Goal: Task Accomplishment & Management: Use online tool/utility

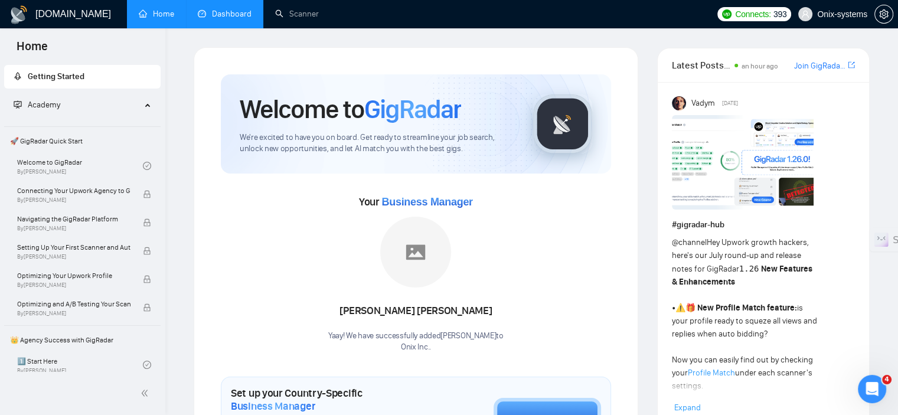
click at [223, 15] on link "Dashboard" at bounding box center [225, 14] width 54 height 10
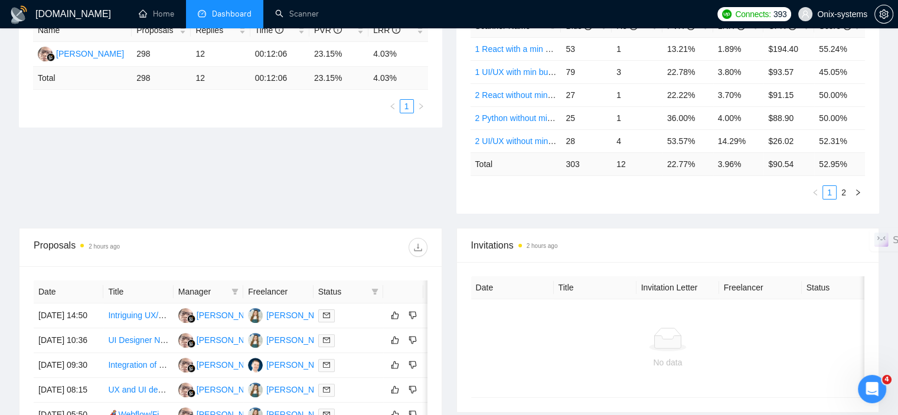
scroll to position [182, 0]
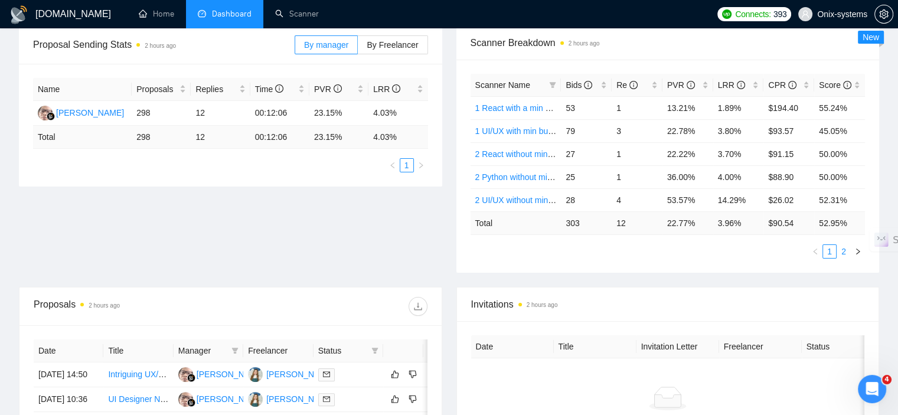
click at [846, 256] on li "2" at bounding box center [843, 251] width 14 height 14
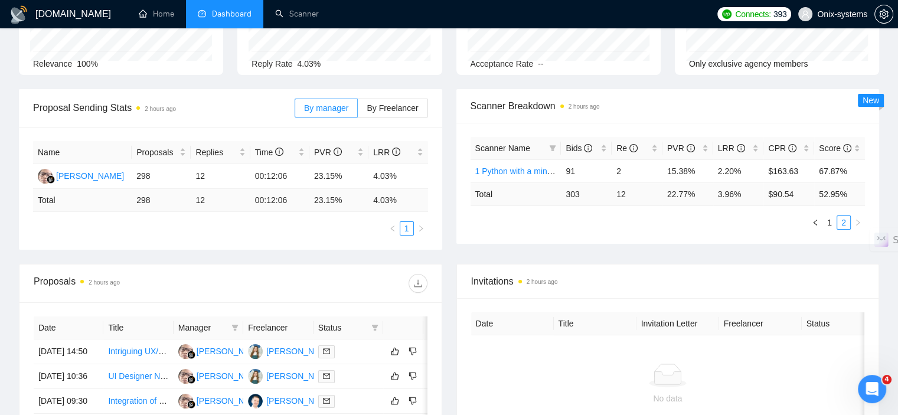
scroll to position [5, 0]
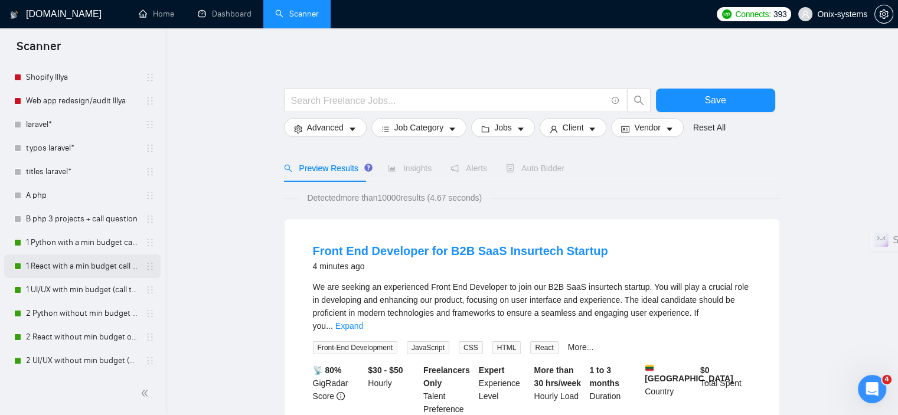
scroll to position [413, 0]
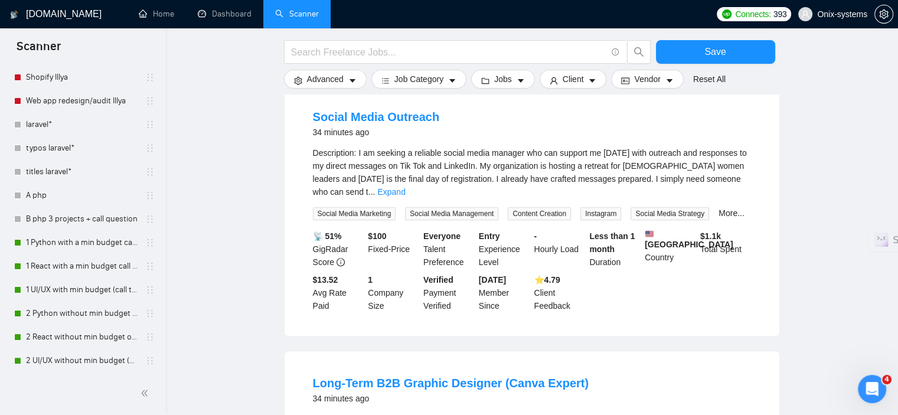
drag, startPoint x: 71, startPoint y: 238, endPoint x: 166, endPoint y: 283, distance: 104.5
click at [168, 284] on div "GigRadar.io Home Dashboard Scanner Connects: 393 Onix-systems Save Advanced Job…" at bounding box center [531, 394] width 732 height 1615
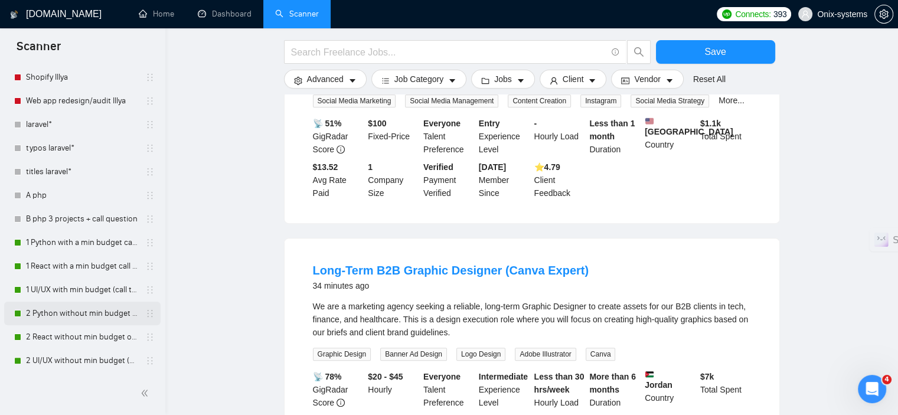
scroll to position [590, 0]
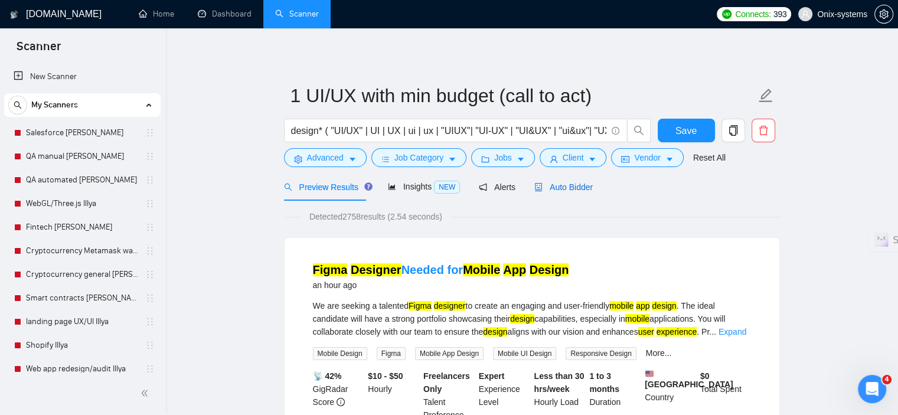
click at [578, 188] on span "Auto Bidder" at bounding box center [563, 186] width 58 height 9
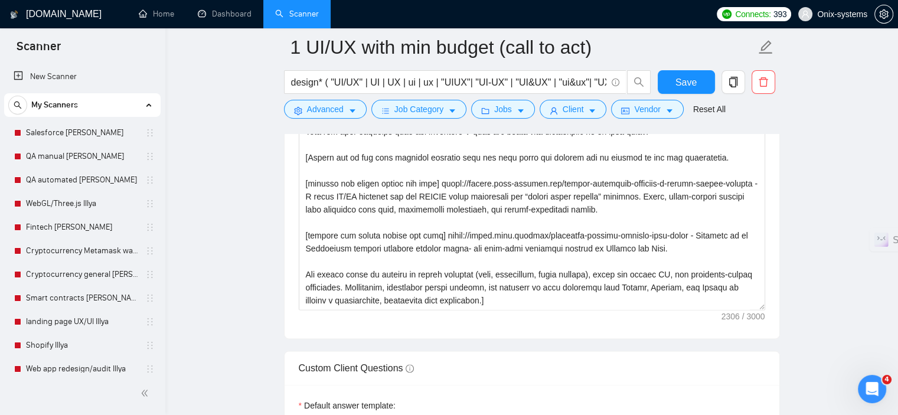
scroll to position [1534, 0]
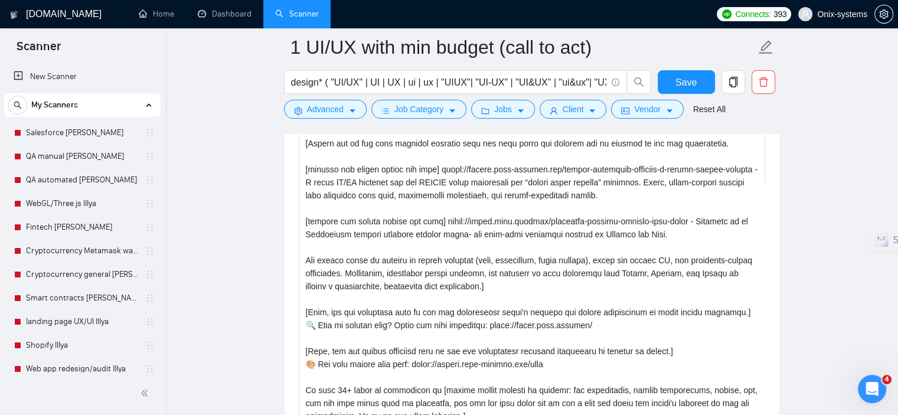
drag, startPoint x: 760, startPoint y: 291, endPoint x: 797, endPoint y: 411, distance: 125.8
click at [695, 234] on textarea "Cover letter template:" at bounding box center [532, 226] width 466 height 392
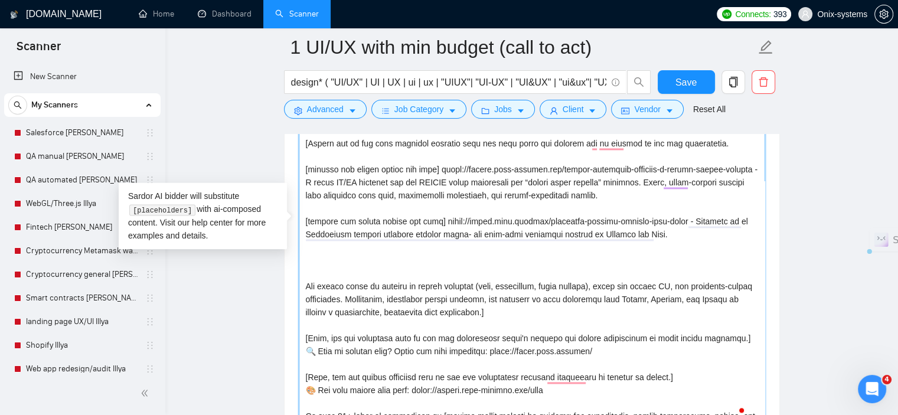
drag, startPoint x: 434, startPoint y: 217, endPoint x: 376, endPoint y: 213, distance: 58.0
click at [376, 213] on textarea "Cover letter template:" at bounding box center [532, 226] width 466 height 392
click at [325, 214] on textarea "Cover letter template:" at bounding box center [532, 226] width 466 height 392
drag, startPoint x: 304, startPoint y: 220, endPoint x: 434, endPoint y: 221, distance: 129.8
click at [434, 221] on textarea "Cover letter template:" at bounding box center [532, 226] width 466 height 392
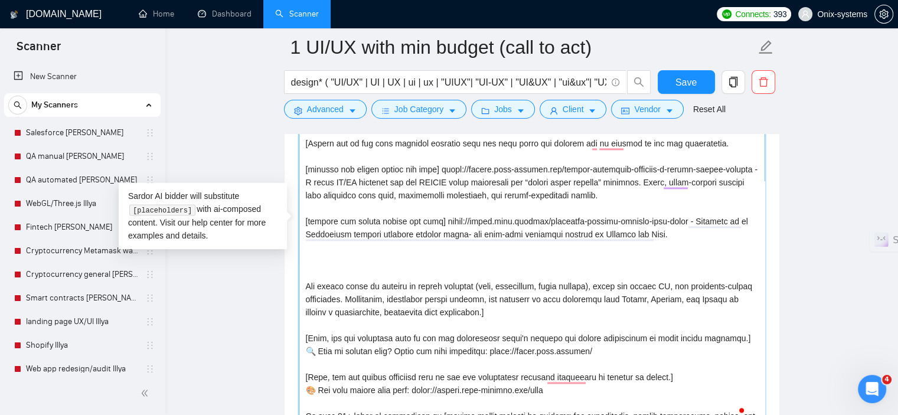
click at [345, 257] on textarea "Cover letter template:" at bounding box center [532, 226] width 466 height 392
paste textarea "[include any emojis before the link]"
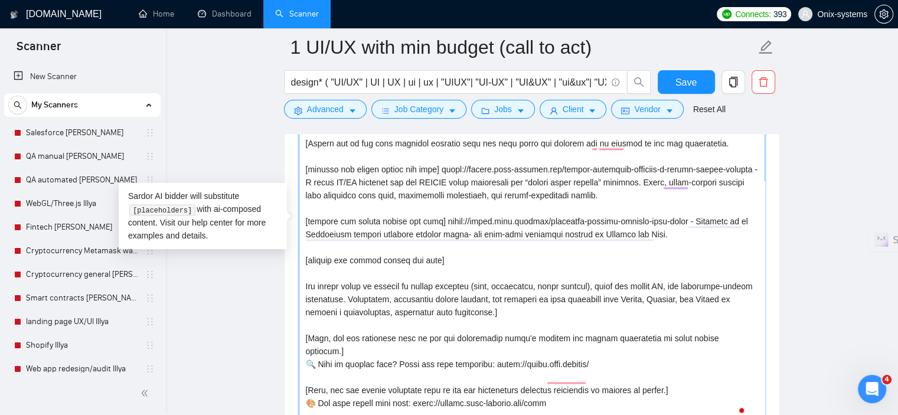
paste textarea "https://design.onix-systems.com/sota-health-e-commerce-experience-for-bio-suppl…"
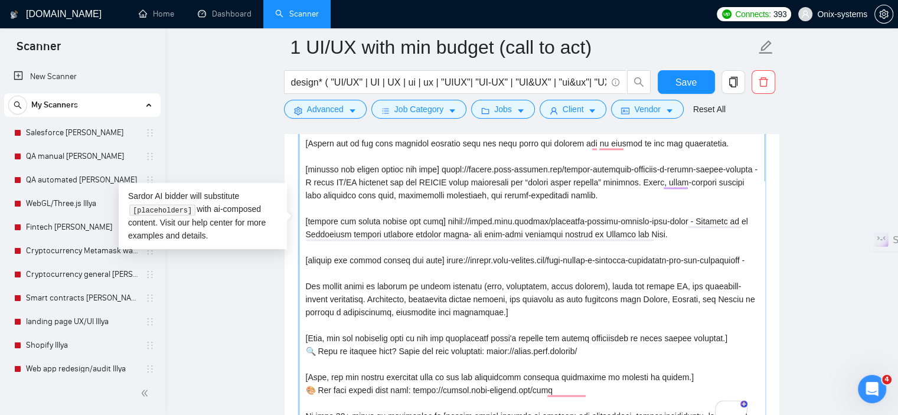
paste textarea "An e-commerce concept focused on bio supplements, designed to provide a clean, …"
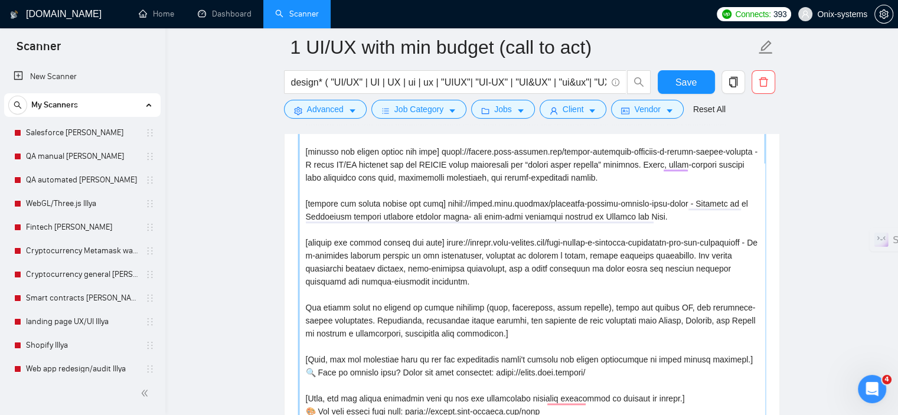
scroll to position [59, 0]
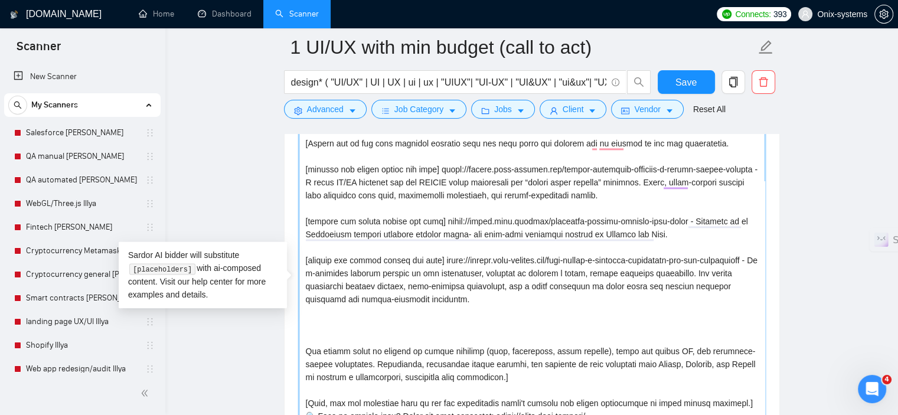
paste textarea "https://design.onix-systems.com/clubhouse-fitness-platform-for-sports-health"
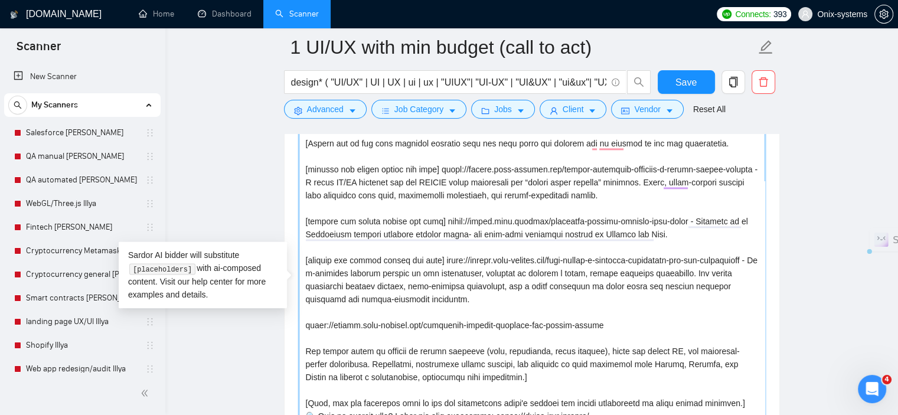
drag, startPoint x: 433, startPoint y: 257, endPoint x: 301, endPoint y: 264, distance: 131.8
click at [301, 264] on textarea "Cover letter template:" at bounding box center [532, 285] width 466 height 392
click at [302, 313] on textarea "Cover letter template:" at bounding box center [532, 285] width 466 height 392
click at [303, 319] on textarea "Cover letter template:" at bounding box center [532, 285] width 466 height 392
paste textarea "[include any emojis before the link]"
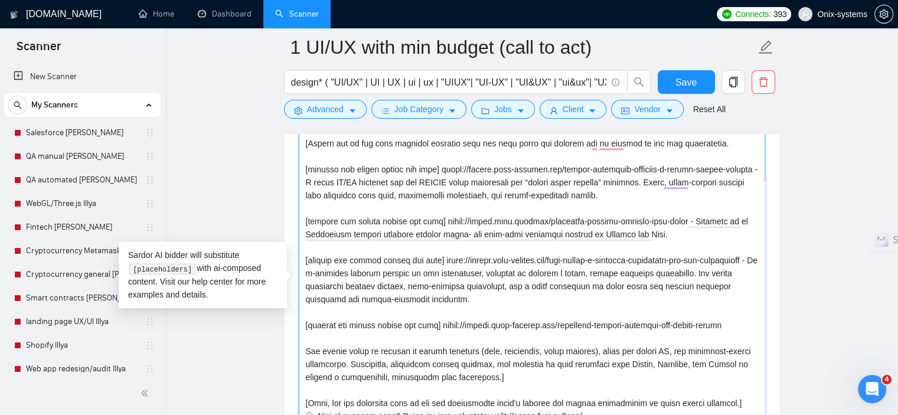
click at [734, 330] on textarea "Cover letter template:" at bounding box center [532, 285] width 466 height 392
paste textarea "To enrich screen reader interactions, please activate Accessibility in Grammarl…"
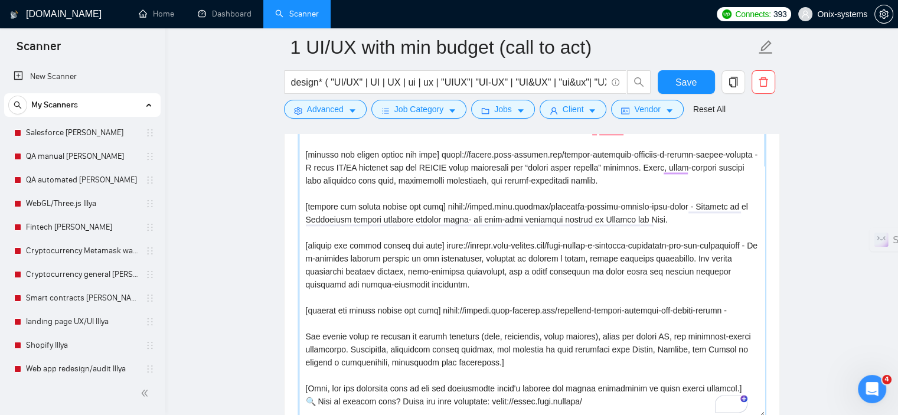
scroll to position [0, 0]
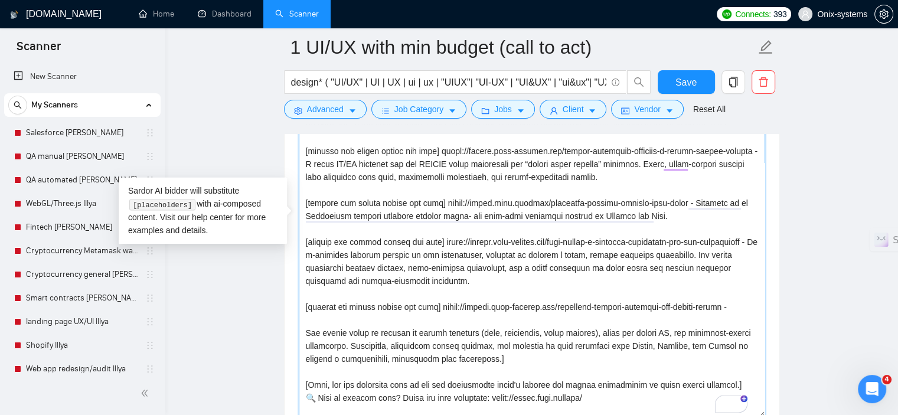
click at [720, 304] on textarea "Cover letter template:" at bounding box center [532, 221] width 466 height 392
click at [728, 303] on textarea "Cover letter template:" at bounding box center [532, 221] width 466 height 392
paste textarea "To enrich screen reader interactions, please activate Accessibility in Grammarl…"
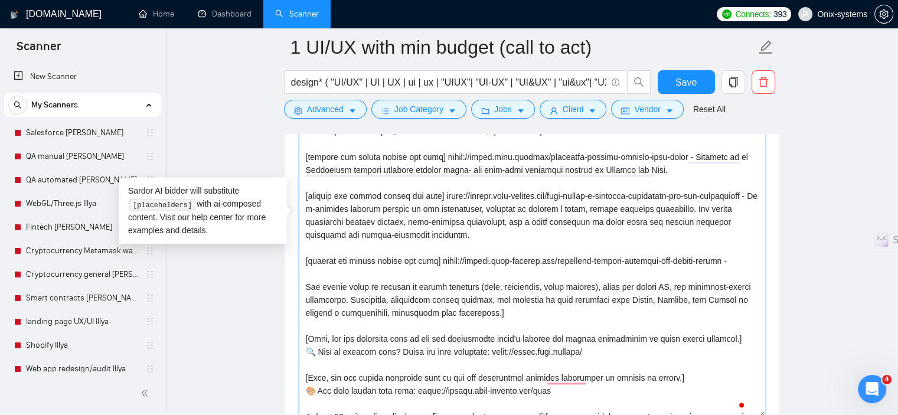
click at [729, 259] on textarea "Cover letter template:" at bounding box center [532, 221] width 466 height 392
paste textarea "A fitness & health platform designed to bring together sport-enthusiasts, train…"
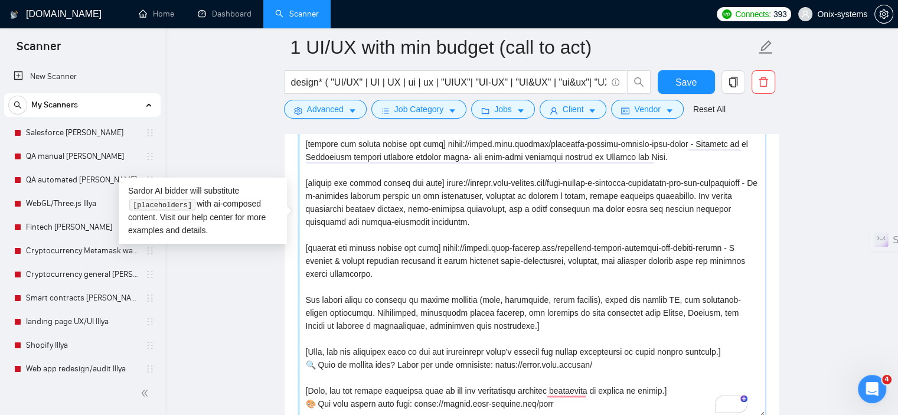
click at [520, 321] on textarea "Cover letter template:" at bounding box center [532, 221] width 466 height 392
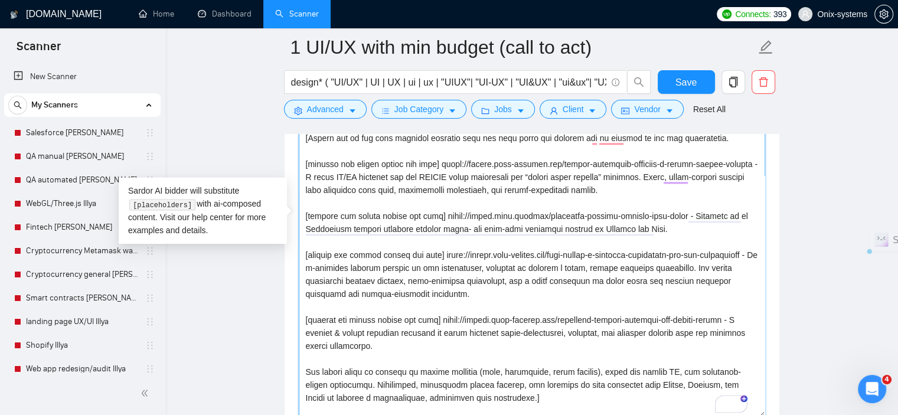
drag, startPoint x: 306, startPoint y: 373, endPoint x: 497, endPoint y: 393, distance: 192.8
click at [497, 393] on textarea "Cover letter template:" at bounding box center [532, 221] width 466 height 392
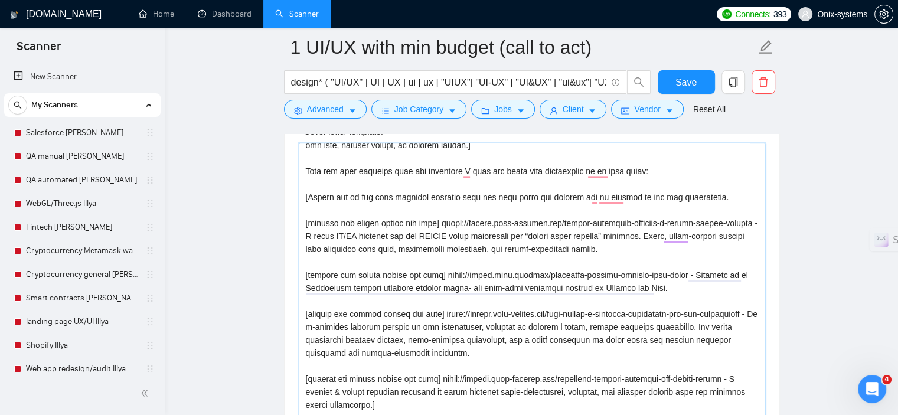
click at [666, 287] on textarea "Cover letter template:" at bounding box center [532, 339] width 466 height 392
paste textarea "The design style is focused on custom branding (logo, typography, color palette…"
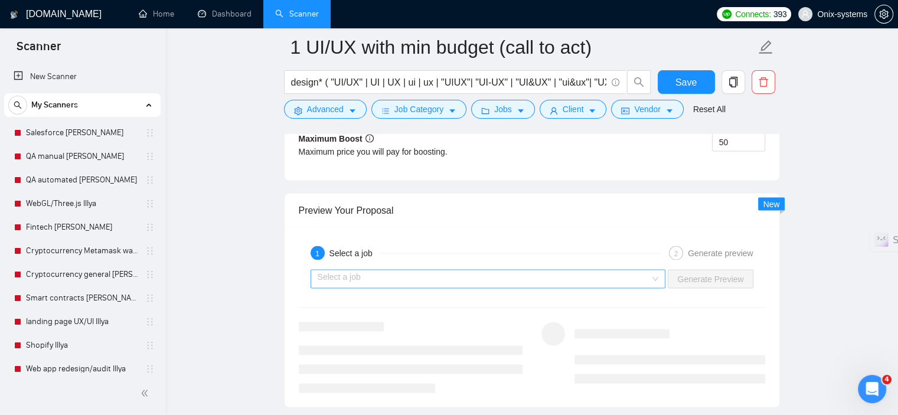
click at [538, 281] on input "search" at bounding box center [483, 279] width 333 height 18
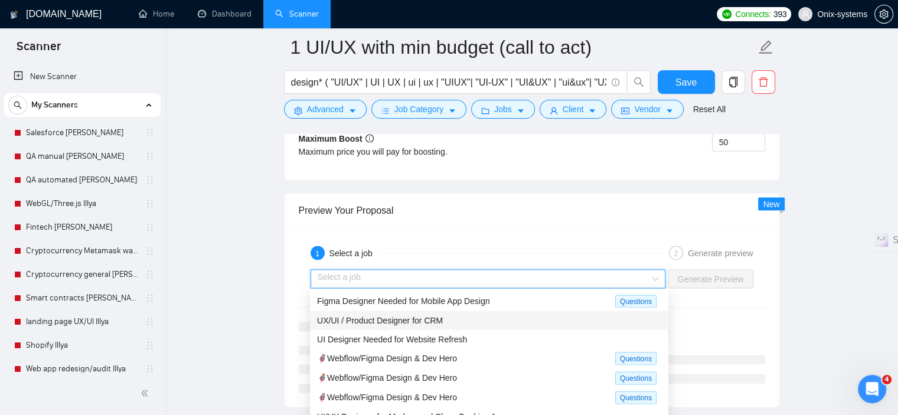
click at [466, 324] on div "UX/UI / Product Designer for CRM" at bounding box center [489, 320] width 344 height 13
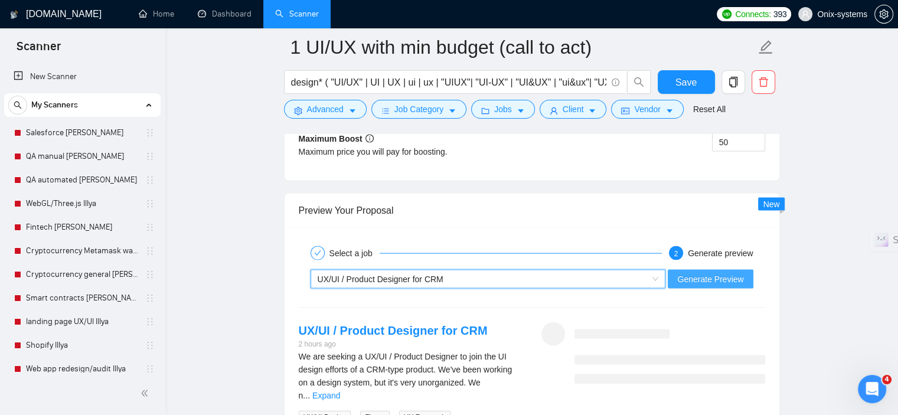
click at [681, 278] on span "Generate Preview" at bounding box center [710, 279] width 66 height 13
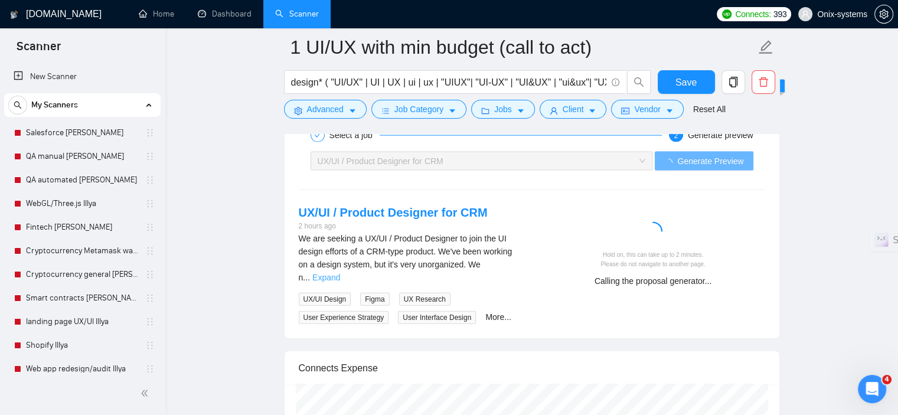
click at [340, 273] on link "Expand" at bounding box center [326, 277] width 28 height 9
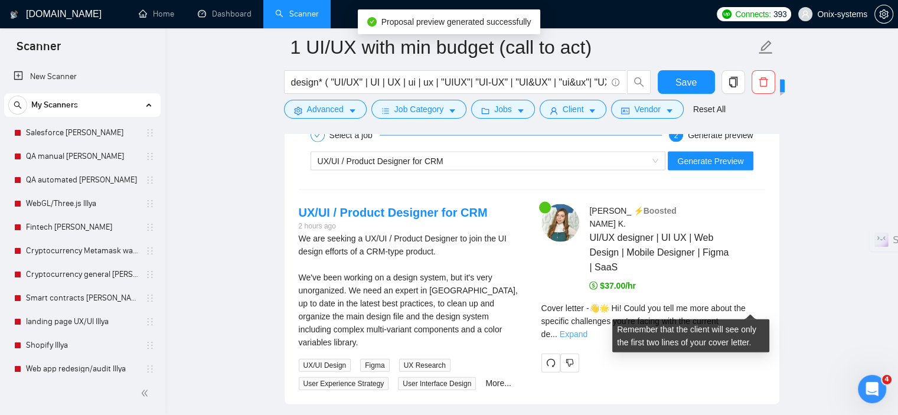
click at [587, 329] on link "Expand" at bounding box center [573, 333] width 28 height 9
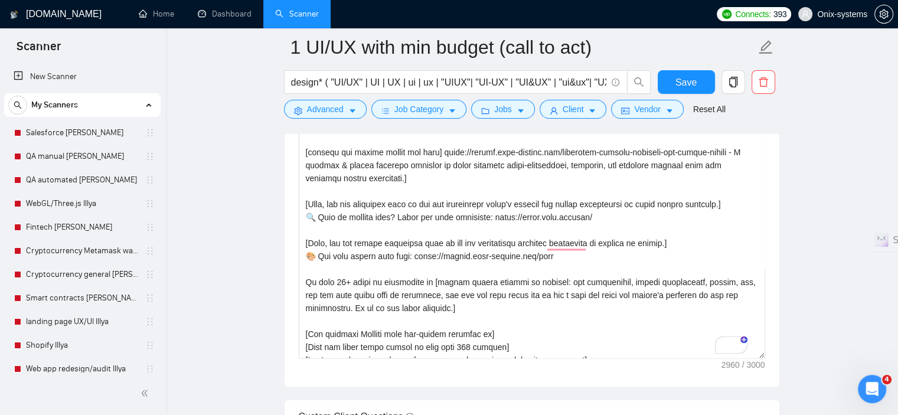
scroll to position [59, 0]
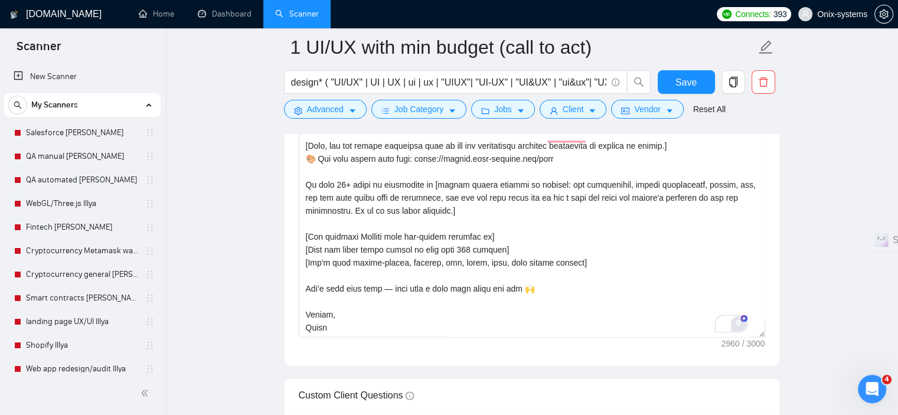
drag, startPoint x: 760, startPoint y: 236, endPoint x: 736, endPoint y: 318, distance: 85.5
click at [774, 335] on div "Cover letter template:" at bounding box center [531, 90] width 494 height 549
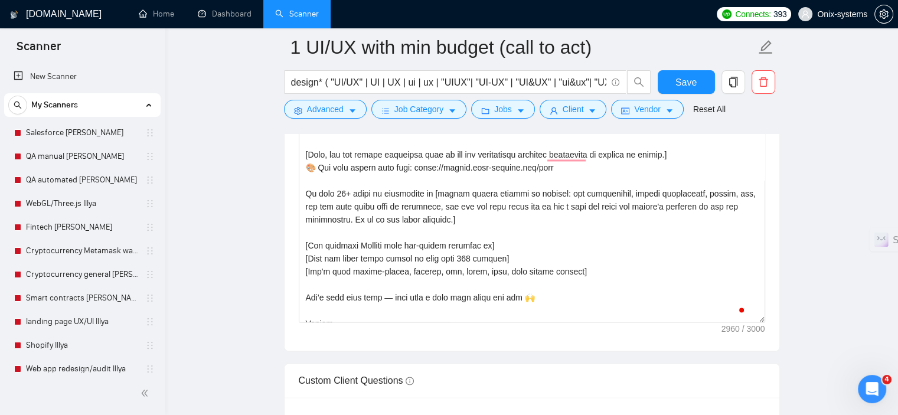
drag, startPoint x: 761, startPoint y: 218, endPoint x: 779, endPoint y: 335, distance: 118.8
click at [779, 335] on div "Cover Letter Options Cover letter template:" at bounding box center [532, 7] width 496 height 687
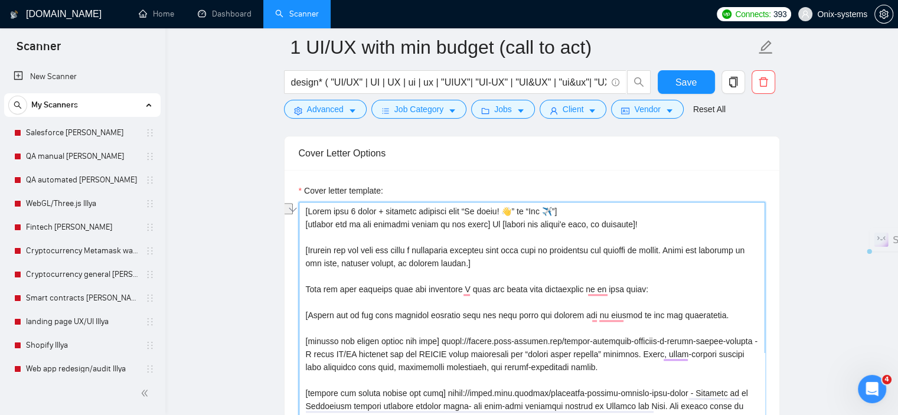
drag, startPoint x: 637, startPoint y: 224, endPoint x: 293, endPoint y: 228, distance: 344.6
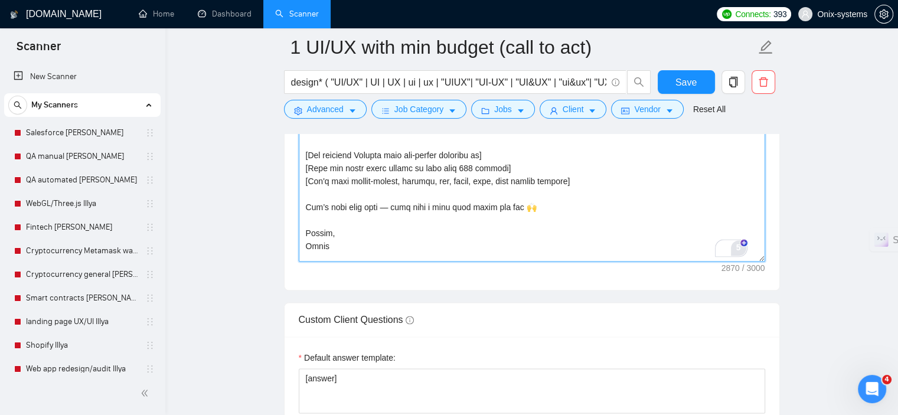
scroll to position [1835, 0]
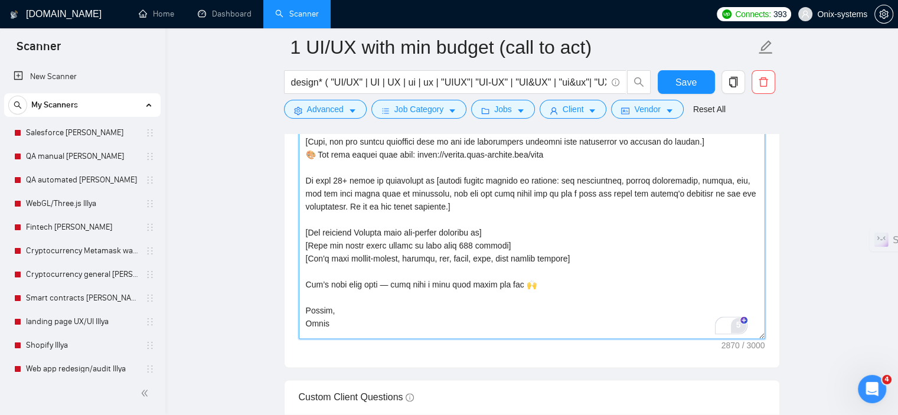
click at [473, 237] on textarea "Cover letter template:" at bounding box center [532, 34] width 466 height 609
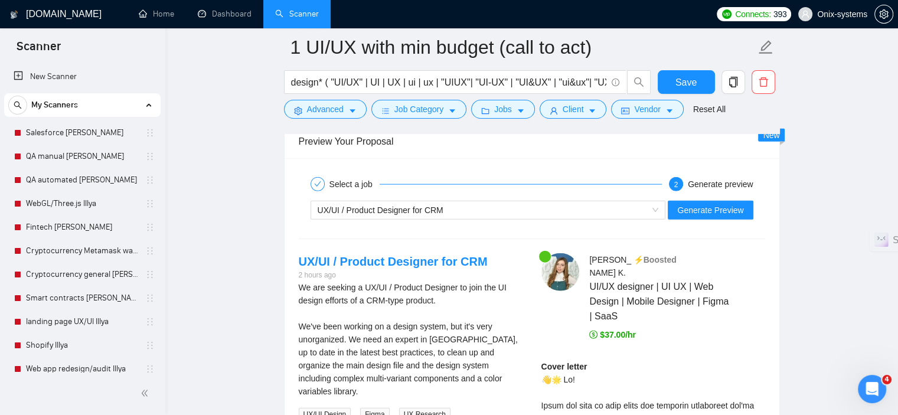
scroll to position [2720, 0]
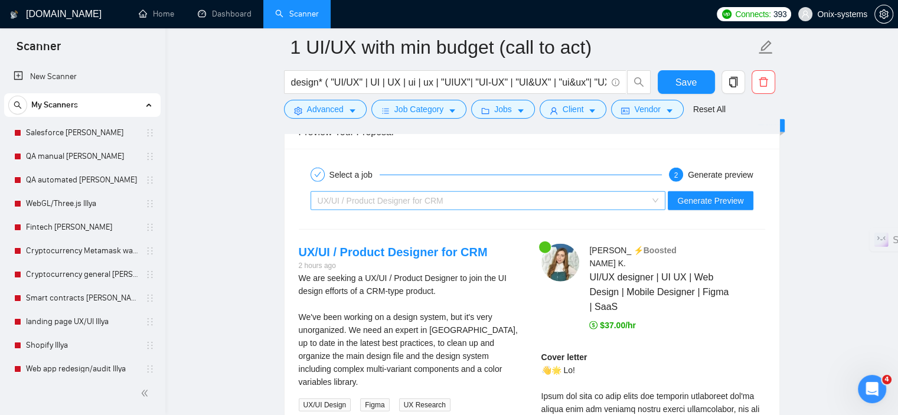
click at [507, 204] on div "UX/UI / Product Designer for CRM" at bounding box center [482, 201] width 330 height 18
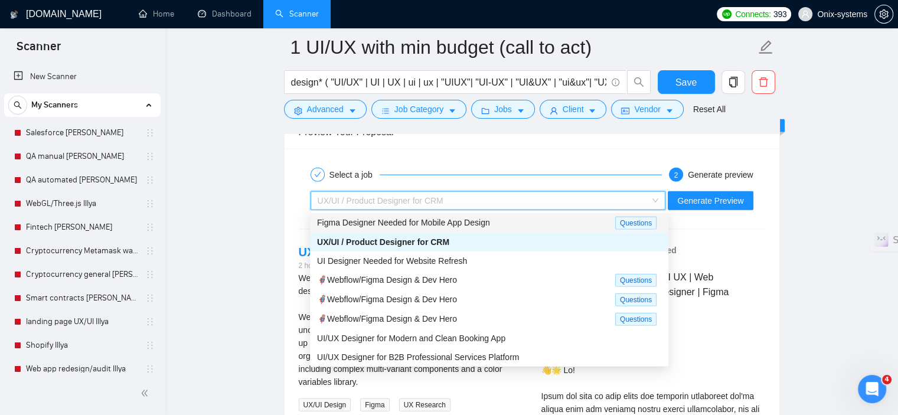
click at [476, 226] on span "Figma Designer Needed for Mobile App Design" at bounding box center [403, 222] width 173 height 9
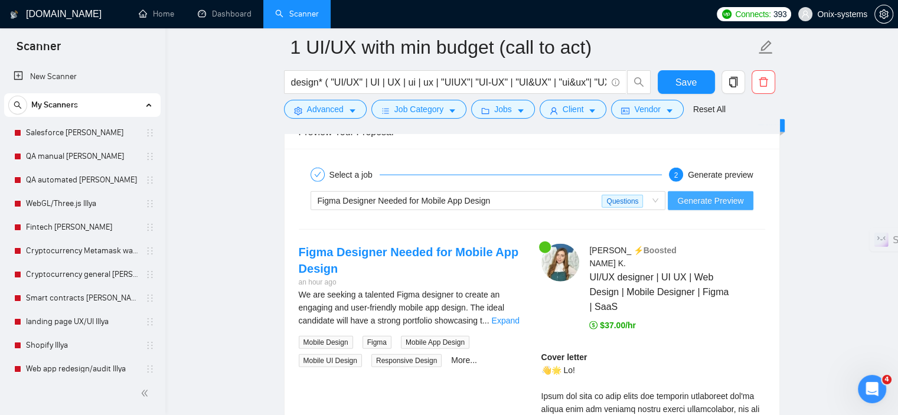
click at [694, 200] on span "Generate Preview" at bounding box center [710, 200] width 66 height 13
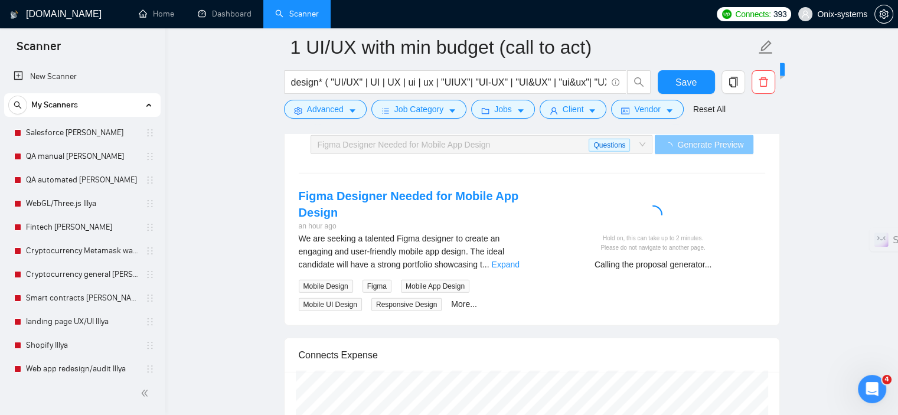
scroll to position [2779, 0]
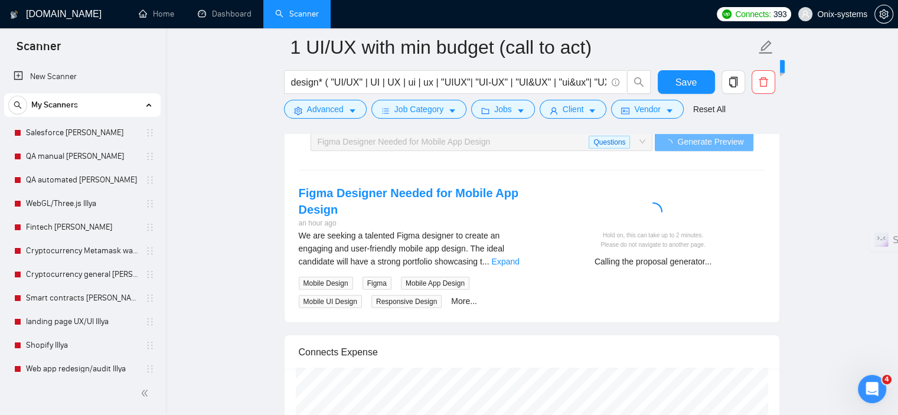
click at [517, 253] on div "We are seeking a talented Figma designer to create an engaging and user-friendl…" at bounding box center [411, 248] width 224 height 39
click at [511, 258] on link "Expand" at bounding box center [505, 261] width 28 height 9
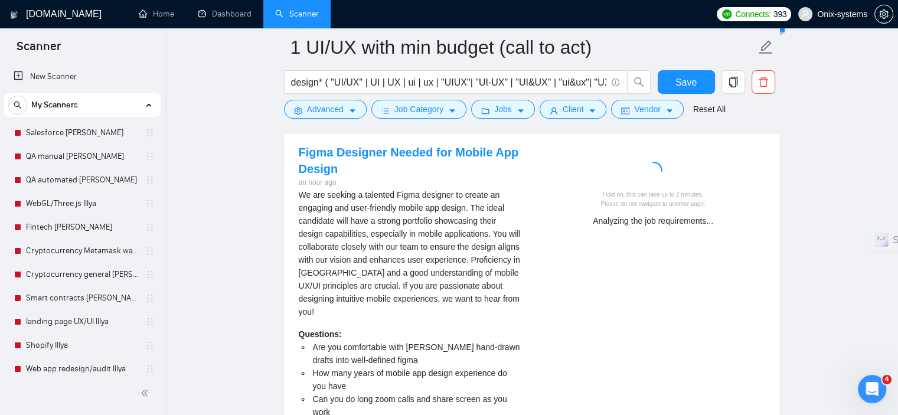
scroll to position [2720, 0]
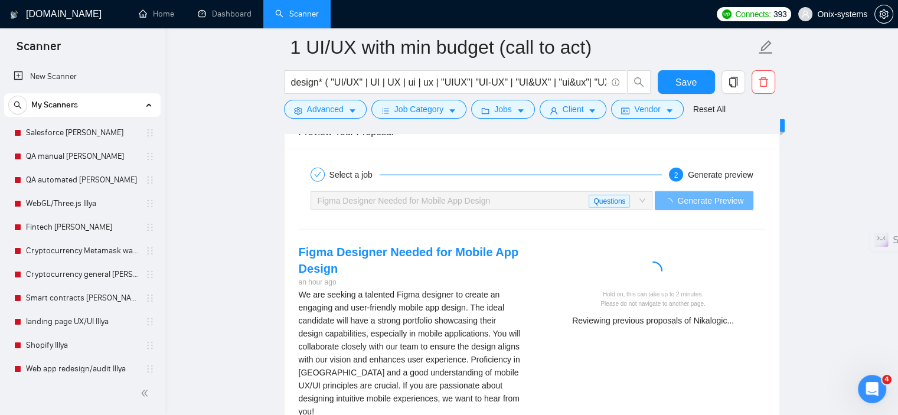
click at [565, 200] on div "Figma Designer Needed for Mobile App Design" at bounding box center [452, 201] width 271 height 18
click at [578, 204] on div "Figma Designer Needed for Mobile App Design" at bounding box center [452, 201] width 271 height 18
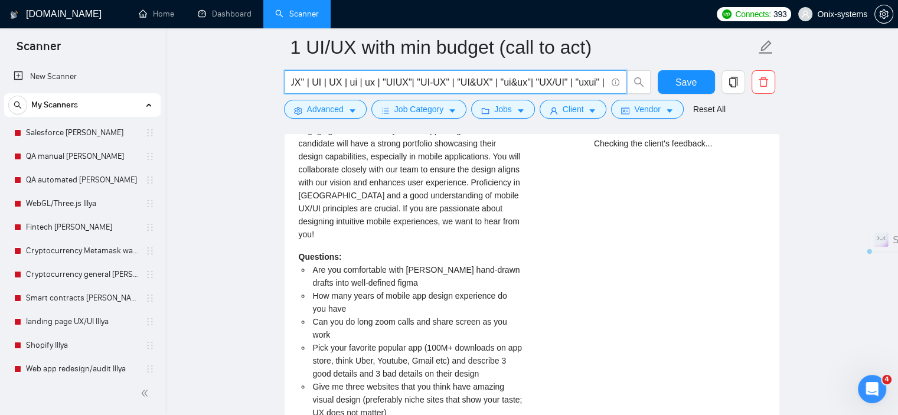
scroll to position [0, 91]
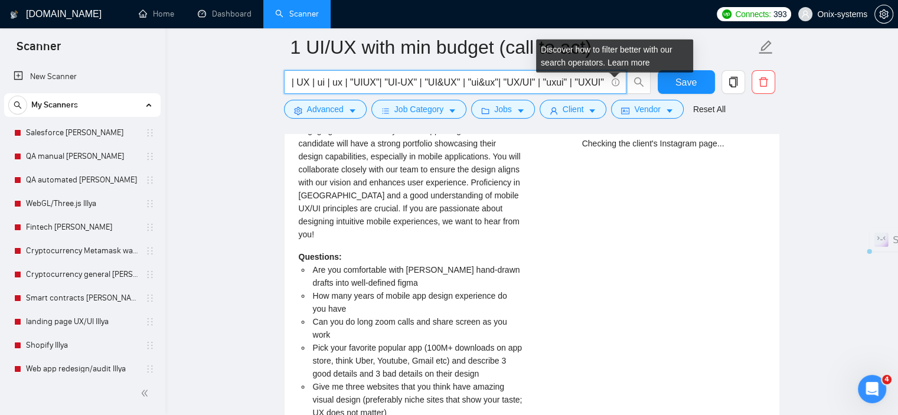
drag, startPoint x: 529, startPoint y: 80, endPoint x: 611, endPoint y: 87, distance: 82.9
click at [614, 82] on span "design* ( "UI/UX" | UI | UX | ui | ux | "UIUX"| "UI-UX" | "UI&UX" | "ui&ux"| "U…" at bounding box center [455, 82] width 342 height 24
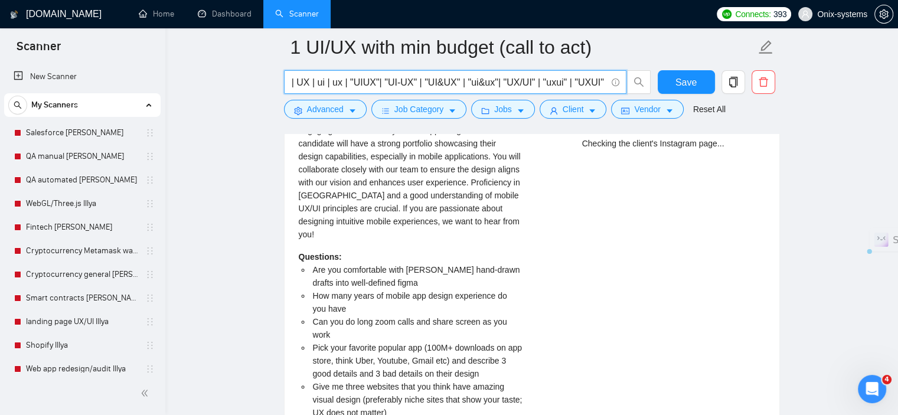
click at [614, 200] on div "Figma Designer Needed for Mobile App Design an hour ago We are seeking a talent…" at bounding box center [531, 263] width 485 height 392
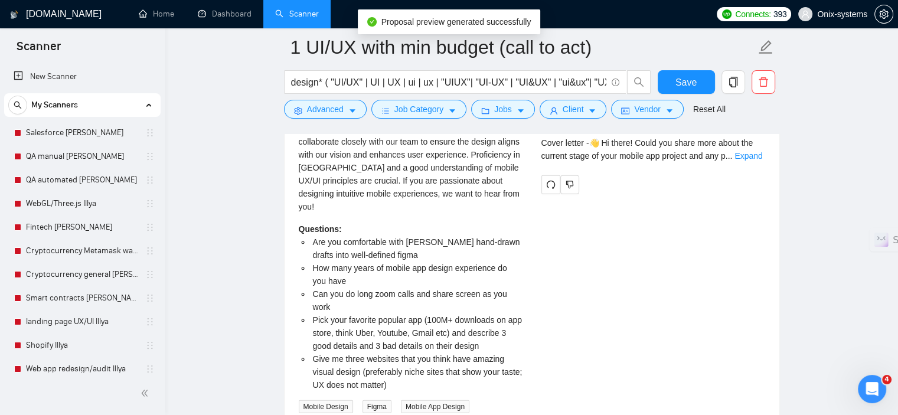
scroll to position [2838, 0]
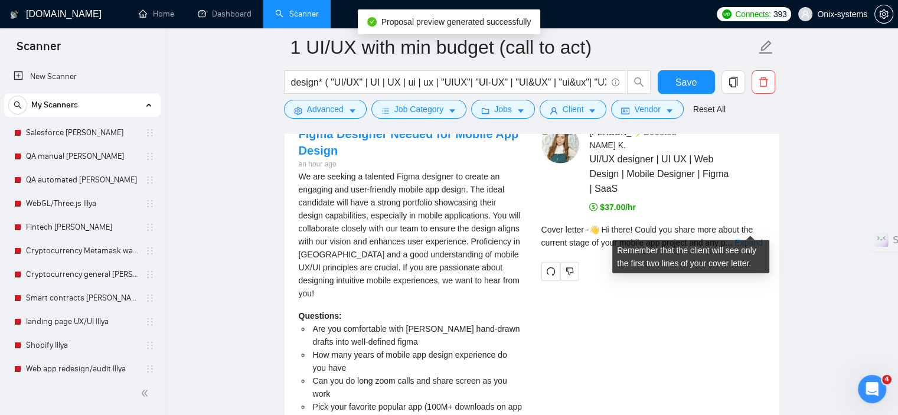
click at [740, 238] on link "Expand" at bounding box center [748, 242] width 28 height 9
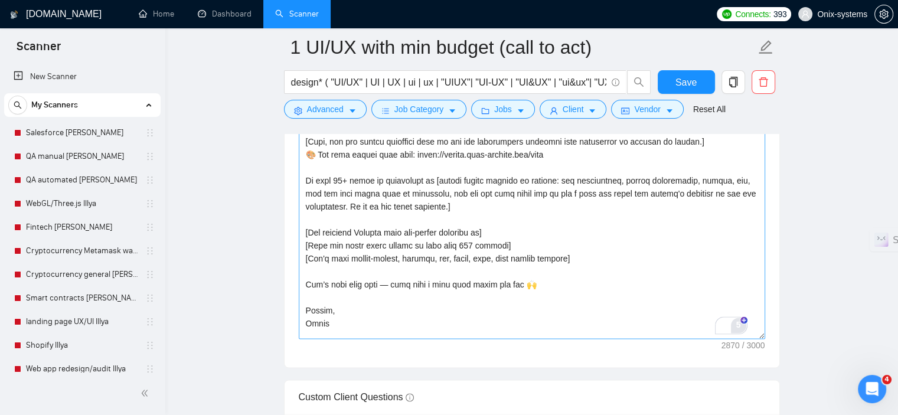
scroll to position [1717, 0]
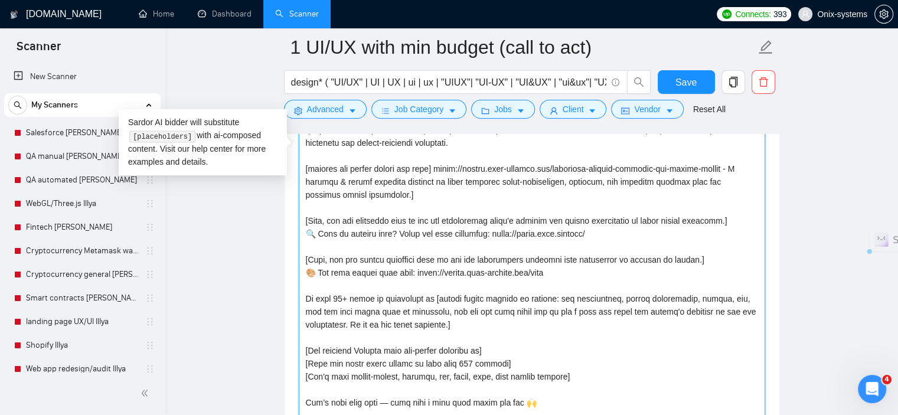
drag, startPoint x: 637, startPoint y: 240, endPoint x: 477, endPoint y: 228, distance: 160.3
click at [478, 228] on textarea "Cover letter template:" at bounding box center [532, 152] width 466 height 609
click at [615, 222] on textarea "Cover letter template:" at bounding box center [532, 152] width 466 height 609
drag, startPoint x: 627, startPoint y: 220, endPoint x: 588, endPoint y: 219, distance: 39.0
click at [588, 219] on textarea "Cover letter template:" at bounding box center [532, 152] width 466 height 609
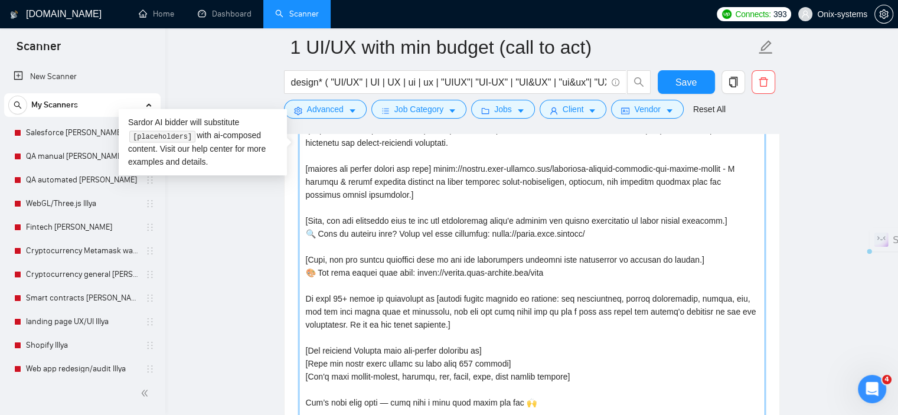
click at [602, 219] on textarea "Cover letter template:" at bounding box center [532, 152] width 466 height 609
drag, startPoint x: 604, startPoint y: 230, endPoint x: 307, endPoint y: 222, distance: 296.9
click at [307, 222] on textarea "Cover letter template:" at bounding box center [532, 152] width 466 height 609
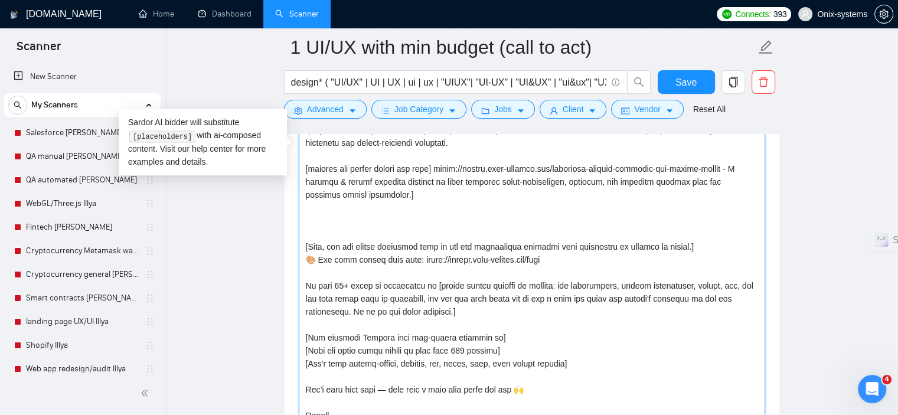
click at [307, 226] on textarea "Cover letter template:" at bounding box center [532, 152] width 466 height 609
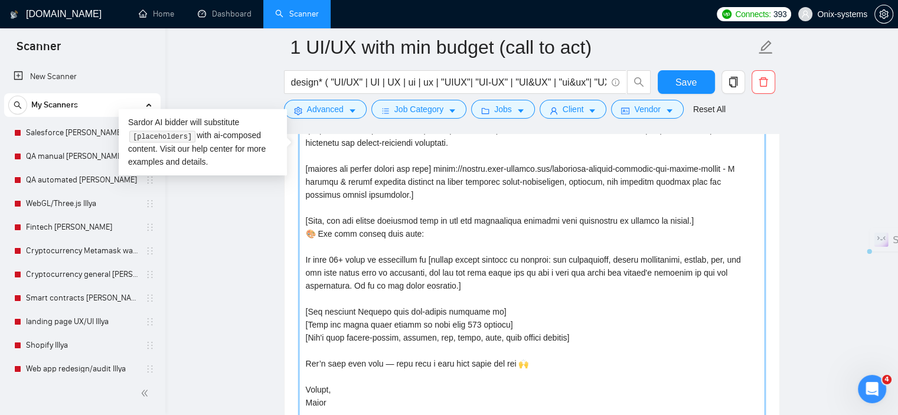
drag, startPoint x: 562, startPoint y: 232, endPoint x: 422, endPoint y: 231, distance: 139.3
paste textarea "https://design.onix-systems.com/work"
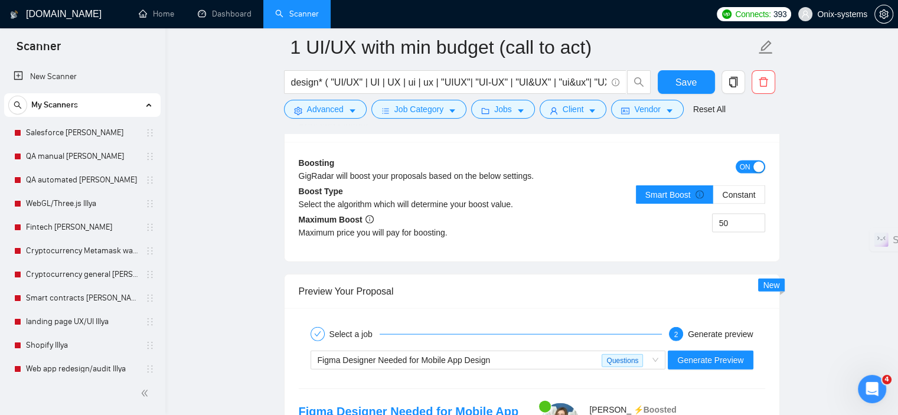
scroll to position [2661, 0]
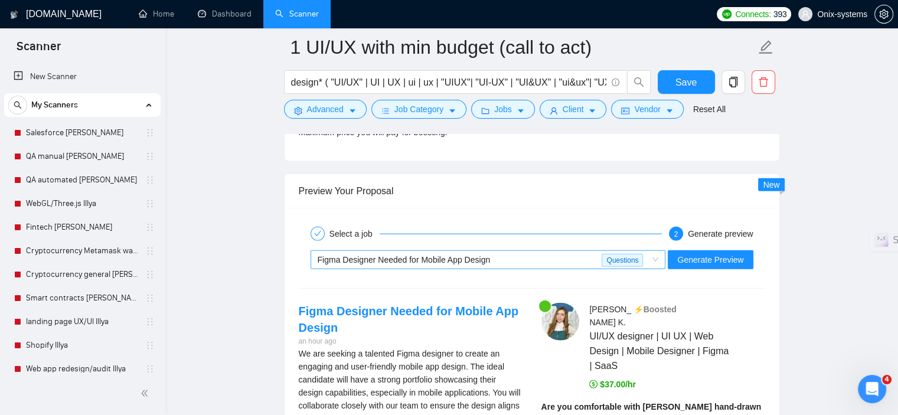
click at [562, 252] on div "Figma Designer Needed for Mobile App Design" at bounding box center [459, 260] width 284 height 18
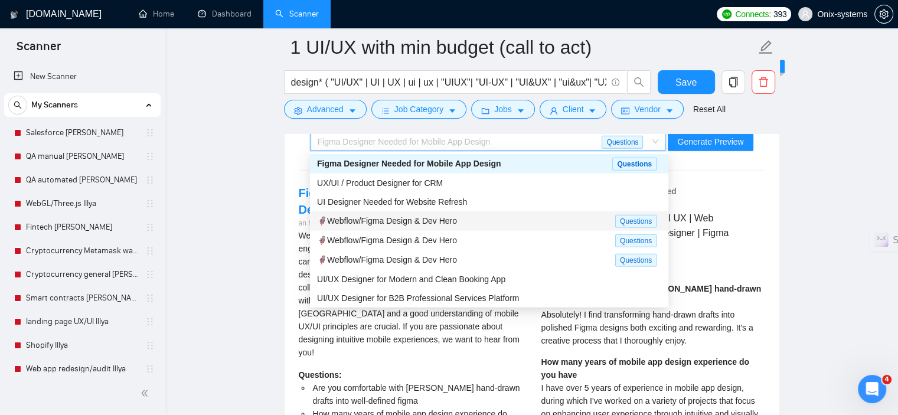
scroll to position [40, 0]
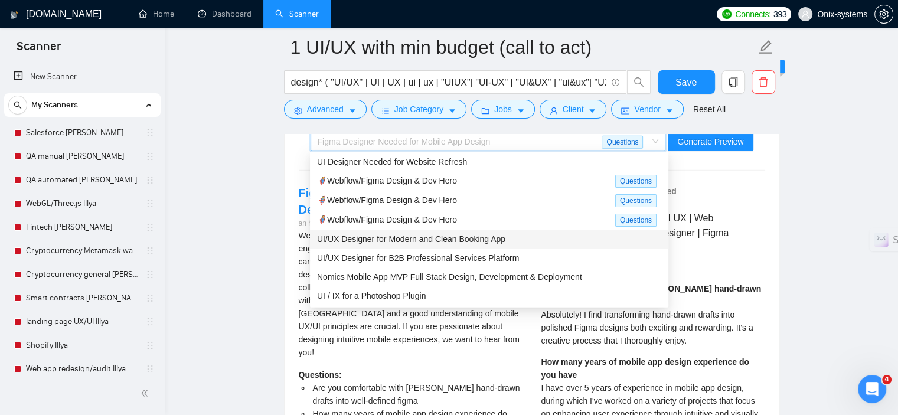
click at [515, 238] on div "UI/UX Designer for Modern and Clean Booking App" at bounding box center [489, 238] width 344 height 13
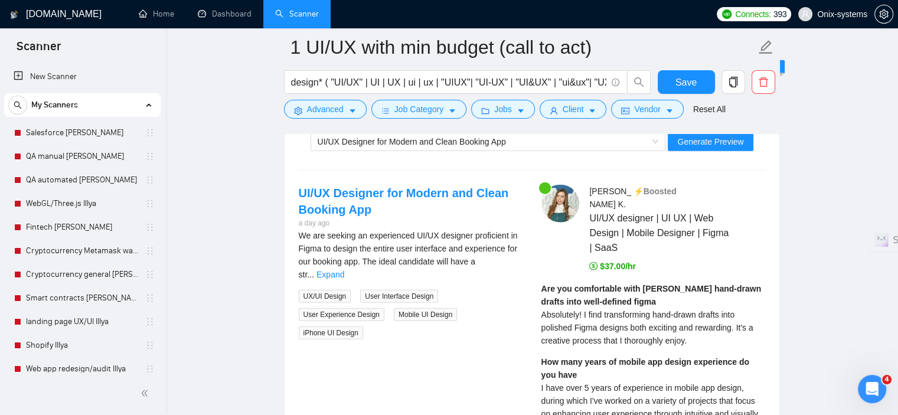
click at [509, 149] on div "UI/UX Designer for Modern and Clean Booking App Generate Preview" at bounding box center [531, 141] width 469 height 28
click at [505, 144] on div "UI/UX Designer for Modern and Clean Booking App" at bounding box center [482, 142] width 330 height 18
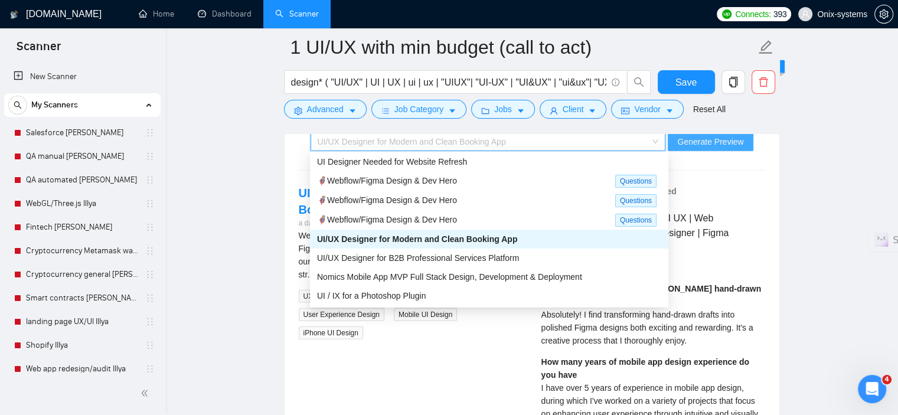
click at [706, 140] on span "Generate Preview" at bounding box center [710, 141] width 66 height 13
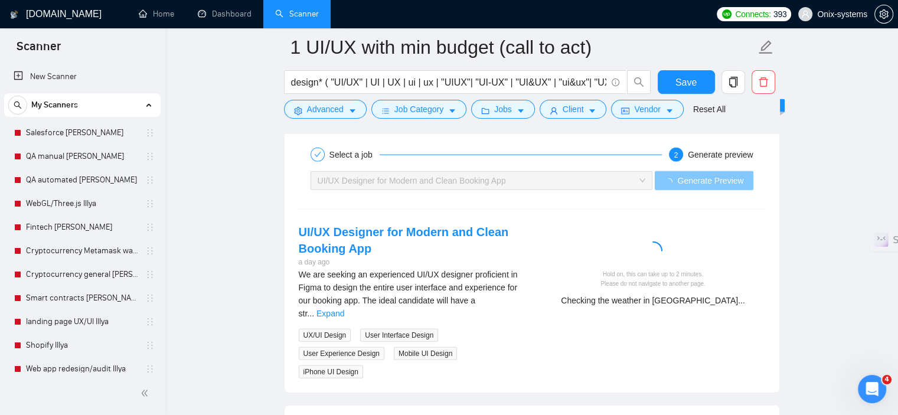
scroll to position [2720, 0]
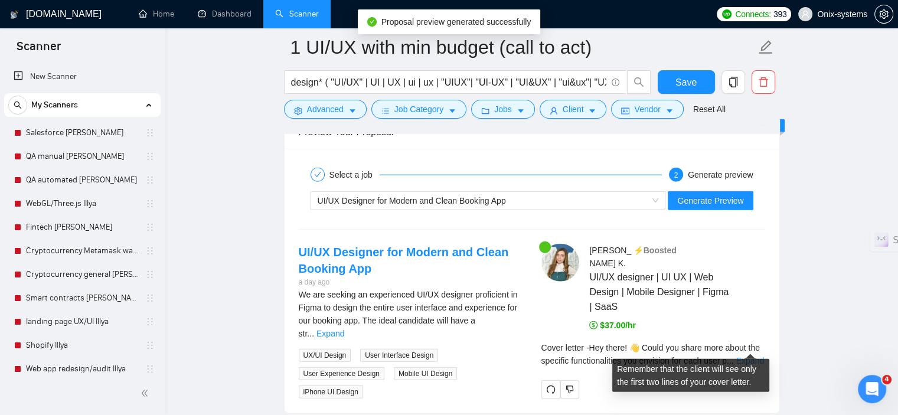
click at [754, 341] on div "Cover letter - Hey there! 👋 Could you share more about the specific functionali…" at bounding box center [653, 354] width 224 height 26
click at [754, 356] on link "Expand" at bounding box center [750, 360] width 28 height 9
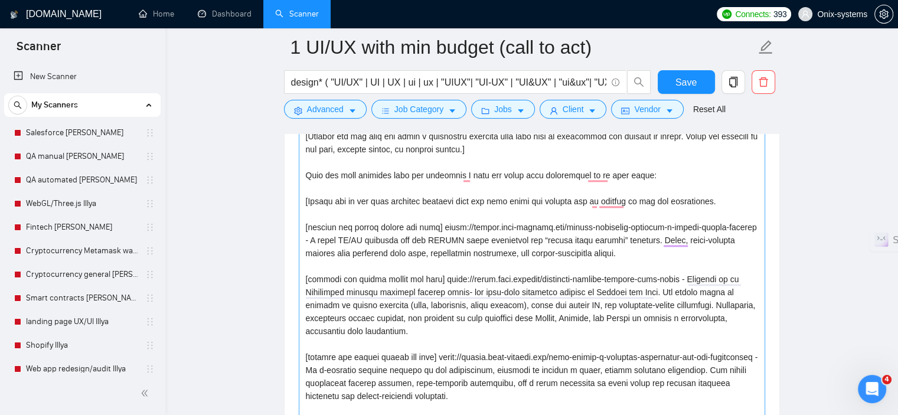
scroll to position [1540, 0]
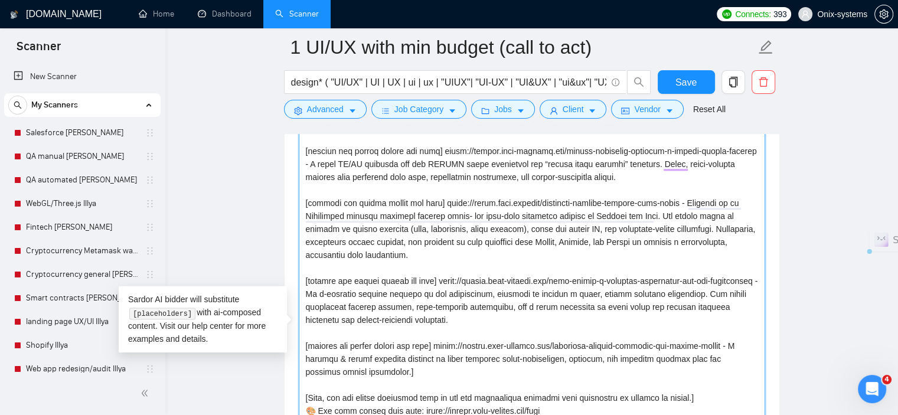
drag, startPoint x: 684, startPoint y: 202, endPoint x: 687, endPoint y: 251, distance: 48.4
click at [687, 251] on textarea "Cover letter template:" at bounding box center [532, 329] width 466 height 609
click at [598, 258] on textarea "Cover letter template:" at bounding box center [532, 329] width 466 height 609
drag, startPoint x: 696, startPoint y: 225, endPoint x: 696, endPoint y: 254, distance: 28.3
click at [696, 254] on textarea "Cover letter template:" at bounding box center [532, 329] width 466 height 609
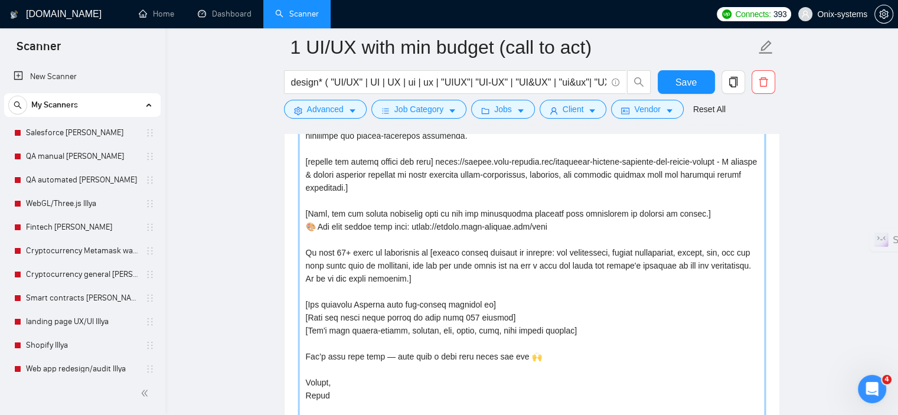
scroll to position [1717, 0]
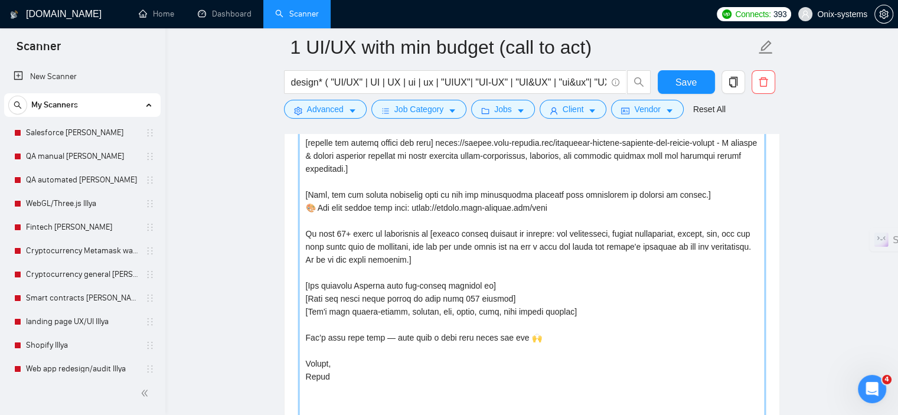
click at [557, 231] on textarea "Cover letter template:" at bounding box center [532, 152] width 466 height 609
drag, startPoint x: 757, startPoint y: 231, endPoint x: 732, endPoint y: 231, distance: 25.4
click at [732, 231] on textarea "Cover letter template:" at bounding box center [532, 152] width 466 height 609
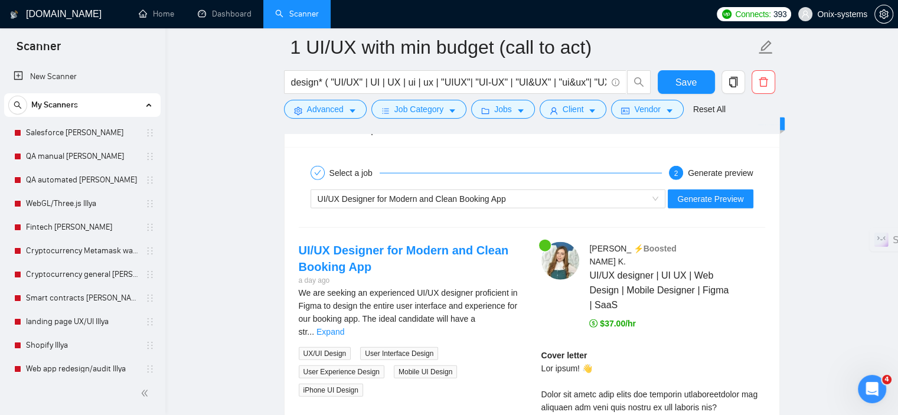
scroll to position [2720, 0]
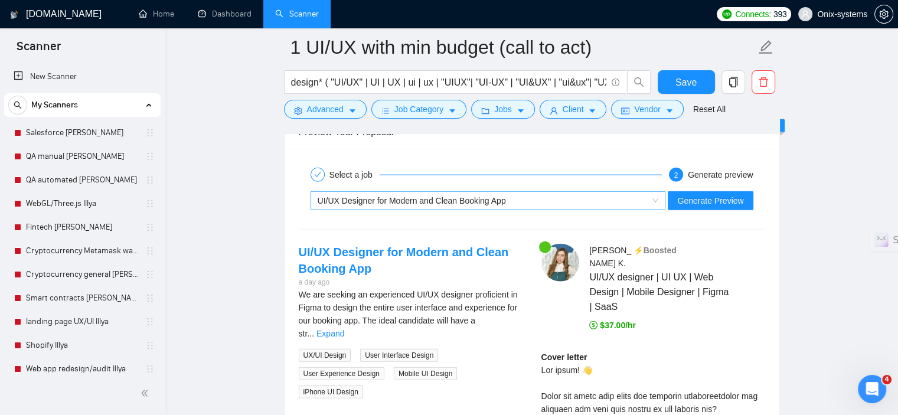
click at [517, 207] on div "UI/UX Designer for Modern and Clean Booking App" at bounding box center [487, 200] width 355 height 19
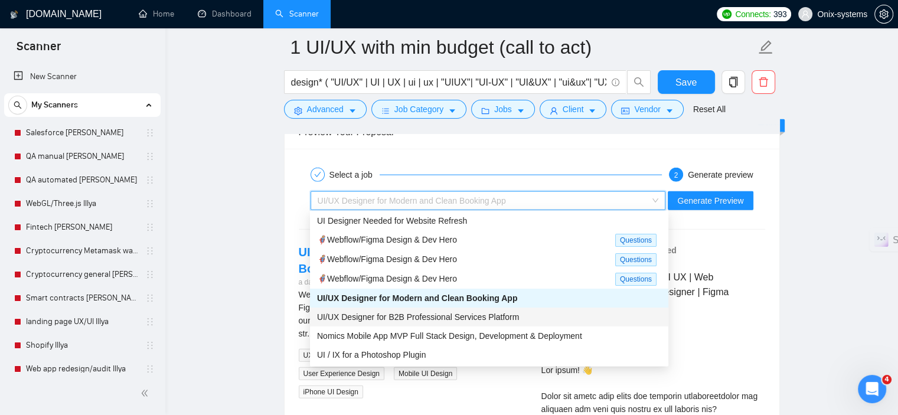
click at [442, 317] on span "UI/UX Designer for B2B Professional Services Platform" at bounding box center [418, 316] width 202 height 9
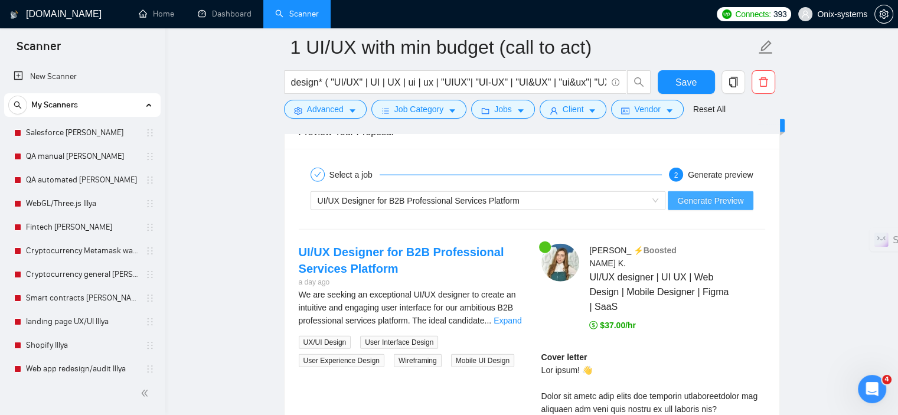
click at [688, 201] on span "Generate Preview" at bounding box center [710, 200] width 66 height 13
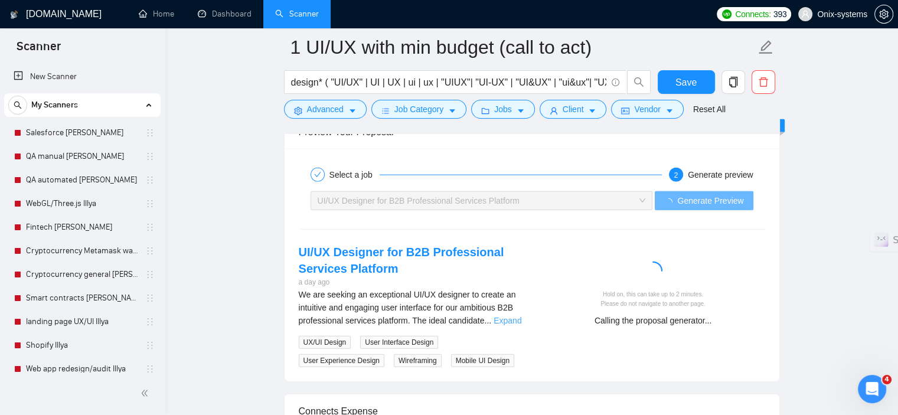
click at [509, 316] on link "Expand" at bounding box center [507, 320] width 28 height 9
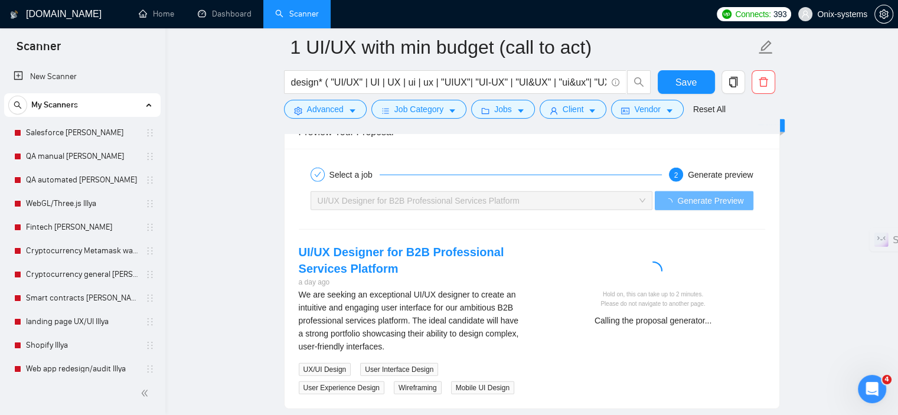
scroll to position [2779, 0]
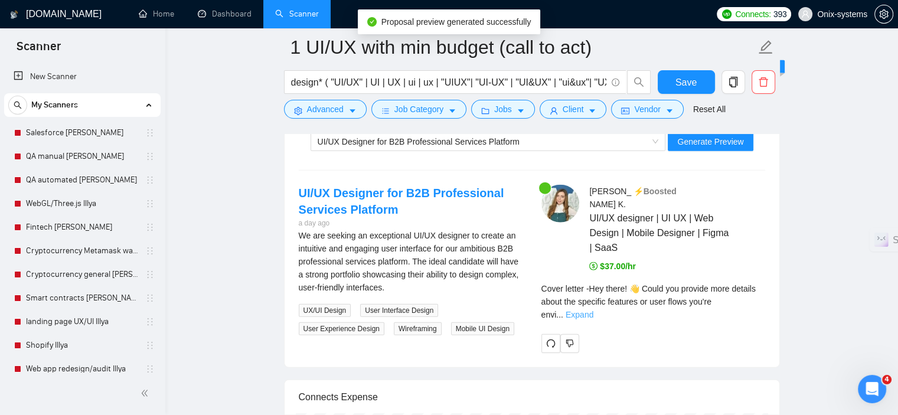
click at [593, 310] on link "Expand" at bounding box center [579, 314] width 28 height 9
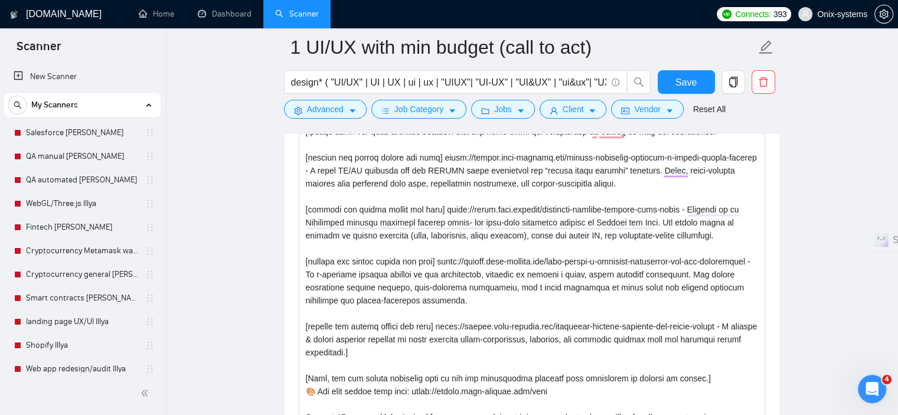
scroll to position [1540, 0]
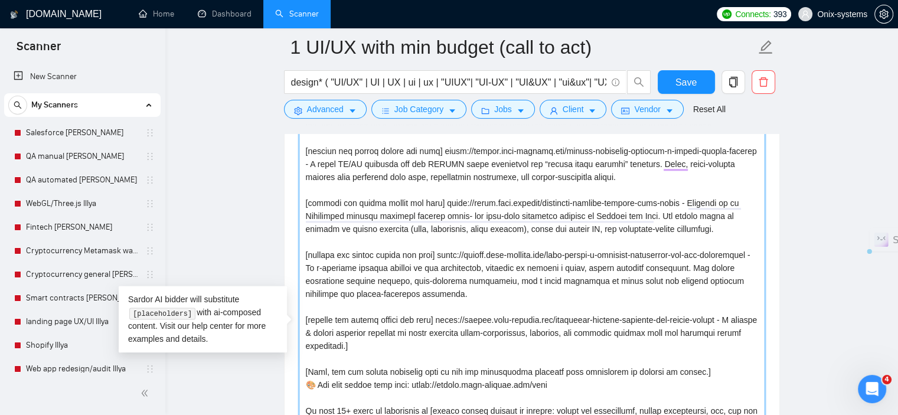
drag, startPoint x: 505, startPoint y: 298, endPoint x: 305, endPoint y: 254, distance: 204.9
click at [305, 254] on textarea "Cover letter template:" at bounding box center [532, 329] width 466 height 609
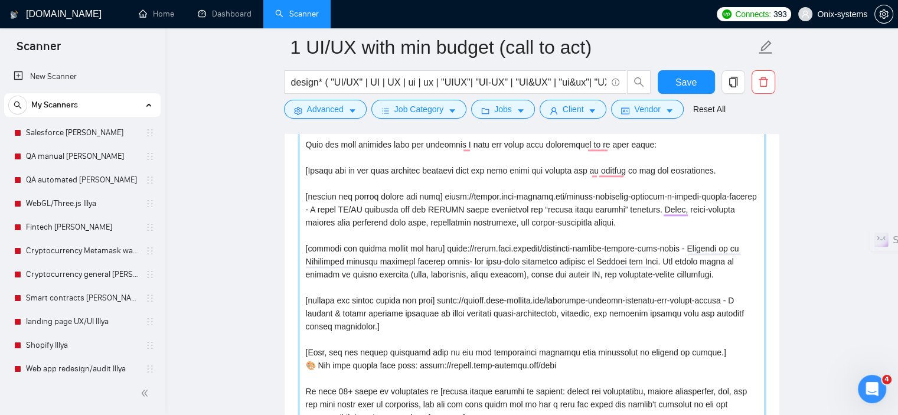
scroll to position [1480, 0]
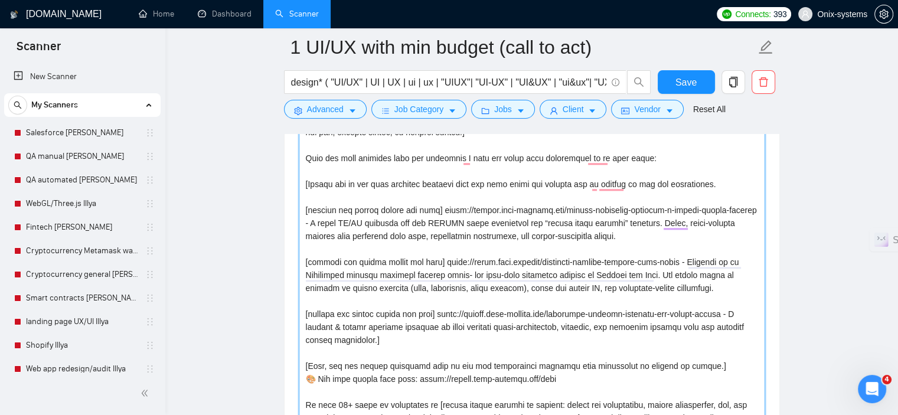
click at [634, 240] on textarea "Cover letter template:" at bounding box center [532, 388] width 466 height 609
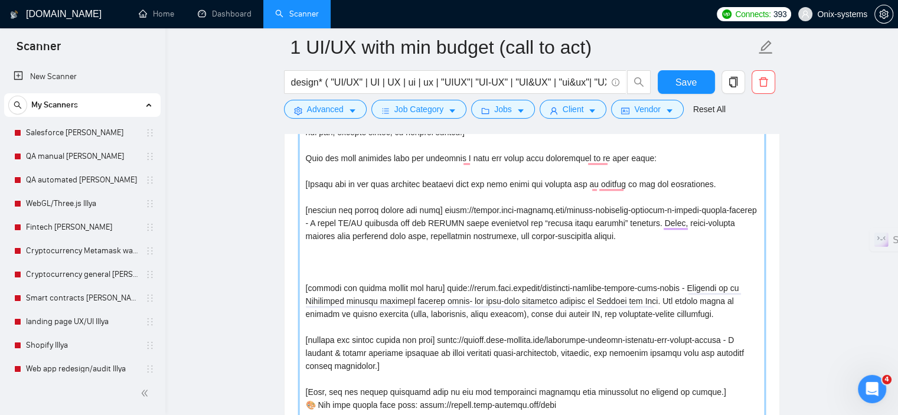
paste textarea "[include any emojis before the link] https://design.onix-systems.com/sota-healt…"
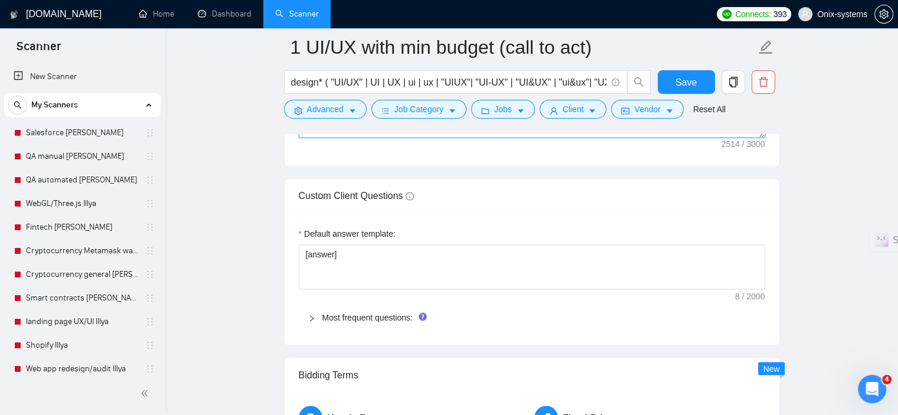
scroll to position [2012, 0]
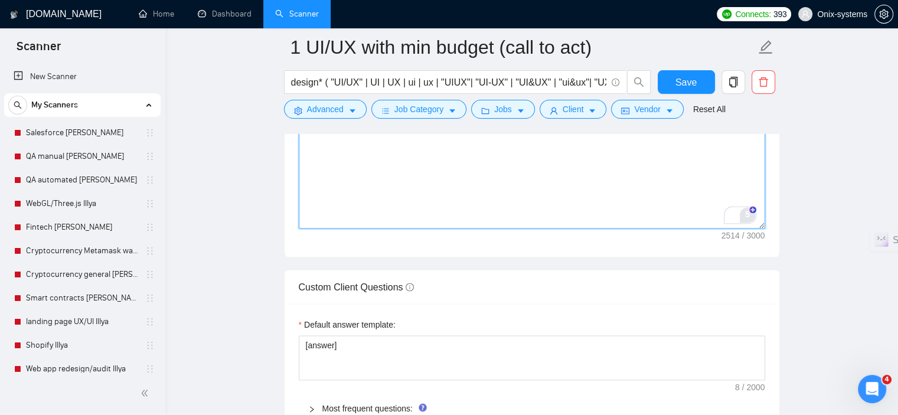
drag, startPoint x: 761, startPoint y: 158, endPoint x: 777, endPoint y: 231, distance: 74.9
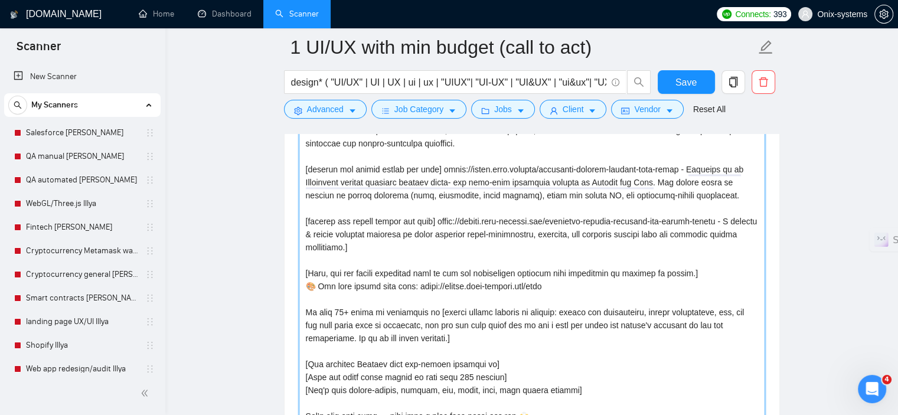
scroll to position [1717, 0]
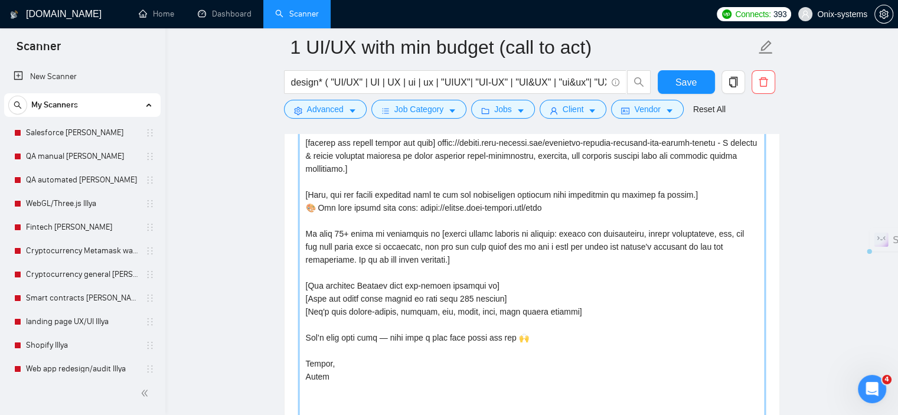
drag, startPoint x: 486, startPoint y: 257, endPoint x: 302, endPoint y: 231, distance: 185.3
click at [302, 231] on div "Cover Letter Options Cover letter template:" at bounding box center [532, 170] width 496 height 777
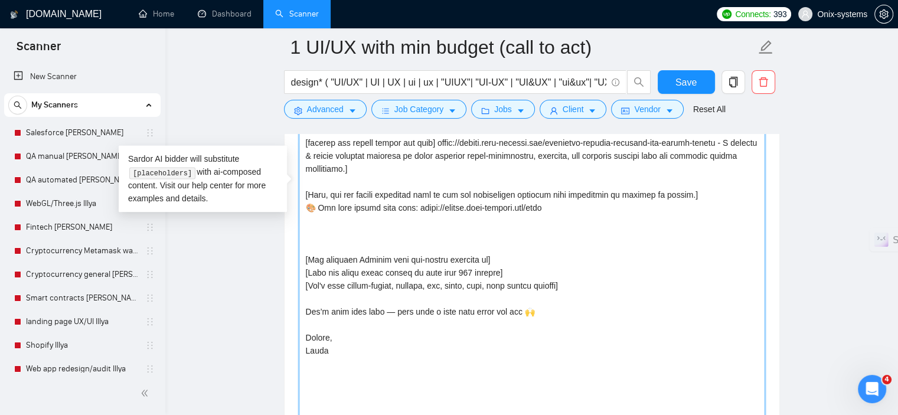
paste textarea "🔥 Over 14 years of experience 🔥 Have designed products for nearly 1000 clients"
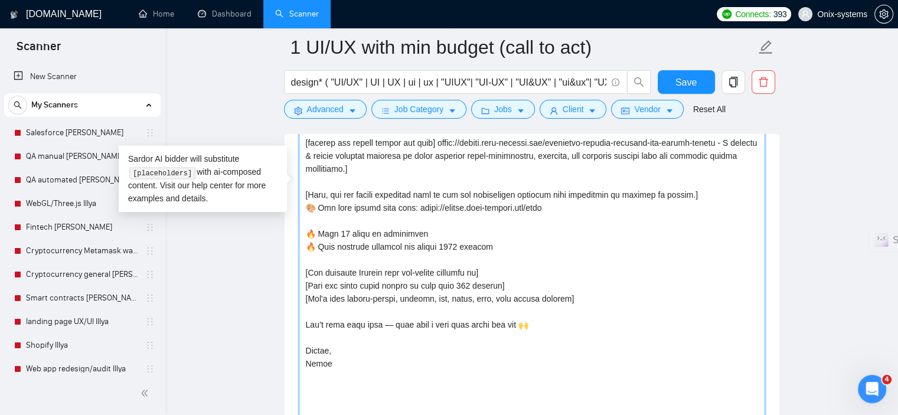
click at [315, 235] on textarea "Cover letter template:" at bounding box center [532, 189] width 466 height 682
click at [316, 243] on textarea "Cover letter template:" at bounding box center [532, 189] width 466 height 682
click at [308, 235] on textarea "Cover letter template:" at bounding box center [532, 189] width 466 height 682
click at [306, 235] on textarea "Cover letter template:" at bounding box center [532, 189] width 466 height 682
drag, startPoint x: 312, startPoint y: 234, endPoint x: 306, endPoint y: 233, distance: 5.9
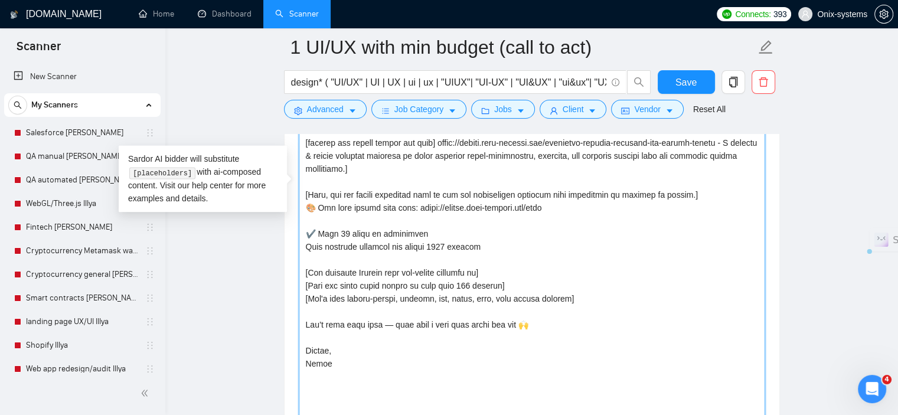
click at [306, 233] on textarea "Cover letter template:" at bounding box center [532, 189] width 466 height 682
click at [302, 243] on textarea "Cover letter template:" at bounding box center [532, 189] width 466 height 682
paste textarea "✔"
click at [501, 244] on textarea "Cover letter template:" at bounding box center [532, 189] width 466 height 682
click at [422, 235] on textarea "Cover letter template:" at bounding box center [532, 189] width 466 height 682
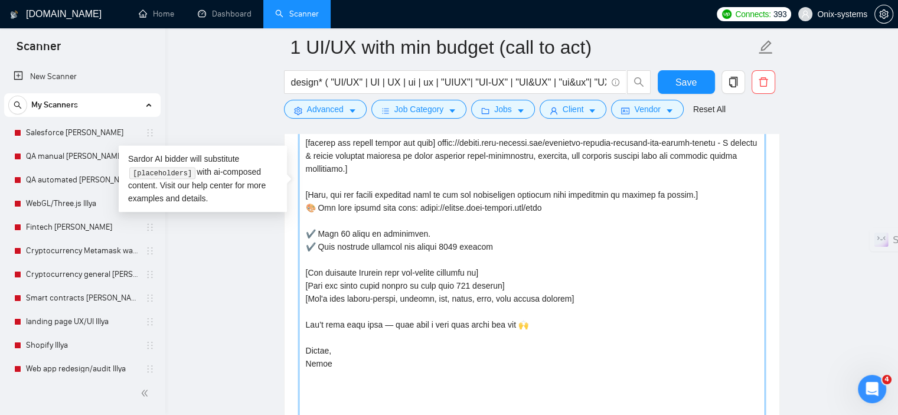
click at [492, 241] on textarea "Cover letter template:" at bounding box center [532, 189] width 466 height 682
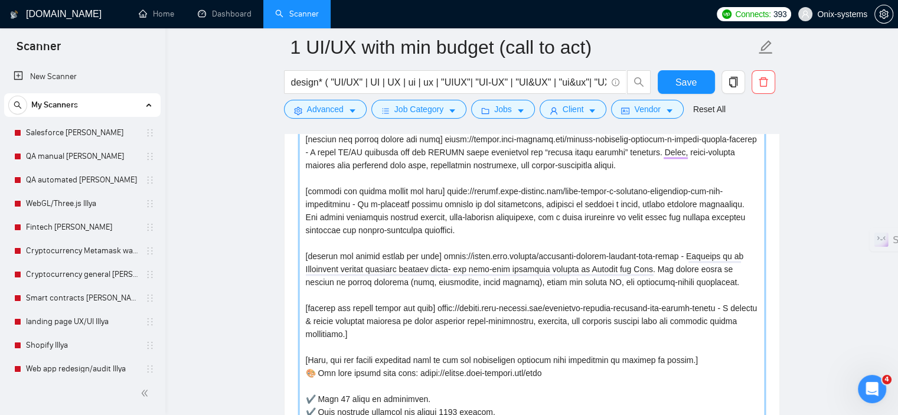
scroll to position [1658, 0]
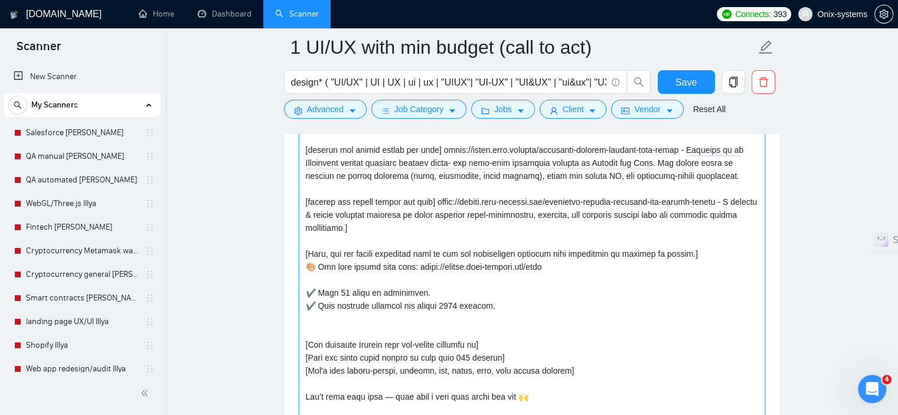
paste textarea "✓ Proficiency in Figma (preferred), Adobe XD, or Sketch ✓ 1000+ designs created"
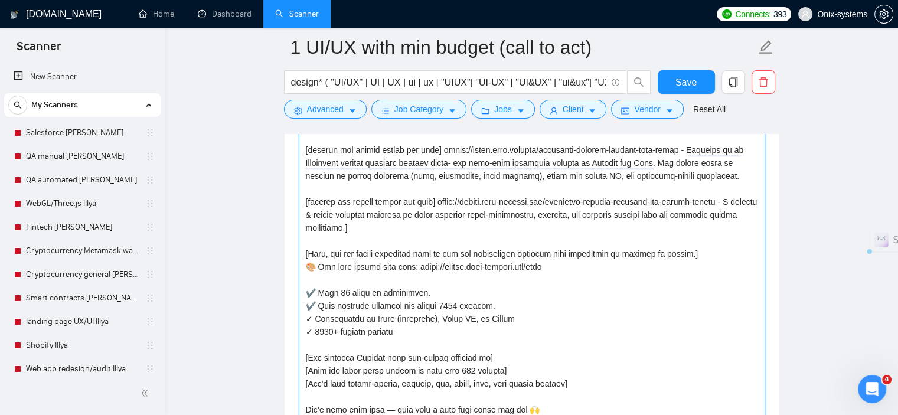
drag, startPoint x: 420, startPoint y: 329, endPoint x: 297, endPoint y: 332, distance: 122.8
click at [297, 332] on div "Cover Letter Options Cover letter template:" at bounding box center [532, 229] width 496 height 777
click at [309, 304] on textarea "Cover letter template:" at bounding box center [532, 248] width 466 height 682
click at [307, 316] on textarea "Cover letter template:" at bounding box center [532, 248] width 466 height 682
paste textarea "To enrich screen reader interactions, please activate Accessibility in Grammarl…"
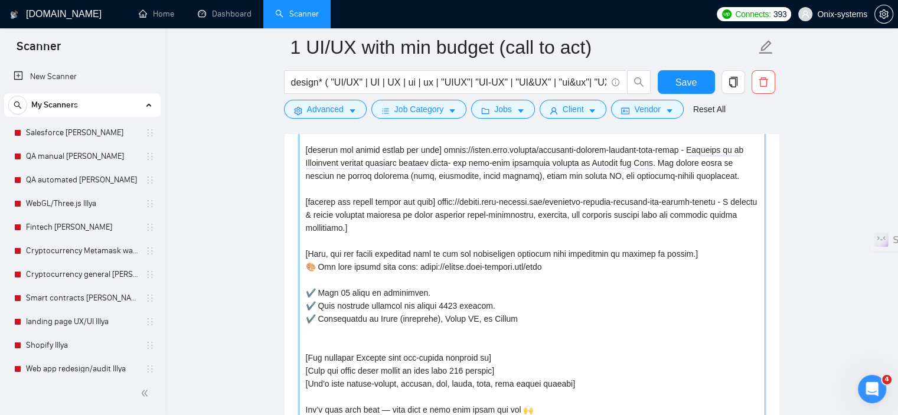
click at [304, 333] on textarea "Cover letter template:" at bounding box center [532, 248] width 466 height 682
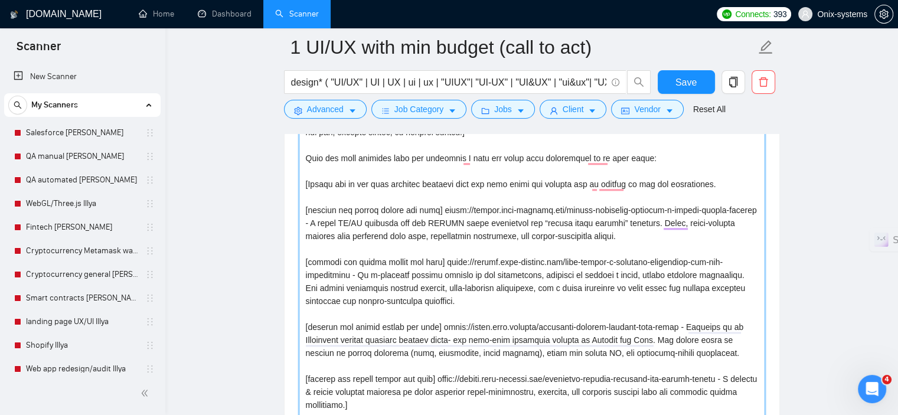
scroll to position [1362, 0]
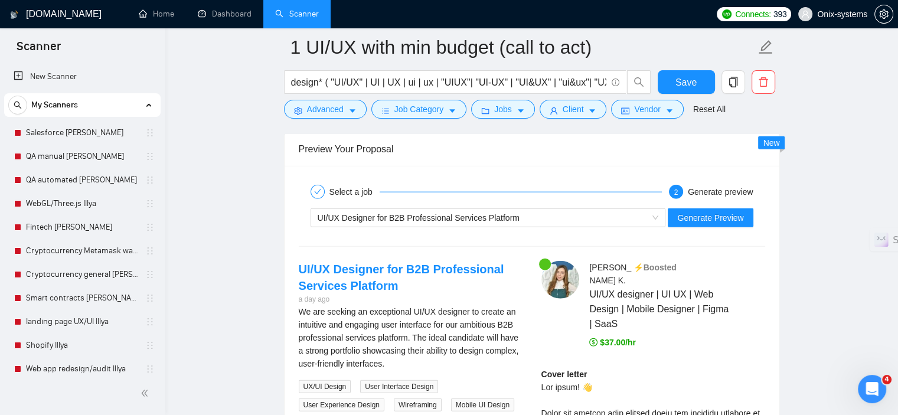
scroll to position [2779, 0]
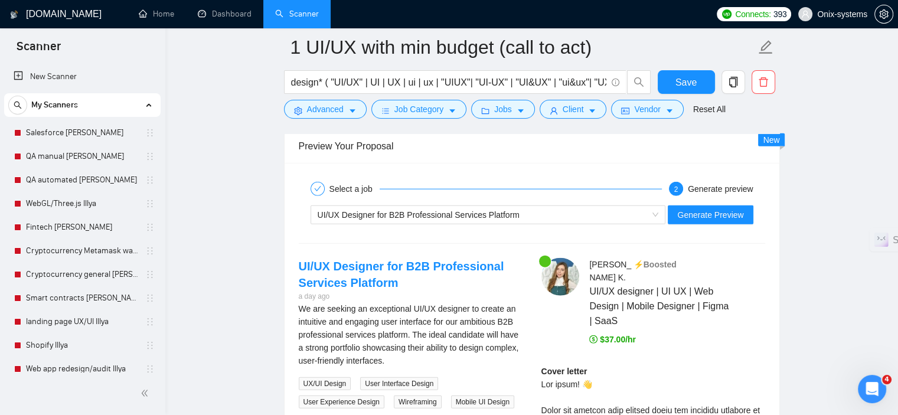
type textarea "[Start with 1 emoji + friendly greeting like “Hi there! 👋” or “Hey ✈️”] [Analys…"
click at [497, 223] on div "UI/UX Designer for B2B Professional Services Platform Generate Preview" at bounding box center [531, 215] width 469 height 28
click at [496, 218] on div "UI/UX Designer for B2B Professional Services Platform" at bounding box center [482, 215] width 330 height 18
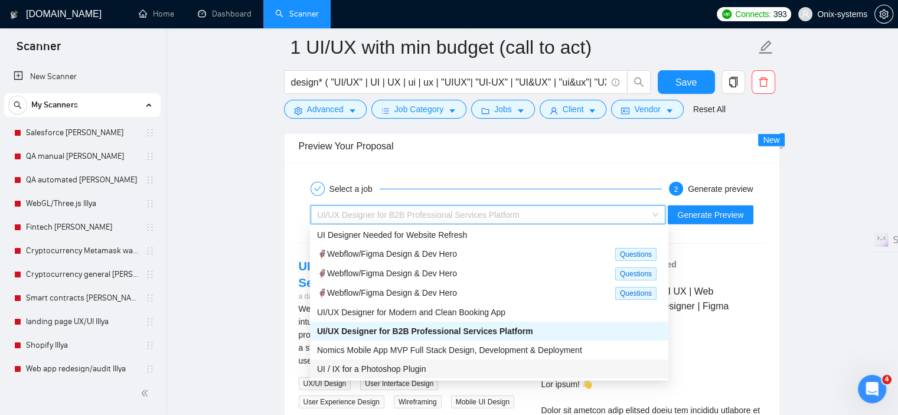
click at [399, 365] on span "UI / IX for a Photoshop Plugin" at bounding box center [371, 368] width 109 height 9
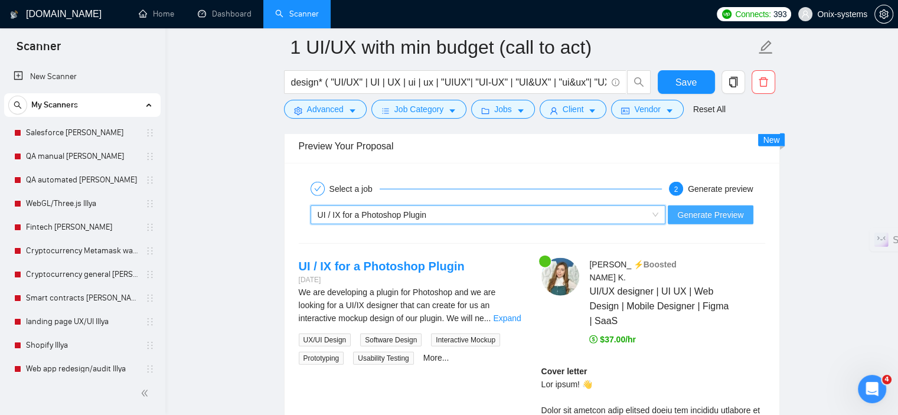
click at [689, 218] on span "Generate Preview" at bounding box center [710, 214] width 66 height 13
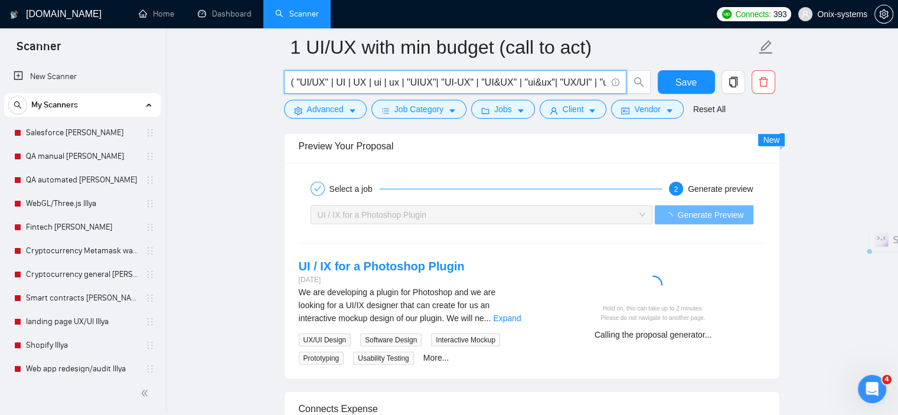
scroll to position [0, 91]
drag, startPoint x: 495, startPoint y: 84, endPoint x: 624, endPoint y: 83, distance: 128.6
click at [624, 83] on span "design* ( "UI/UX" | UI | UX | ui | ux | "UIUX"| "UI-UX" | "UI&UX" | "ui&ux"| "U…" at bounding box center [455, 82] width 342 height 24
click at [604, 83] on input "design* ( "UI/UX" | UI | UX | ui | ux | "UIUX"| "UI-UX" | "UI&UX" | "ui&ux"| "U…" at bounding box center [448, 82] width 315 height 15
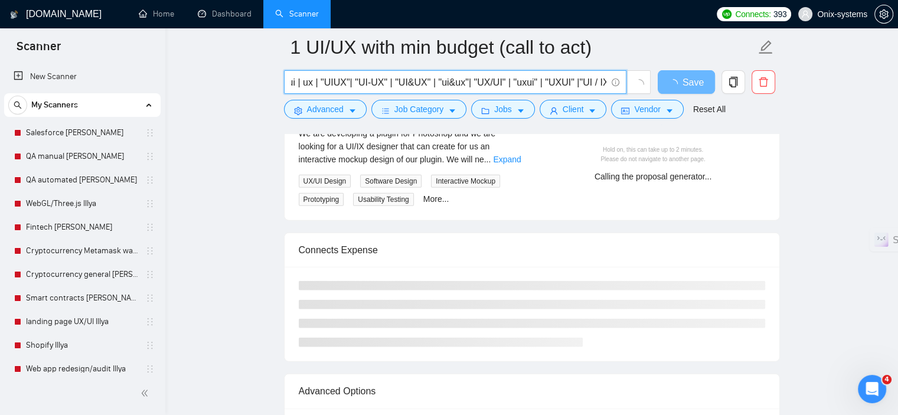
scroll to position [0, 125]
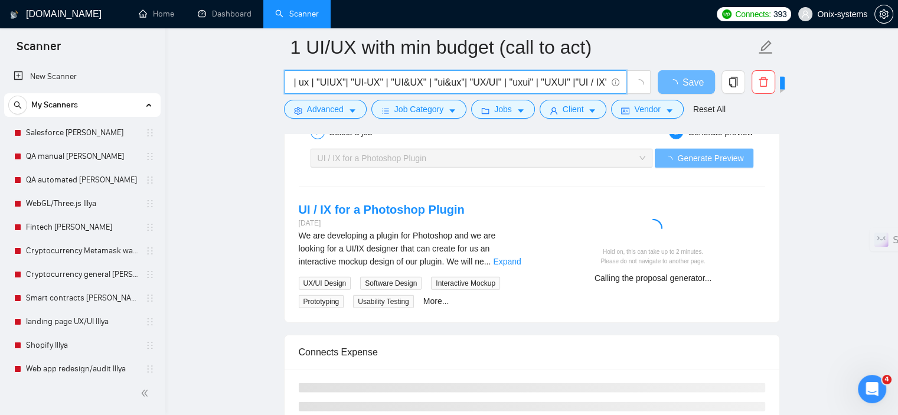
click at [574, 83] on input "design* ( "UI/UX" | UI | UX | ui | ux | "UIUX"| "UI-UX" | "UI&UX" | "ui&ux"| "U…" at bounding box center [448, 82] width 315 height 15
click at [572, 82] on input "design* ( "UI/UX" | UI | UX | ui | ux | "UIUX"| "UI-UX" | "UI&UX" | "ui&ux"| "U…" at bounding box center [448, 82] width 315 height 15
drag, startPoint x: 596, startPoint y: 81, endPoint x: 620, endPoint y: 81, distance: 24.2
click at [620, 81] on span "design* ( "UI/UX" | UI | UX | ui | ux | "UIUX"| "UI-UX" | "UI&UX" | "ui&ux"| "U…" at bounding box center [455, 82] width 342 height 24
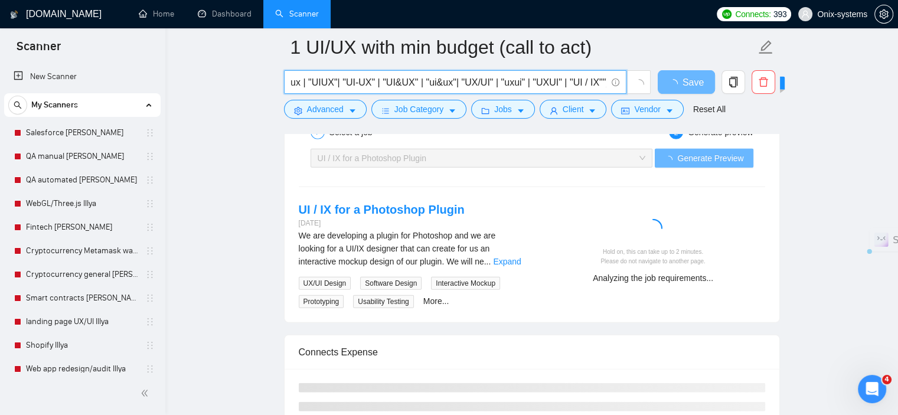
click at [602, 81] on input "design* ( "UI/UX" | UI | UX | ui | ux | "UIUX"| "UI-UX" | "UI&UX" | "ui&ux"| "U…" at bounding box center [448, 82] width 315 height 15
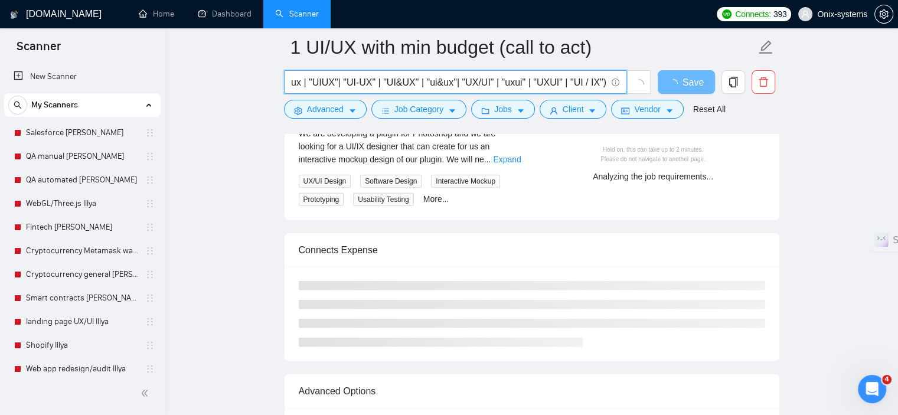
scroll to position [0, 129]
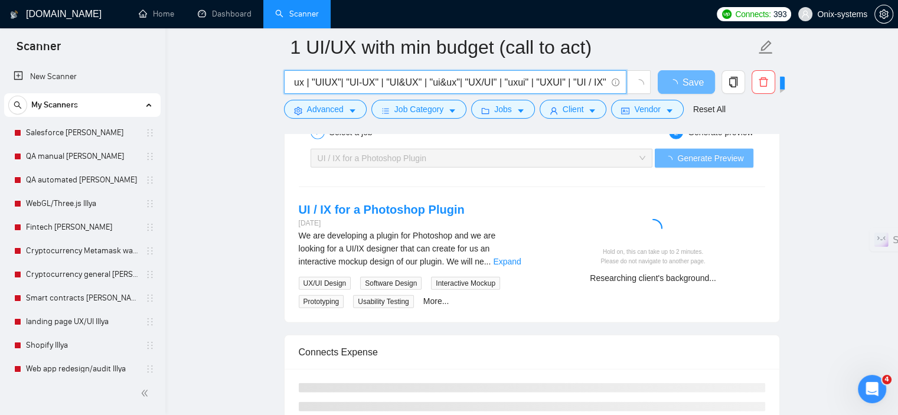
type input "design* ( "UI/UX" | UI | UX | ui | ux | "UIUX"| "UI-UX" | "UI&UX" | "ui&ux"| "U…"
click at [516, 253] on div "We are developing a plugin for Photoshop and we are looking for a UI/IX designe…" at bounding box center [411, 248] width 224 height 39
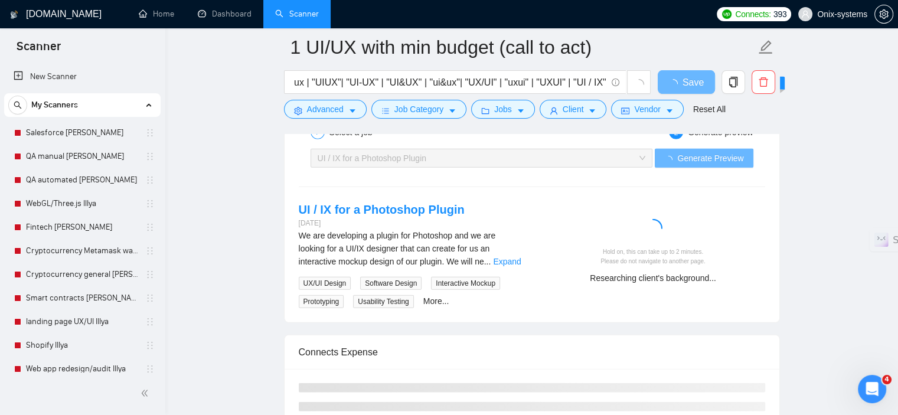
scroll to position [0, 0]
click at [515, 258] on link "Expand" at bounding box center [507, 261] width 28 height 9
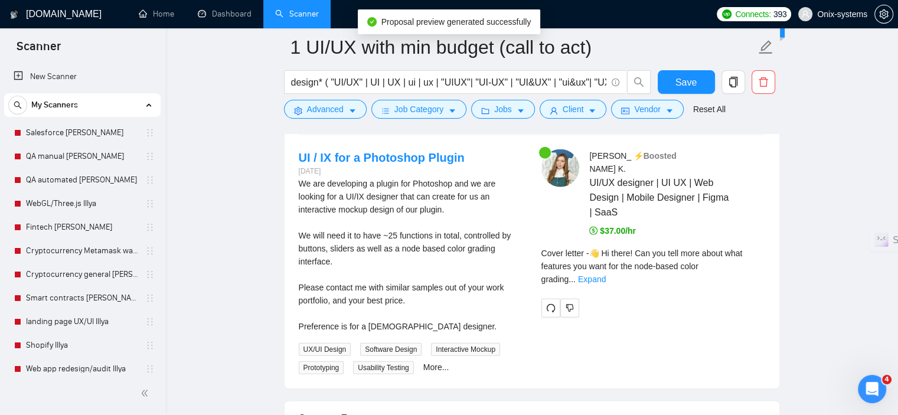
scroll to position [2897, 0]
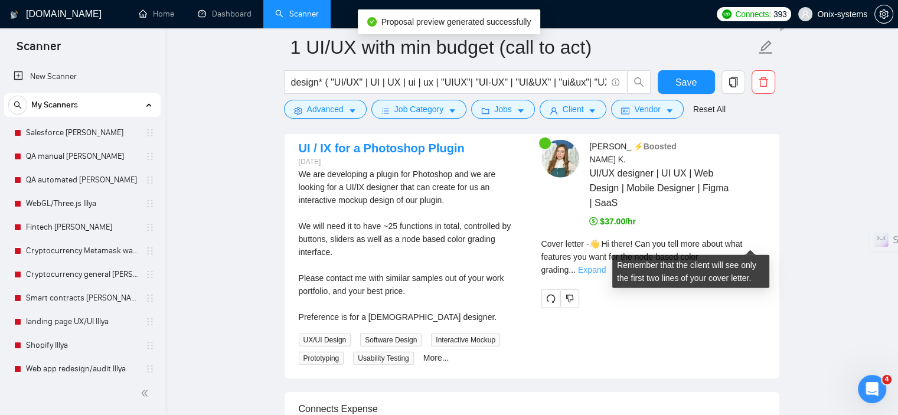
click at [605, 265] on link "Expand" at bounding box center [592, 269] width 28 height 9
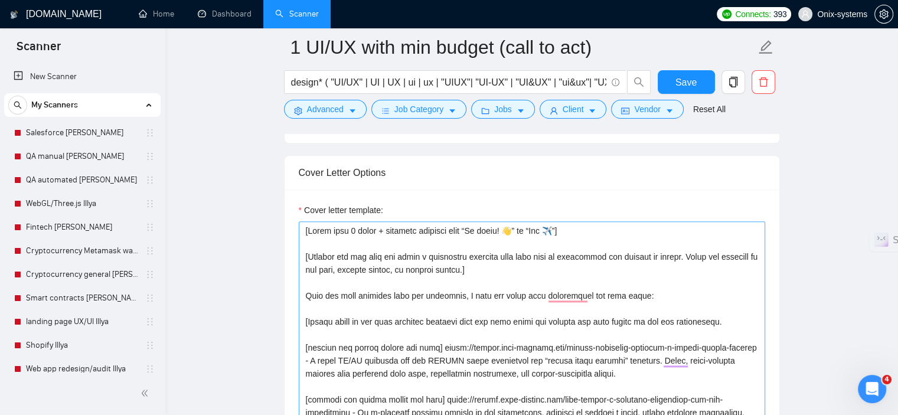
scroll to position [1303, 0]
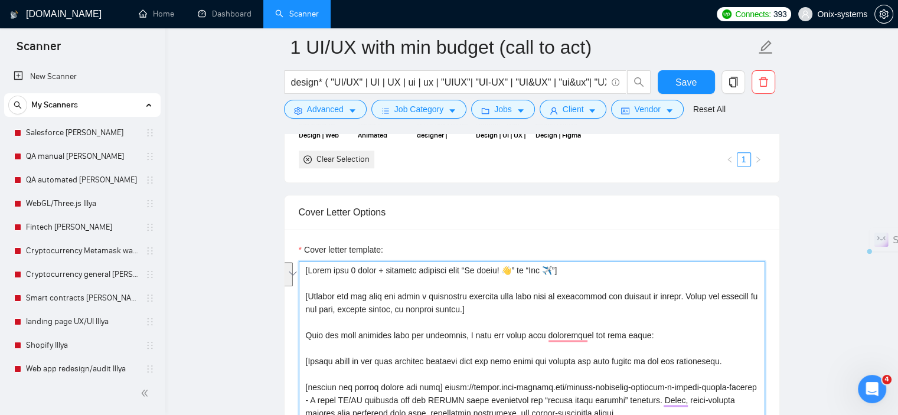
drag, startPoint x: 457, startPoint y: 309, endPoint x: 676, endPoint y: 294, distance: 218.8
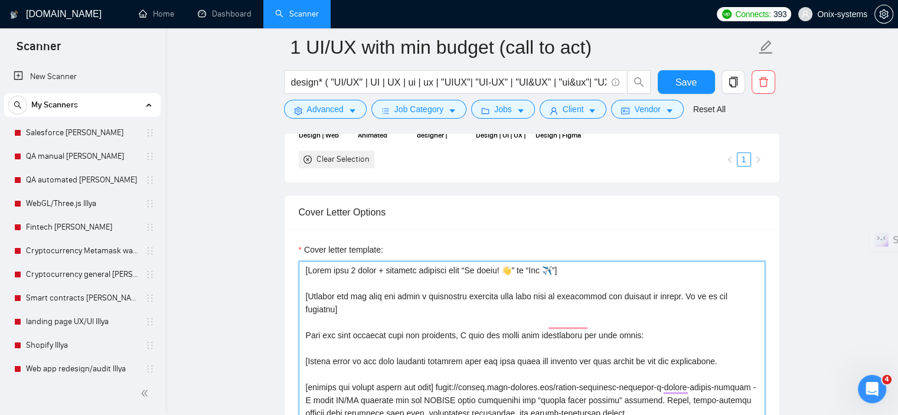
type textarea "[Start with 1 emoji + friendly greeting like “Hi there! 👋” or “Hey ✈️”] [Analys…"
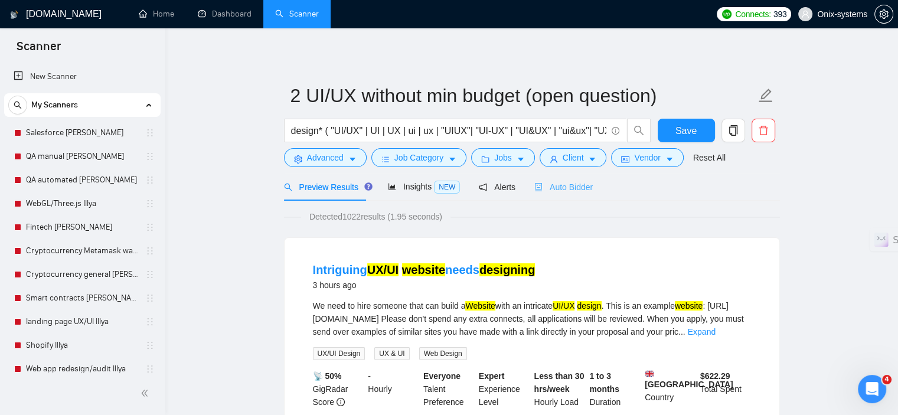
click at [566, 177] on div "Auto Bidder" at bounding box center [563, 187] width 58 height 28
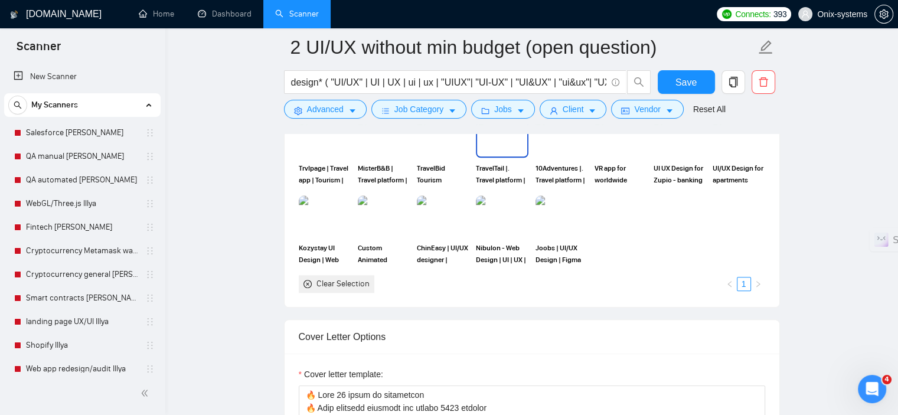
scroll to position [1357, 0]
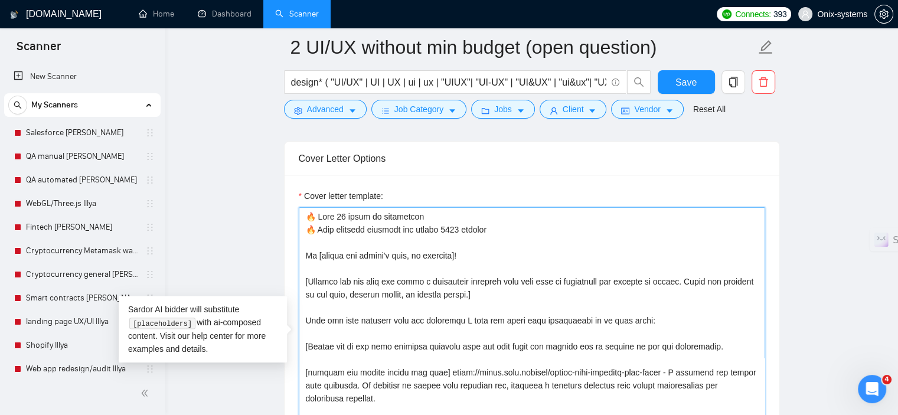
drag, startPoint x: 495, startPoint y: 234, endPoint x: 500, endPoint y: 228, distance: 7.9
click at [500, 228] on textarea "Cover letter template:" at bounding box center [532, 340] width 466 height 266
drag, startPoint x: 500, startPoint y: 228, endPoint x: 295, endPoint y: 212, distance: 206.0
click at [295, 212] on div "Cover Letter Options Cover letter template:" at bounding box center [532, 321] width 496 height 361
click at [590, 228] on textarea "Cover letter template:" at bounding box center [532, 340] width 466 height 266
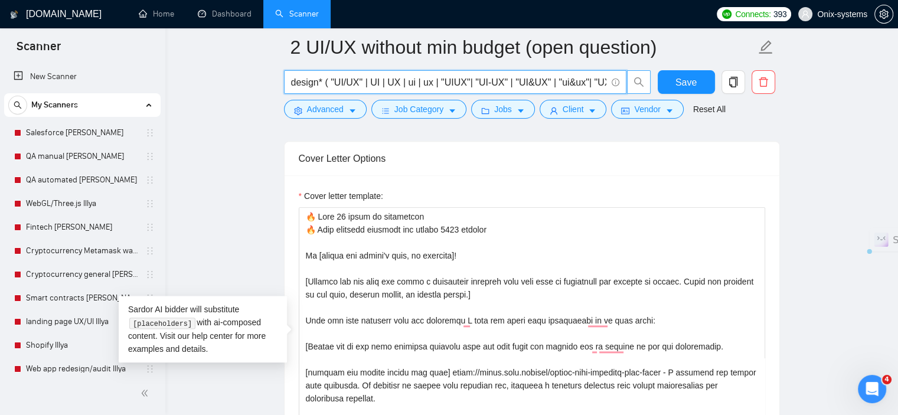
scroll to position [0, 91]
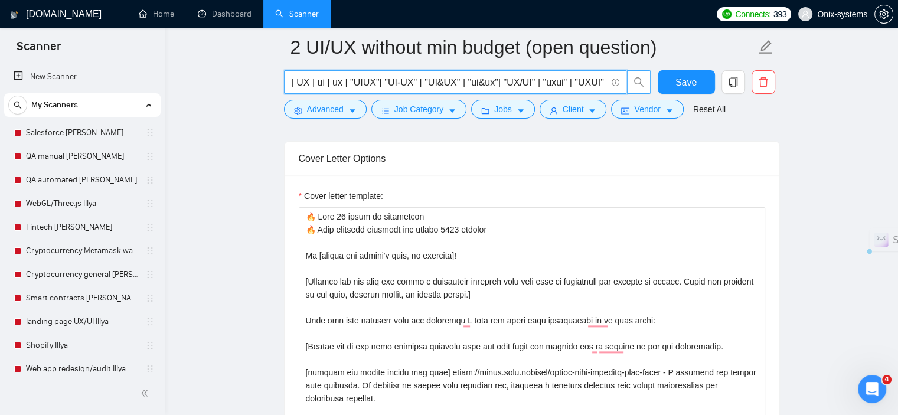
drag, startPoint x: 578, startPoint y: 85, endPoint x: 646, endPoint y: 81, distance: 68.0
click at [646, 81] on span "design* ( "UI/UX" | UI | UX | ui | ux | "UIUX"| "UI-UX" | "UI&UX" | "ui&ux"| "U…" at bounding box center [467, 82] width 367 height 24
click at [604, 78] on input "design* ( "UI/UX" | UI | UX | ui | ux | "UIUX"| "UI-UX" | "UI&UX" | "ui&ux"| "U…" at bounding box center [448, 82] width 315 height 15
click at [602, 78] on input "design* ( "UI/UX" | UI | UX | ui | ux | "UIUX"| "UI-UX" | "UI&UX" | "ui&ux"| "U…" at bounding box center [448, 82] width 315 height 15
click at [600, 81] on input "design* ( "UI/UX" | UI | UX | ui | ux | "UIUX"| "UI-UX" | "UI&UX" | "ui&ux"| "U…" at bounding box center [448, 82] width 315 height 15
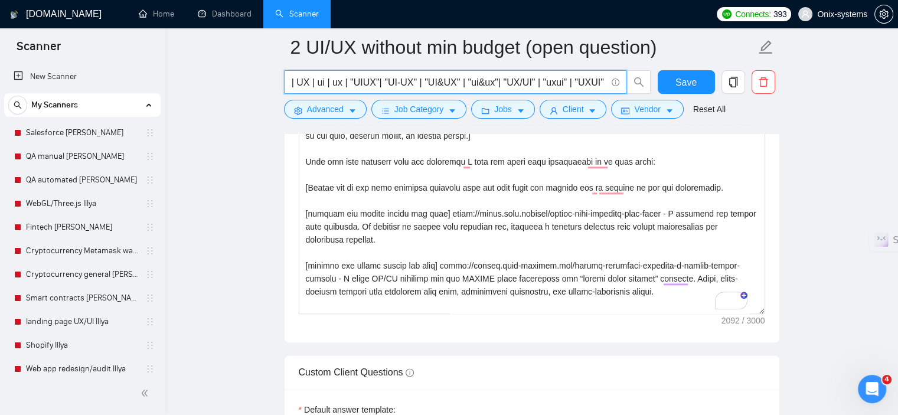
paste input ""UI / IX")"
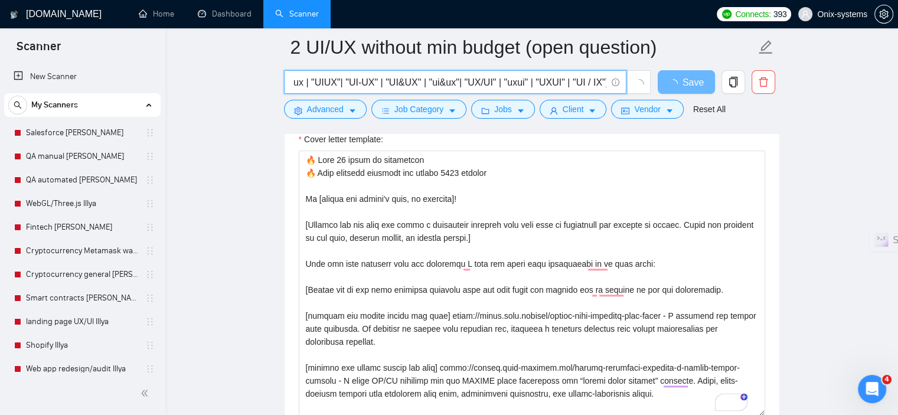
type input "design* ( "UI/UX" | UI | UX | ui | ux | "UIUX"| "UI-UX" | "UI&UX" | "ui&ux"| "U…"
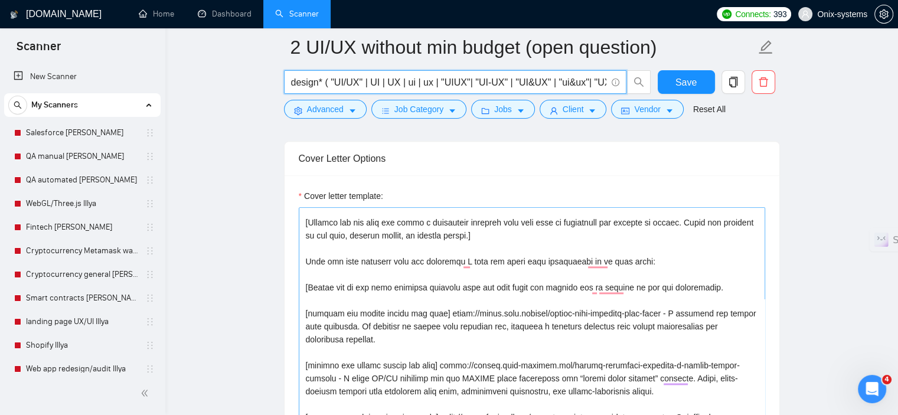
scroll to position [0, 0]
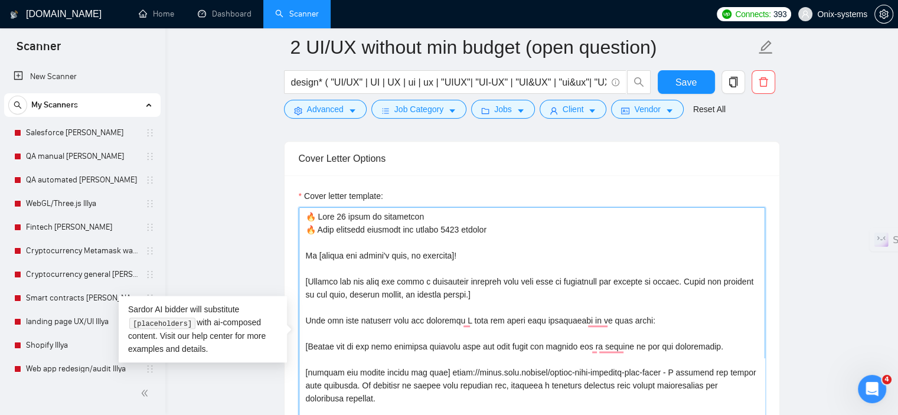
drag, startPoint x: 653, startPoint y: 319, endPoint x: 616, endPoint y: 320, distance: 36.6
click at [618, 320] on textarea "Cover letter template:" at bounding box center [532, 340] width 466 height 266
drag, startPoint x: 495, startPoint y: 293, endPoint x: 303, endPoint y: 282, distance: 192.7
click at [303, 282] on div "Cover Letter Options Cover letter template:" at bounding box center [532, 321] width 496 height 361
drag, startPoint x: 656, startPoint y: 317, endPoint x: 305, endPoint y: 274, distance: 353.7
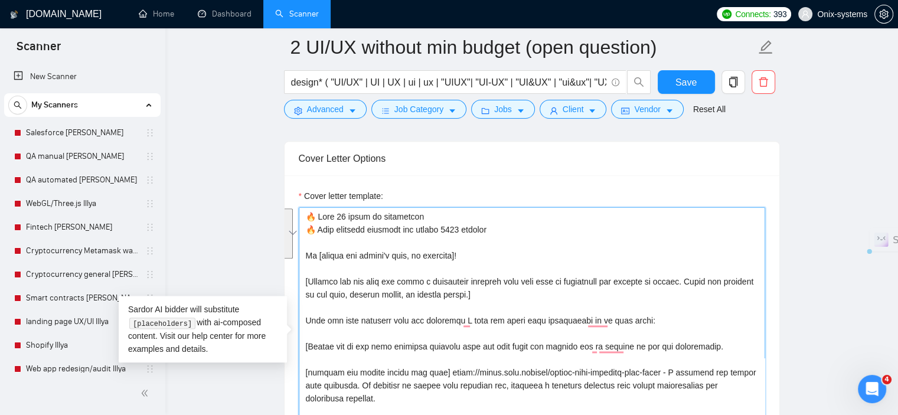
click at [305, 274] on textarea "Cover letter template:" at bounding box center [532, 340] width 466 height 266
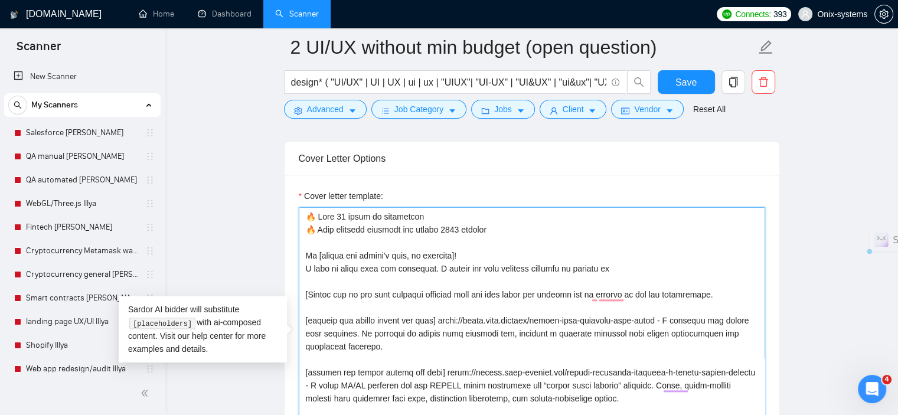
click at [486, 267] on textarea "Cover letter template:" at bounding box center [532, 340] width 466 height 266
click at [621, 269] on textarea "Cover letter template:" at bounding box center [532, 340] width 466 height 266
click at [424, 267] on textarea "Cover letter template:" at bounding box center [532, 340] width 466 height 266
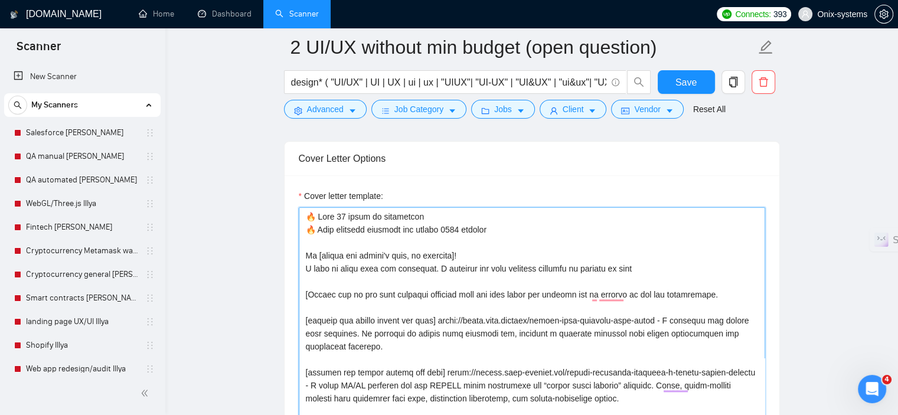
click at [637, 268] on textarea "Cover letter template:" at bounding box center [532, 340] width 466 height 266
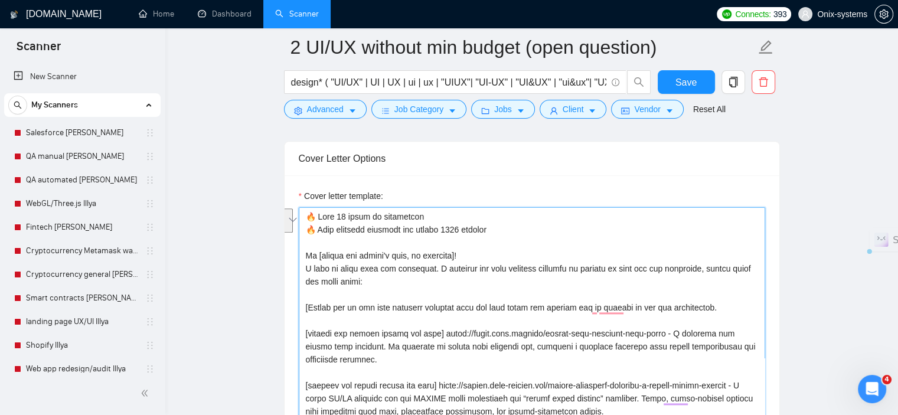
drag, startPoint x: 302, startPoint y: 268, endPoint x: 368, endPoint y: 283, distance: 67.6
click at [368, 283] on textarea "Cover letter template:" at bounding box center [532, 340] width 466 height 266
click at [293, 232] on button "See rewrite suggestions" at bounding box center [287, 220] width 9 height 24
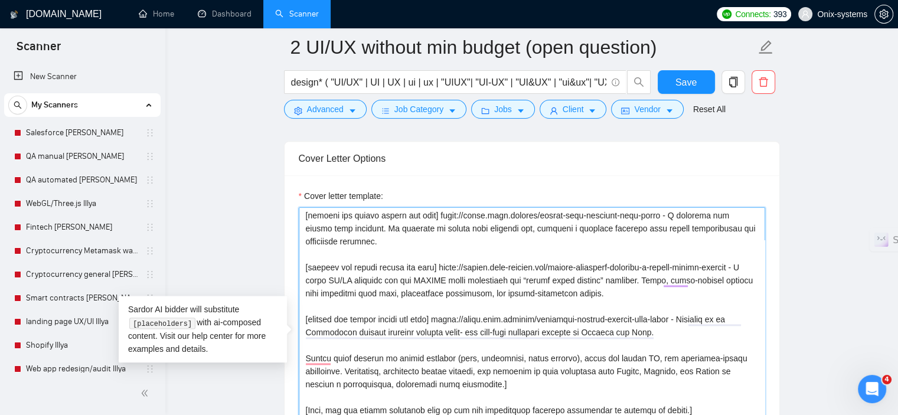
scroll to position [59, 0]
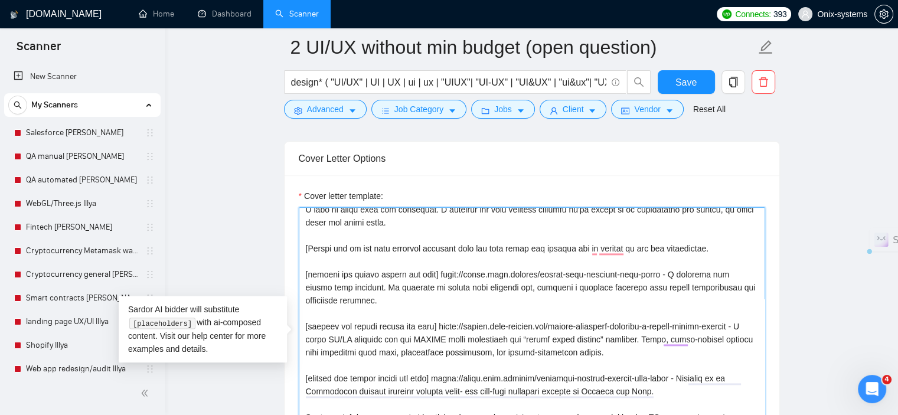
drag, startPoint x: 625, startPoint y: 352, endPoint x: 336, endPoint y: 339, distance: 289.4
click at [336, 339] on textarea "Cover letter template:" at bounding box center [532, 340] width 466 height 266
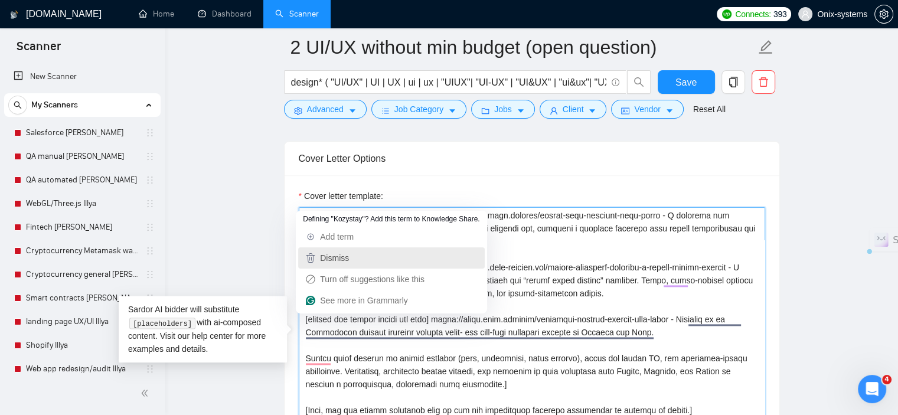
drag, startPoint x: 669, startPoint y: 330, endPoint x: 316, endPoint y: 270, distance: 358.5
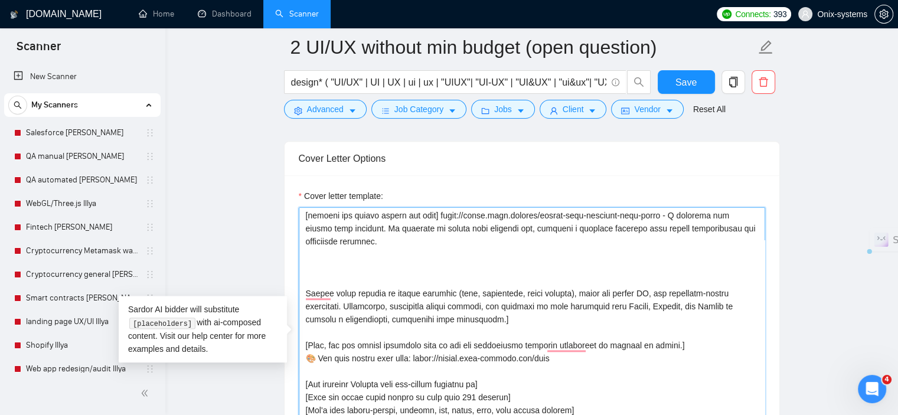
click at [301, 294] on div "Cover Letter Options Cover letter template:" at bounding box center [532, 321] width 496 height 361
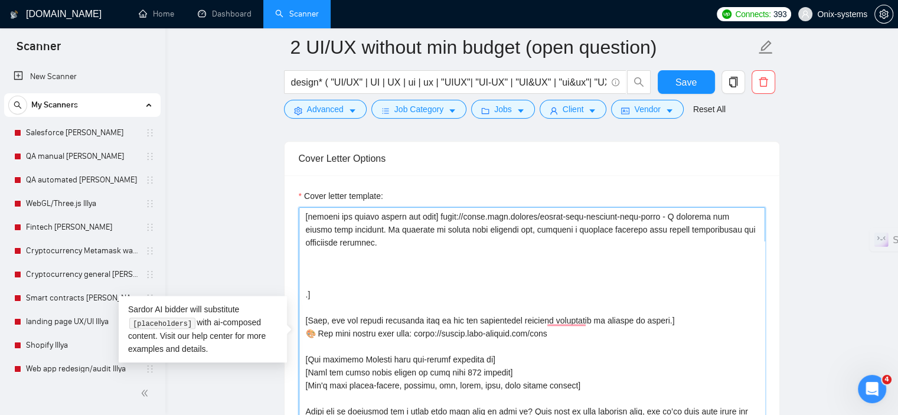
click at [338, 260] on textarea "Cover letter template:" at bounding box center [532, 340] width 466 height 266
paste textarea "https://design.onix-systems.com/clubhouse-fitness-platform-for-sports-health – …"
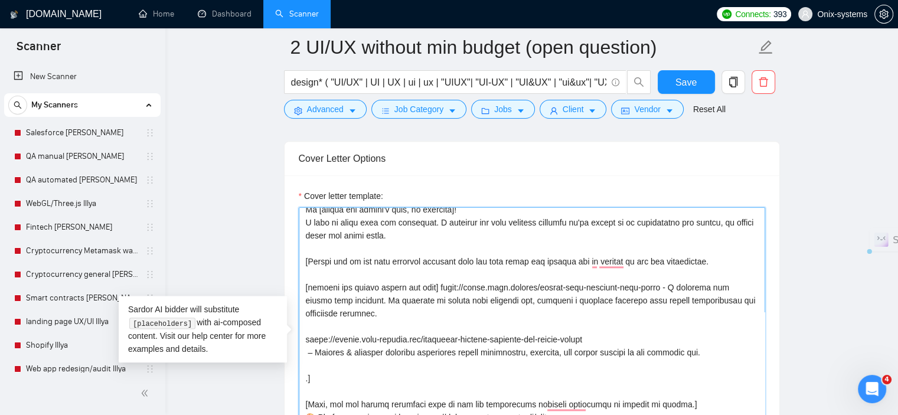
drag, startPoint x: 304, startPoint y: 215, endPoint x: 385, endPoint y: 261, distance: 92.8
click at [385, 261] on textarea "Cover letter template:" at bounding box center [532, 340] width 466 height 266
drag, startPoint x: 433, startPoint y: 285, endPoint x: 303, endPoint y: 288, distance: 129.8
click at [303, 288] on div "Cover Letter Options Cover letter template:" at bounding box center [532, 321] width 496 height 361
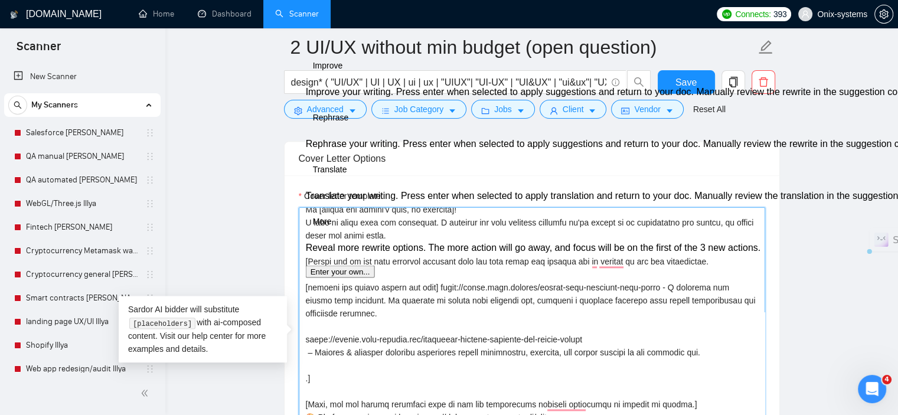
click at [302, 337] on textarea "Cover letter template:" at bounding box center [532, 340] width 466 height 266
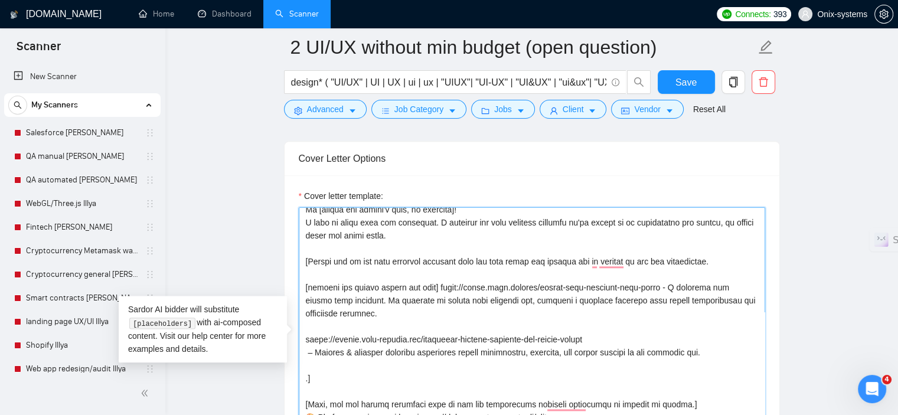
paste textarea "[include any emojis before the link]"
click at [728, 335] on textarea "Cover letter template:" at bounding box center [532, 340] width 466 height 266
click at [723, 348] on textarea "Cover letter template:" at bounding box center [532, 340] width 466 height 266
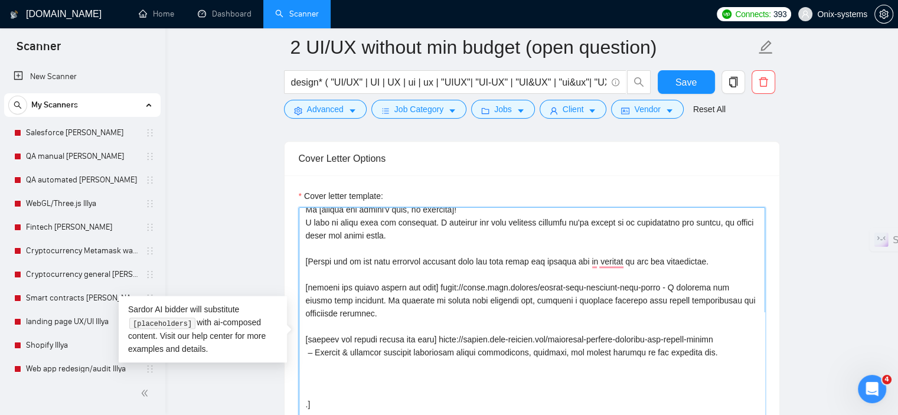
click at [460, 318] on textarea "Cover letter template:" at bounding box center [532, 340] width 466 height 266
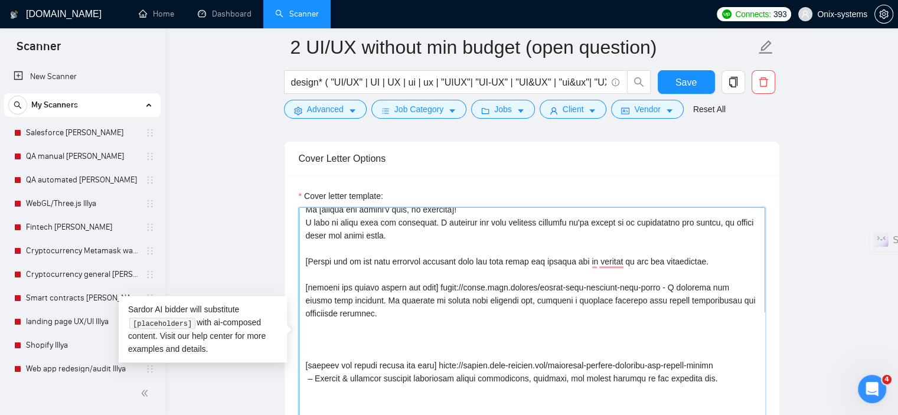
click at [314, 333] on textarea "Cover letter template:" at bounding box center [532, 340] width 466 height 266
paste textarea "https://design.onix-systems.com/sota-health-e-commerce-experience-for-bio-suppl…"
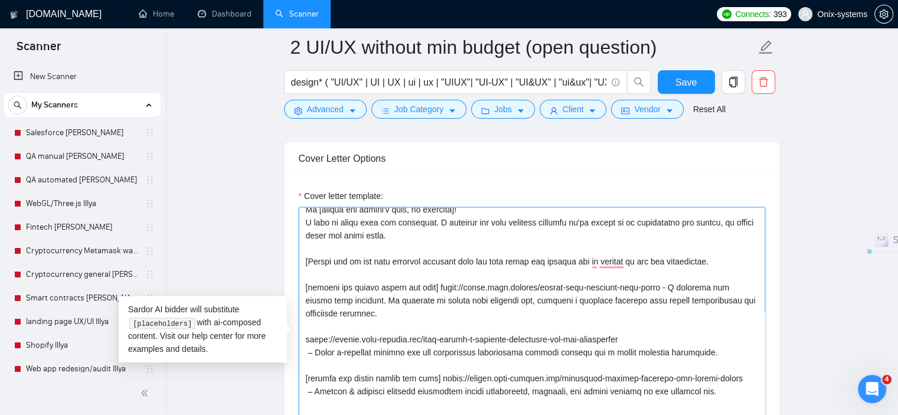
drag, startPoint x: 303, startPoint y: 286, endPoint x: 433, endPoint y: 287, distance: 130.4
click at [433, 287] on textarea "Cover letter template:" at bounding box center [532, 340] width 466 height 266
click at [300, 335] on textarea "Cover letter template:" at bounding box center [532, 340] width 466 height 266
paste textarea "[include any emojis before the link]"
click at [302, 362] on textarea "Cover letter template:" at bounding box center [532, 340] width 466 height 266
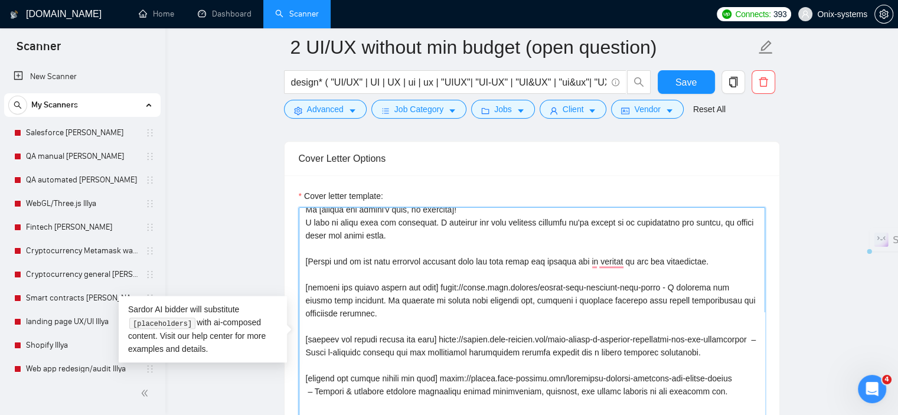
drag, startPoint x: 351, startPoint y: 263, endPoint x: 337, endPoint y: 263, distance: 13.6
click at [337, 263] on textarea "Cover letter template:" at bounding box center [532, 340] width 466 height 266
click at [349, 261] on textarea "Cover letter template:" at bounding box center [532, 340] width 466 height 266
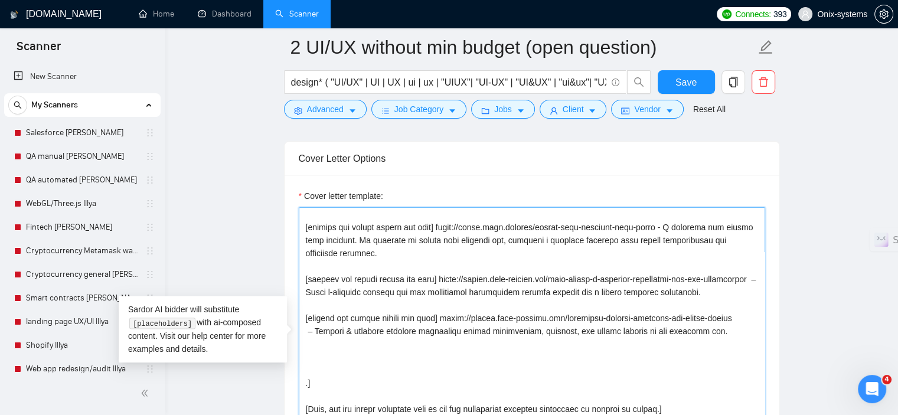
scroll to position [130, 0]
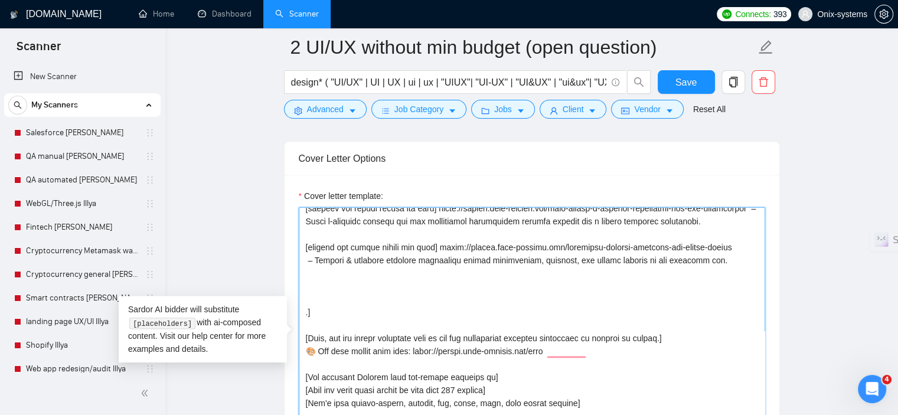
click at [362, 301] on textarea "Cover letter template:" at bounding box center [532, 340] width 466 height 266
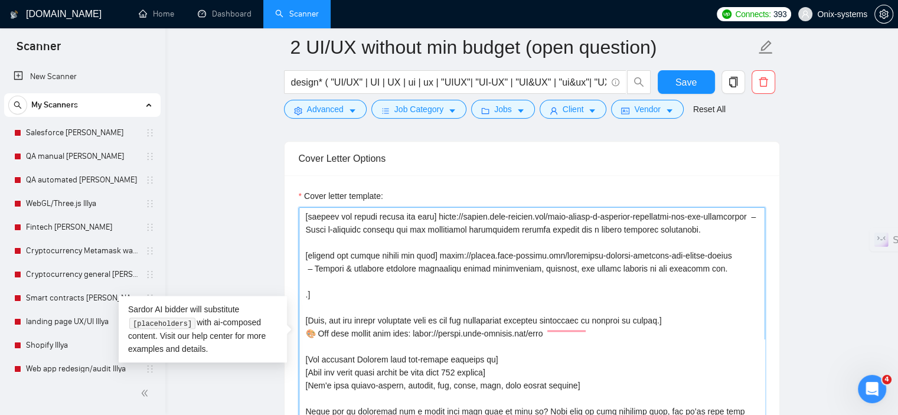
click at [306, 295] on textarea "Cover letter template:" at bounding box center [532, 340] width 466 height 266
click at [306, 297] on textarea "Cover letter template:" at bounding box center [532, 340] width 466 height 266
click at [307, 297] on textarea "Cover letter template:" at bounding box center [532, 340] width 466 height 266
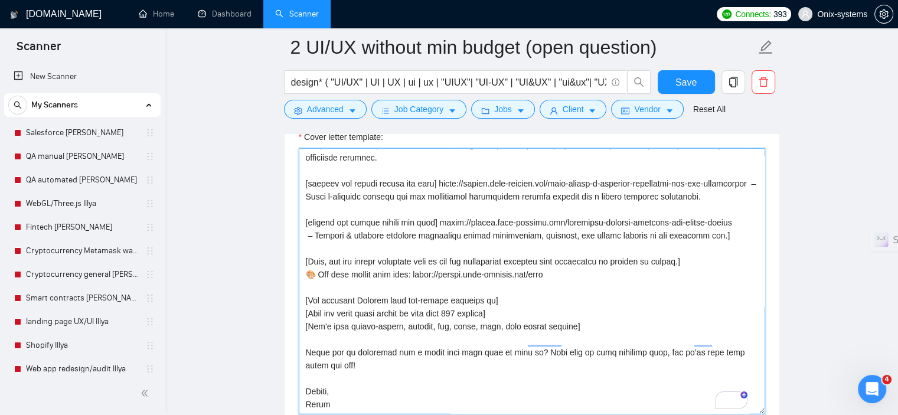
click at [467, 299] on textarea "Cover letter template:" at bounding box center [532, 281] width 466 height 266
click at [465, 299] on textarea "Cover letter template:" at bounding box center [532, 281] width 466 height 266
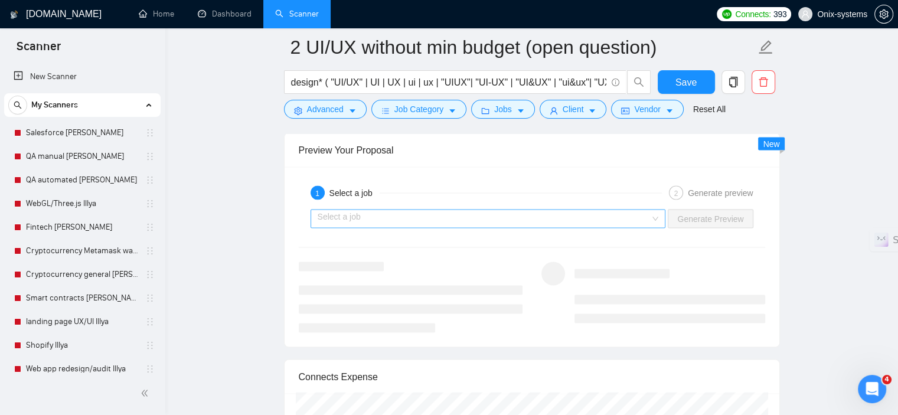
type textarea "🔥 Over 14 years of experience 🔥 Have designed products for nearly 1000 clients …"
click at [493, 219] on input "search" at bounding box center [483, 219] width 333 height 18
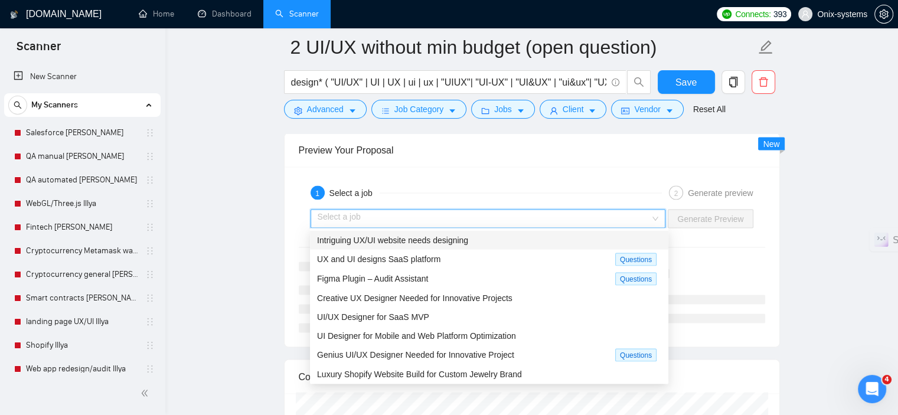
click at [464, 239] on span "Intriguing UX/UI website needs designing" at bounding box center [392, 239] width 151 height 9
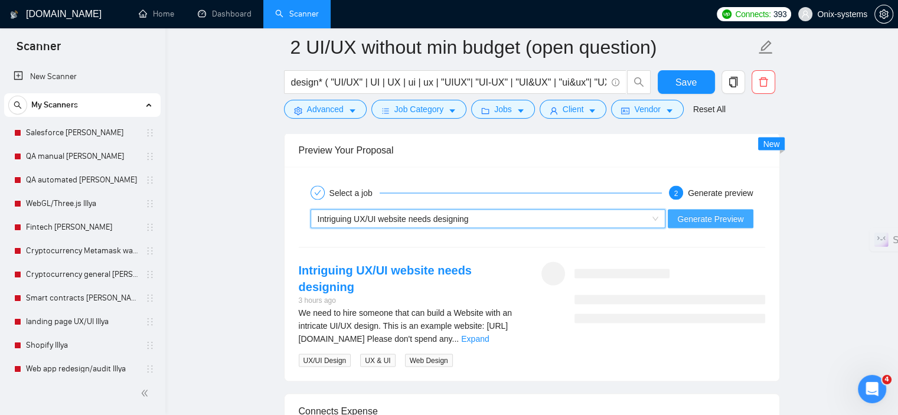
click at [686, 221] on span "Generate Preview" at bounding box center [710, 218] width 66 height 13
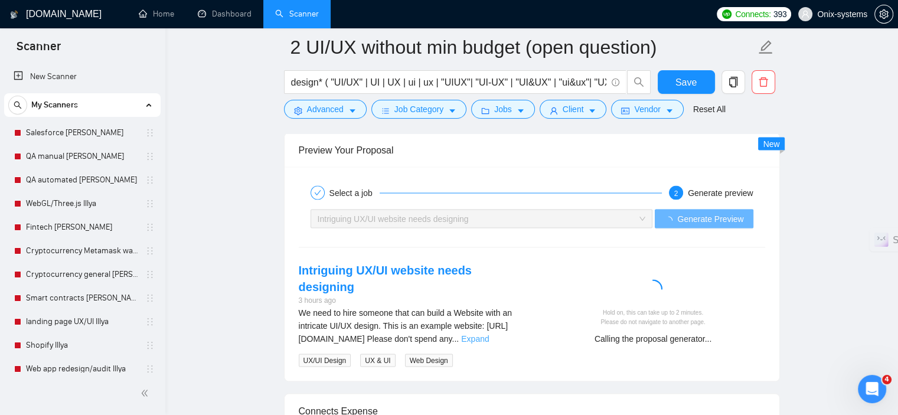
click at [489, 334] on link "Expand" at bounding box center [475, 338] width 28 height 9
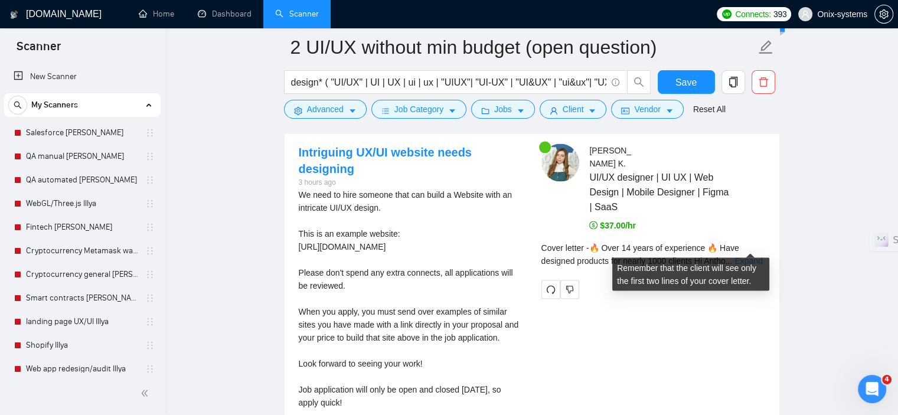
click at [738, 256] on link "Expand" at bounding box center [748, 260] width 28 height 9
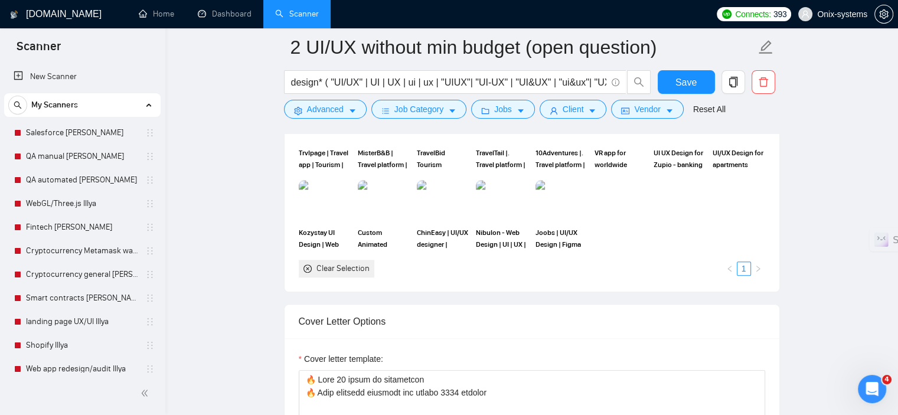
scroll to position [1062, 0]
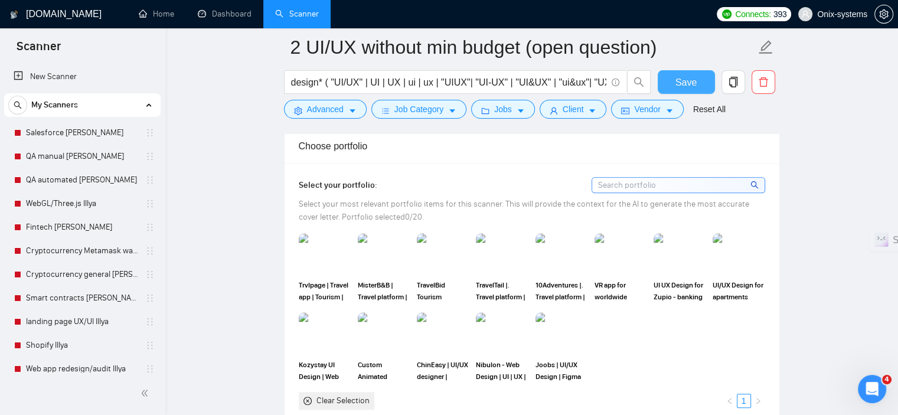
click at [684, 85] on span "Save" at bounding box center [685, 82] width 21 height 15
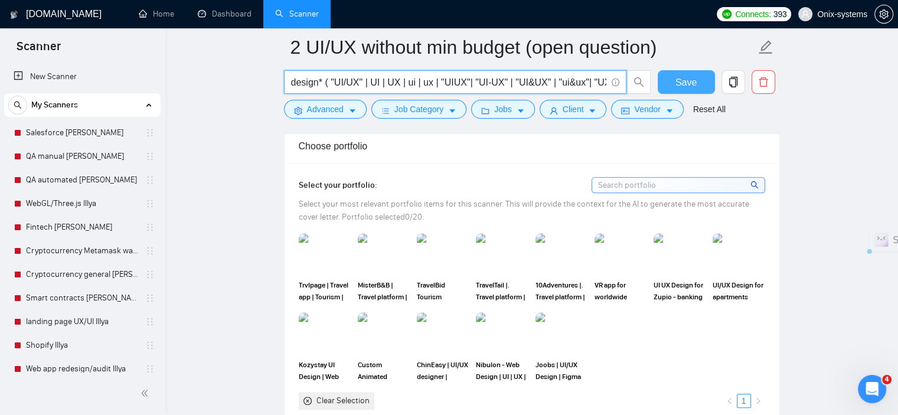
drag, startPoint x: 535, startPoint y: 82, endPoint x: 670, endPoint y: 80, distance: 135.1
click at [670, 80] on div "design* ( "UI/UX" | UI | UX | ui | ux | "UIUX"| "UI-UX" | "UI&UX" | "ui&ux"| "U…" at bounding box center [529, 85] width 496 height 30
click at [576, 84] on input "design* ( "UI/UX" | UI | UX | ui | ux | "UIUX"| "UI-UX" | "UI&UX" | "ui&ux"| "U…" at bounding box center [448, 82] width 315 height 15
drag, startPoint x: 580, startPoint y: 81, endPoint x: 631, endPoint y: 85, distance: 50.9
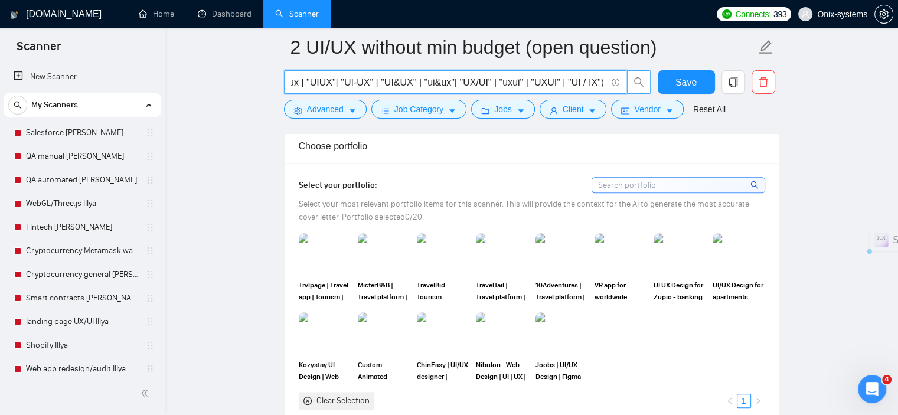
click at [631, 85] on span "design* ( "UI/UX" | UI | UX | ui | ux | "UIUX"| "UI-UX" | "UI&UX" | "ui&ux"| "U…" at bounding box center [467, 82] width 367 height 24
click at [595, 81] on input "design* ( "UI/UX" | UI | UX | ui | ux | "UIUX"| "UI-UX" | "UI&UX" | "ui&ux"| "U…" at bounding box center [448, 82] width 315 height 15
click at [659, 78] on button "Save" at bounding box center [685, 82] width 57 height 24
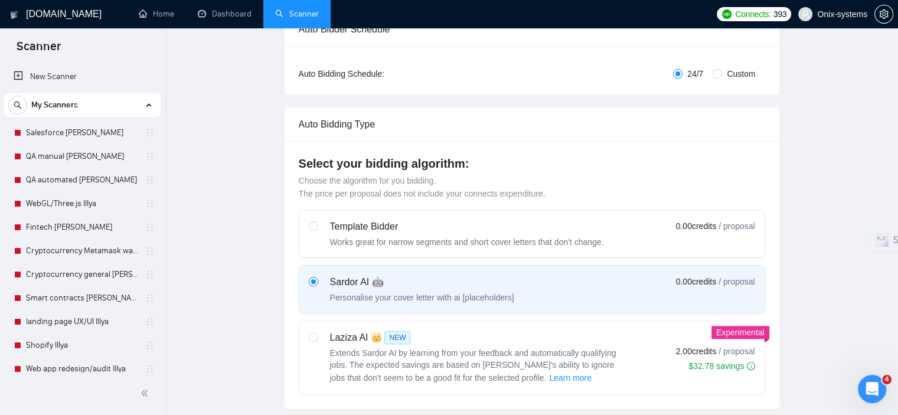
scroll to position [0, 0]
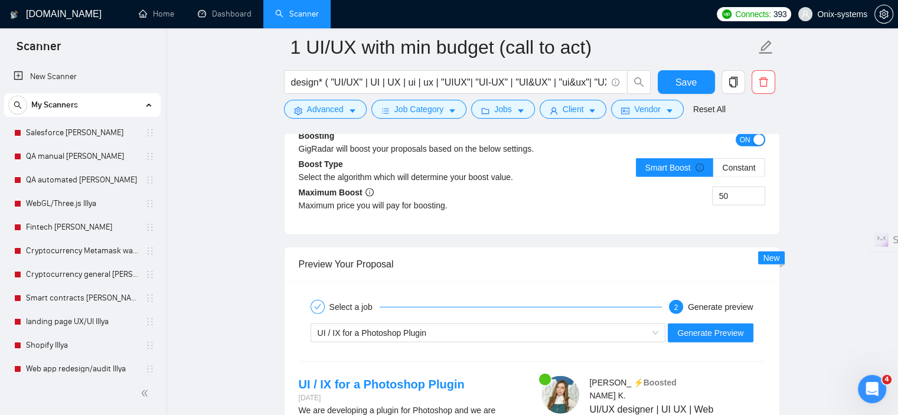
scroll to position [2838, 0]
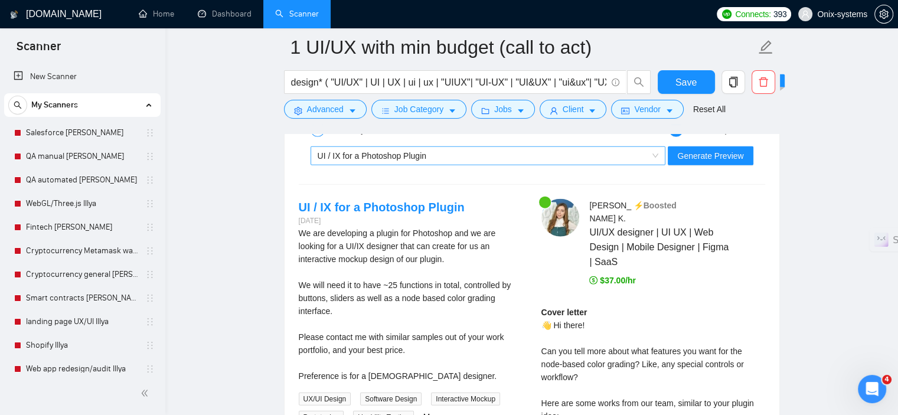
click at [482, 158] on div "UI / IX for a Photoshop Plugin" at bounding box center [482, 156] width 330 height 18
type textarea "[Lorem ipsu 0 dolor + sitametc adipisci elit “Se doeiu! 👋” te “Inc ✈️”] [Utlabo…"
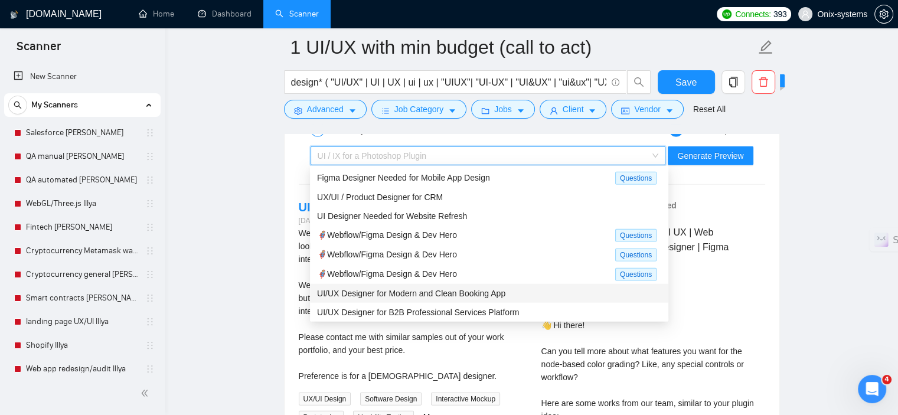
click at [456, 289] on span "UI/UX Designer for Modern and Clean Booking App" at bounding box center [411, 293] width 188 height 9
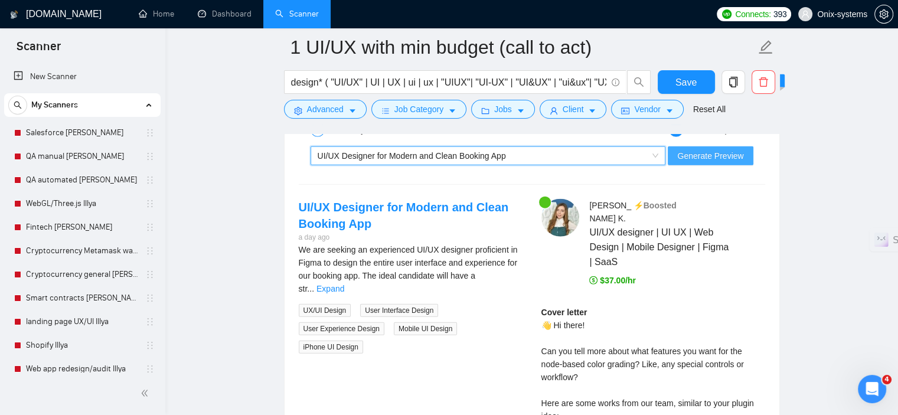
click at [692, 160] on span "Generate Preview" at bounding box center [710, 155] width 66 height 13
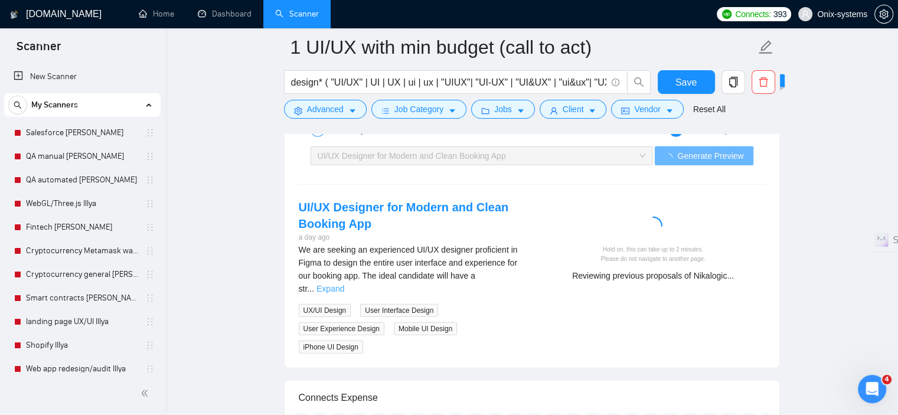
click at [344, 284] on link "Expand" at bounding box center [330, 288] width 28 height 9
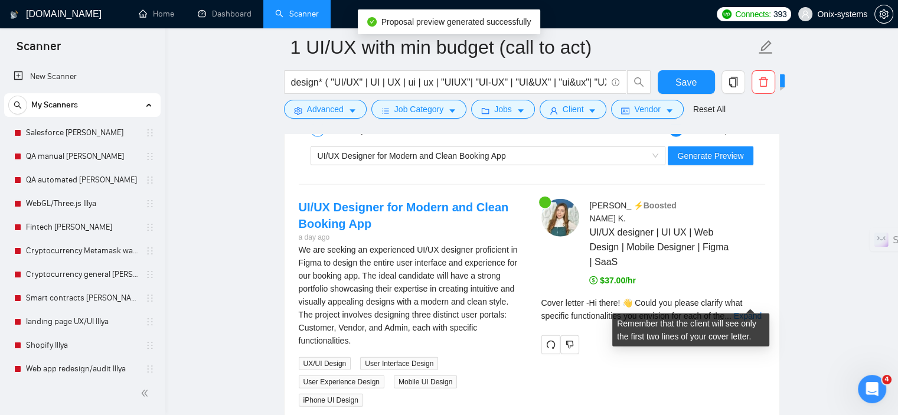
click at [747, 296] on div "Cover letter - Hi there! 👋 Could you please clarify what specific functionaliti…" at bounding box center [653, 309] width 224 height 26
click at [748, 311] on link "Expand" at bounding box center [747, 315] width 28 height 9
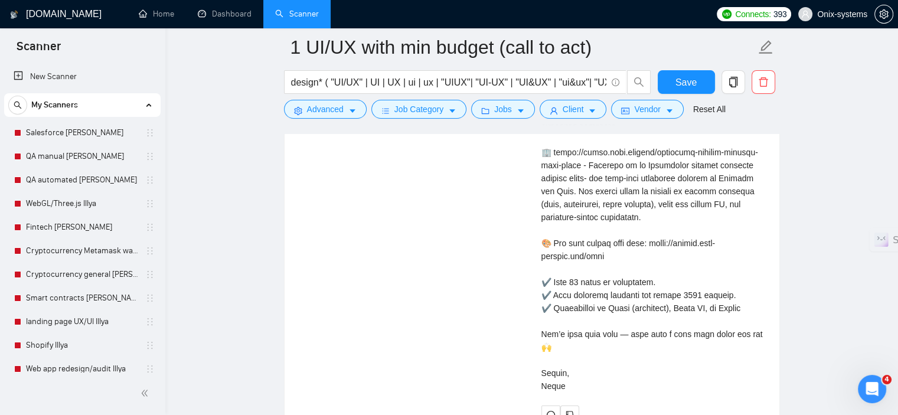
scroll to position [3310, 0]
click at [689, 83] on span "Save" at bounding box center [685, 82] width 21 height 15
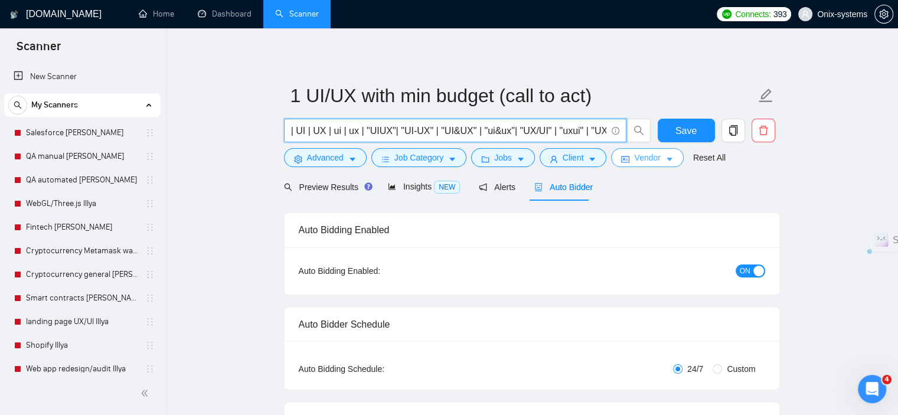
scroll to position [0, 129]
drag, startPoint x: 329, startPoint y: 131, endPoint x: 602, endPoint y: 137, distance: 273.3
click at [602, 137] on input "design* ( "UI/UX" | UI | UX | ui | ux | "UIUX"| "UI-UX" | "UI&UX" | "ui&ux"| "U…" at bounding box center [448, 130] width 315 height 15
click at [542, 135] on input "design* ( "UI/UX" | UI | UX | ui | ux | "UIUX"| "UI-UX" | "UI&UX" | "ui&ux"| "U…" at bounding box center [448, 130] width 315 height 15
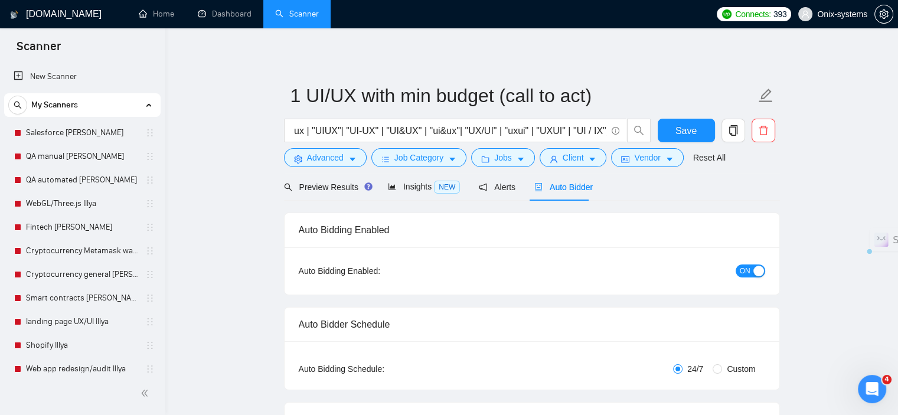
scroll to position [0, 0]
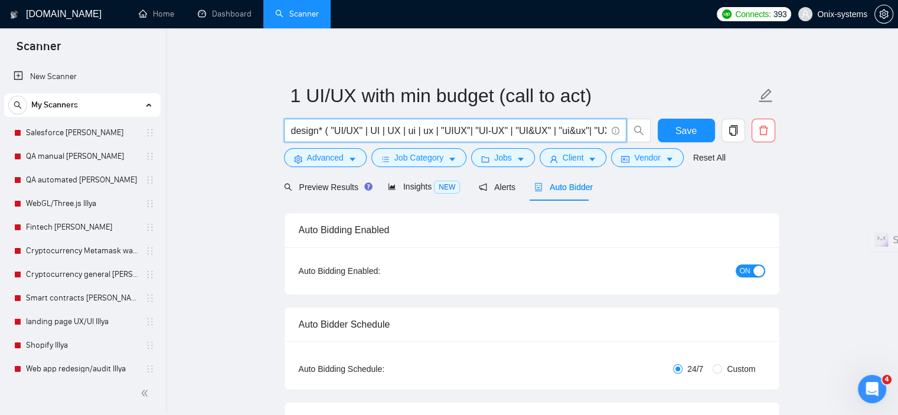
click at [584, 290] on div "Auto Bidding Enabled: ON" at bounding box center [531, 270] width 494 height 47
drag, startPoint x: 555, startPoint y: 125, endPoint x: 645, endPoint y: 127, distance: 90.3
click at [645, 127] on span "design* ( "UI/UX" | UI | UX | ui | ux | "UIUX"| "UI-UX" | "UI&UX" | "ui&ux"| "U…" at bounding box center [467, 131] width 367 height 24
click at [599, 129] on input "design* ( "UI/UX" | UI | UX | ui | ux | "UIUX"| "UI-UX" | "UI&UX" | "ui&ux"| "U…" at bounding box center [448, 130] width 315 height 15
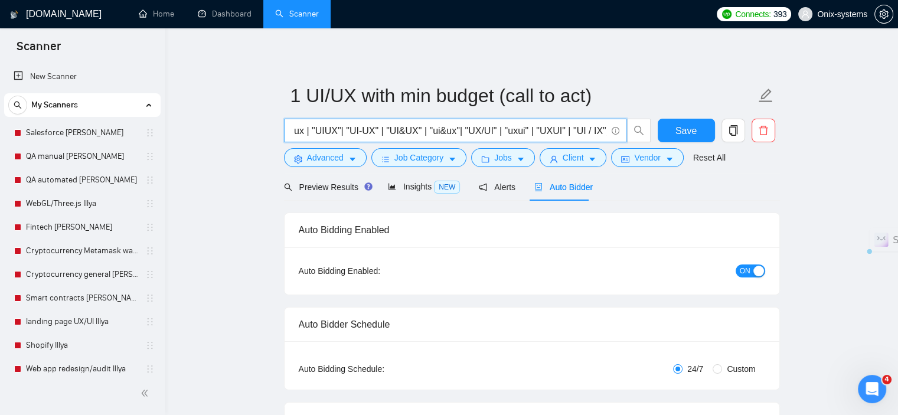
click at [602, 129] on input "design* ( "UI/UX" | UI | UX | ui | ux | "UIUX"| "UI-UX" | "UI&UX" | "ui&ux"| "U…" at bounding box center [448, 130] width 315 height 15
drag, startPoint x: 602, startPoint y: 129, endPoint x: 571, endPoint y: 129, distance: 31.9
click at [571, 129] on input "design* ( "UI/UX" | UI | UX | ui | ux | "UIUX"| "UI-UX" | "UI&UX" | "ui&ux"| "U…" at bounding box center [448, 130] width 315 height 15
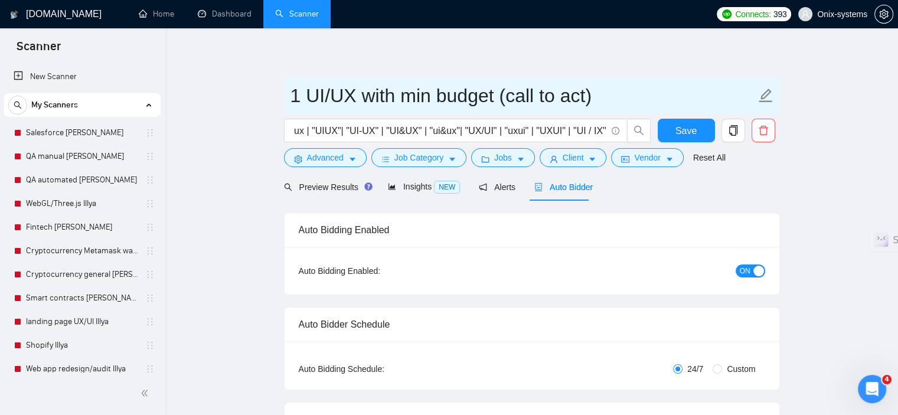
click at [642, 95] on input "1 UI/UX with min budget (call to act)" at bounding box center [522, 96] width 465 height 30
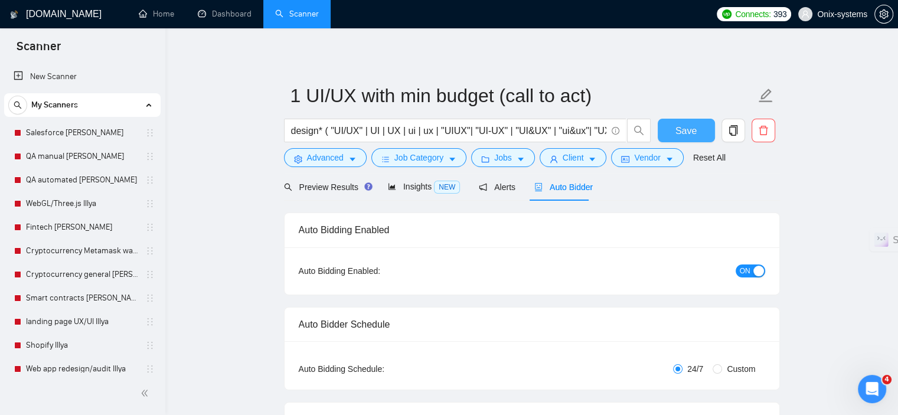
click at [668, 127] on button "Save" at bounding box center [685, 131] width 57 height 24
click at [336, 187] on span "Preview Results" at bounding box center [326, 186] width 85 height 9
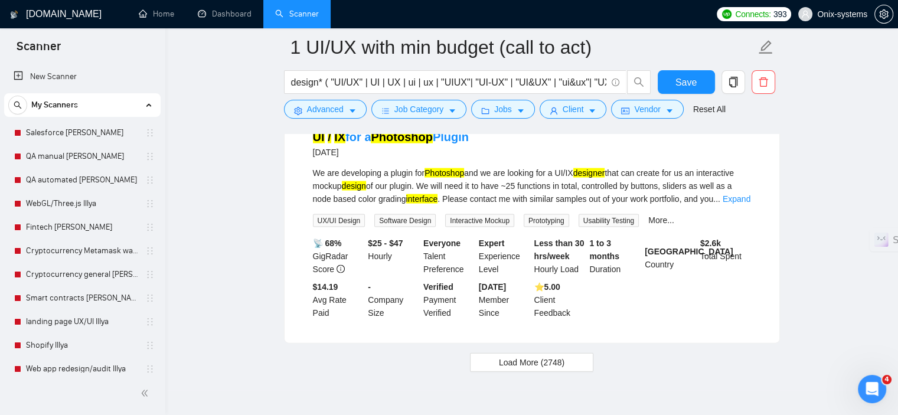
scroll to position [2532, 0]
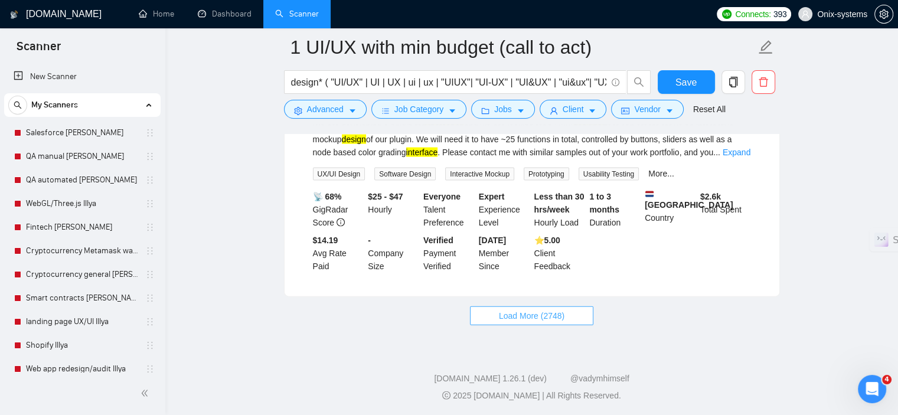
click at [566, 312] on button "Load More (2748)" at bounding box center [531, 315] width 123 height 19
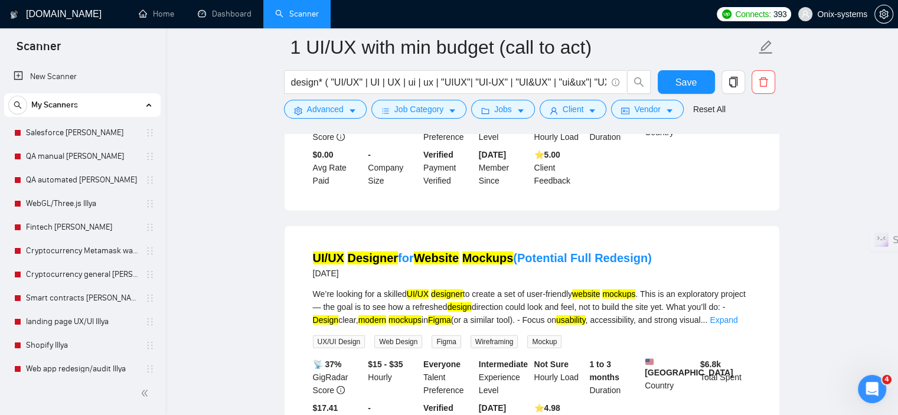
scroll to position [3417, 0]
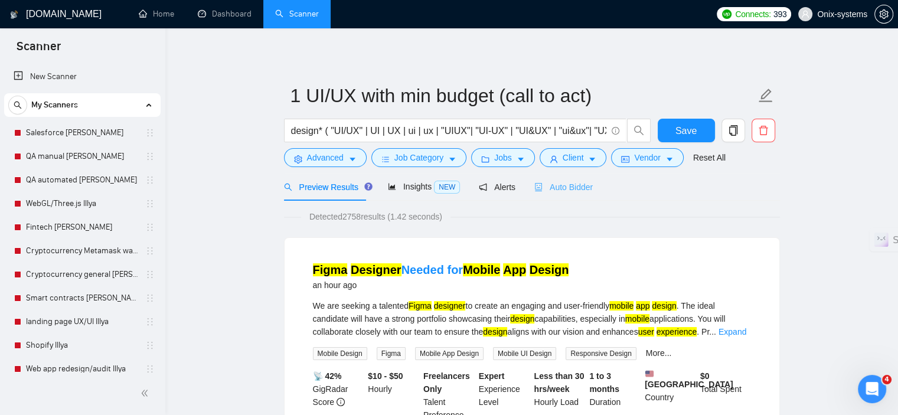
click at [579, 178] on div "Auto Bidder" at bounding box center [563, 187] width 58 height 28
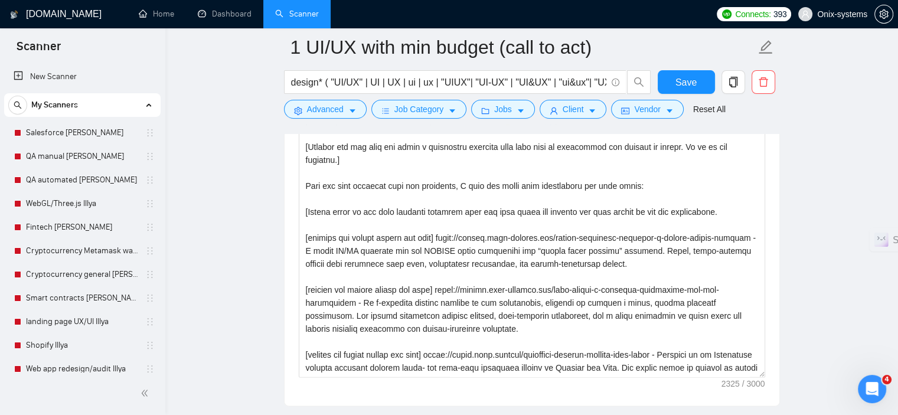
scroll to position [1475, 0]
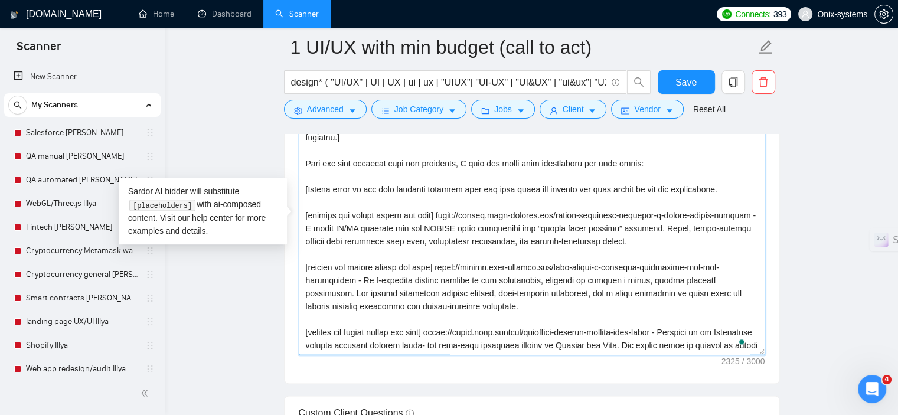
drag, startPoint x: 303, startPoint y: 207, endPoint x: 425, endPoint y: 219, distance: 122.1
click at [425, 219] on textarea "Cover letter template:" at bounding box center [532, 222] width 466 height 266
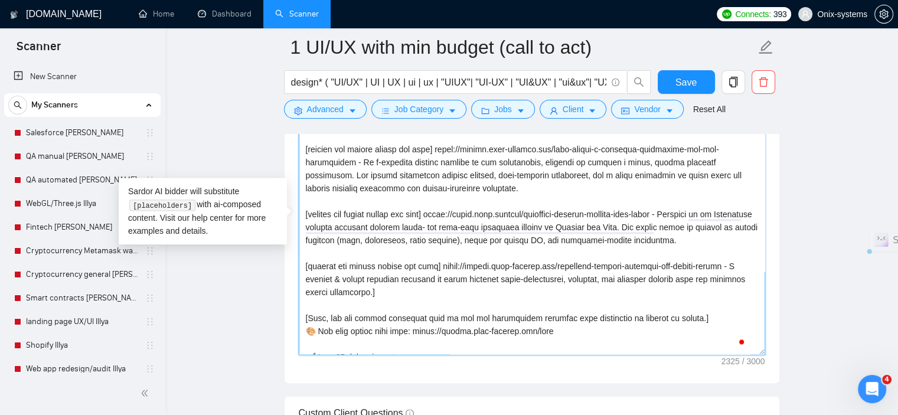
scroll to position [177, 0]
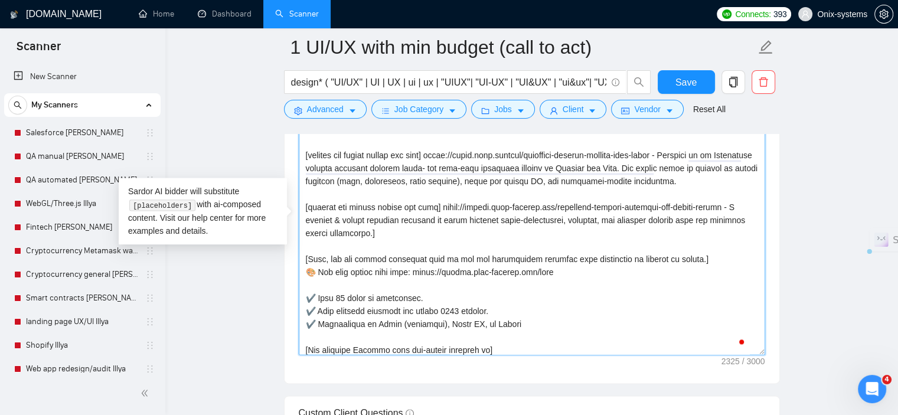
drag, startPoint x: 306, startPoint y: 214, endPoint x: 425, endPoint y: 231, distance: 120.3
click at [425, 231] on textarea "Cover letter template:" at bounding box center [532, 222] width 466 height 266
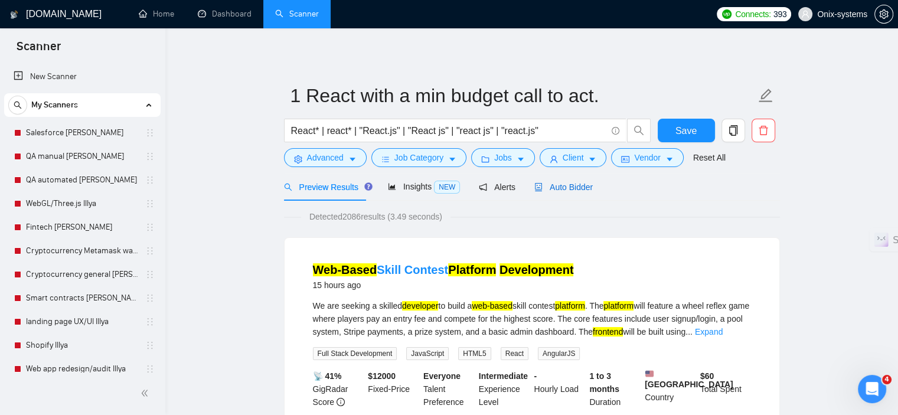
click at [580, 185] on span "Auto Bidder" at bounding box center [563, 186] width 58 height 9
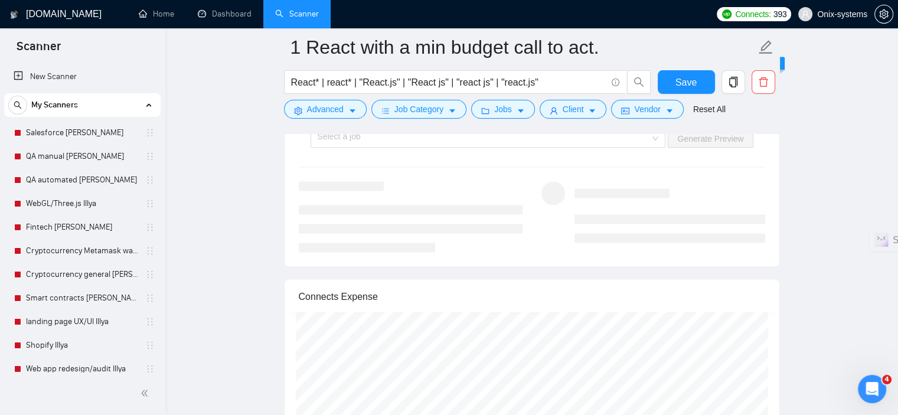
scroll to position [2360, 0]
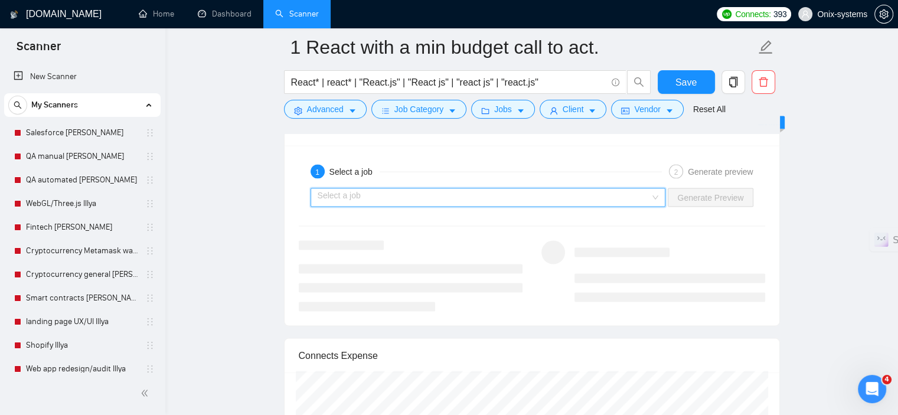
click at [647, 189] on input "search" at bounding box center [483, 198] width 333 height 18
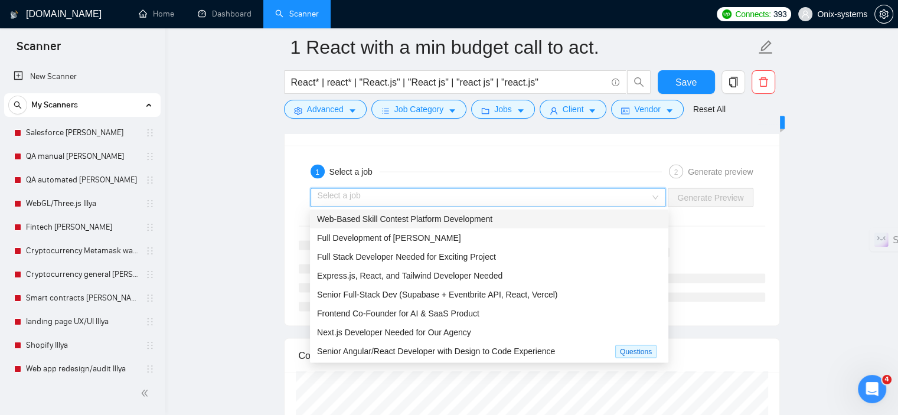
click at [511, 224] on div "Web-Based Skill Contest Platform Development" at bounding box center [489, 218] width 344 height 13
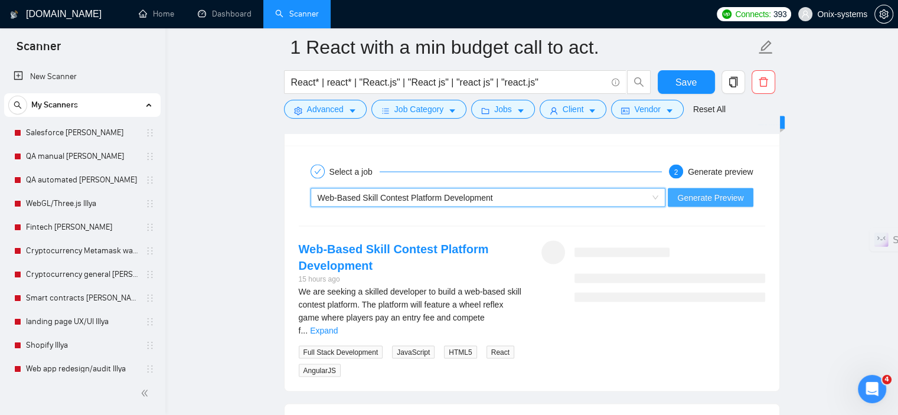
click at [693, 200] on span "Generate Preview" at bounding box center [710, 197] width 66 height 13
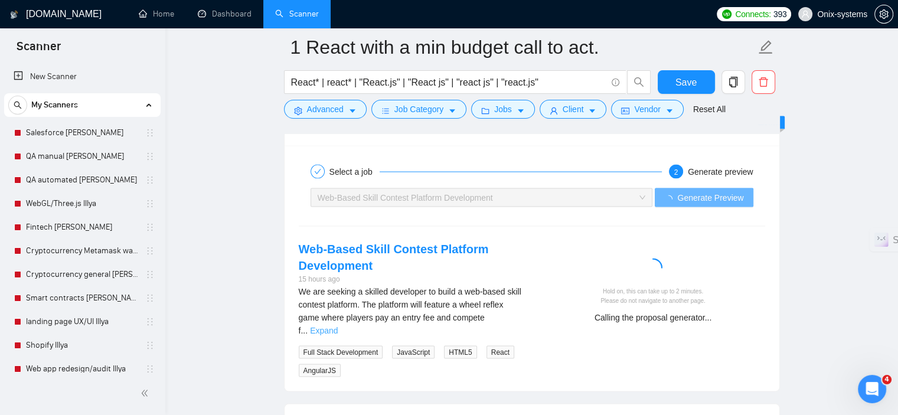
drag, startPoint x: 527, startPoint y: 315, endPoint x: 517, endPoint y: 316, distance: 10.0
click at [526, 315] on div "Web-Based Skill Contest Platform Development 15 hours ago We are seeking a skil…" at bounding box center [410, 309] width 243 height 136
click at [338, 326] on link "Expand" at bounding box center [324, 330] width 28 height 9
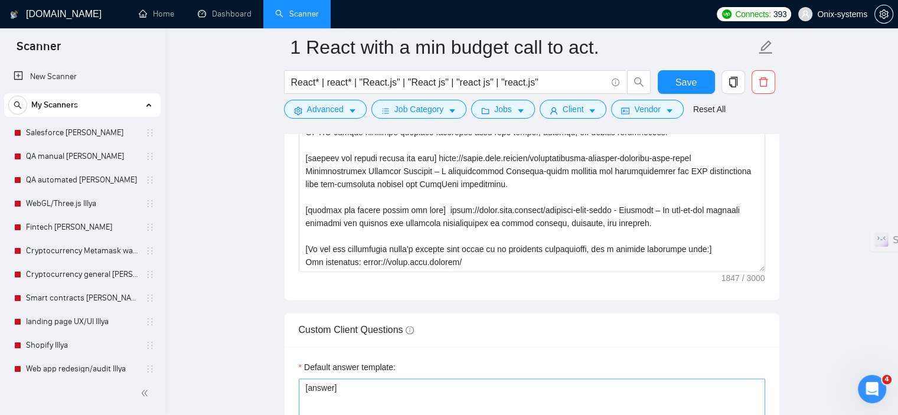
scroll to position [1475, 0]
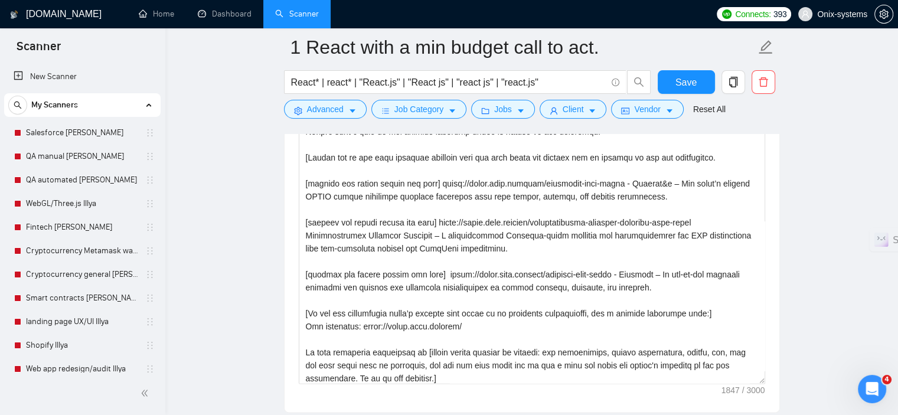
drag, startPoint x: 761, startPoint y: 328, endPoint x: 787, endPoint y: 420, distance: 95.1
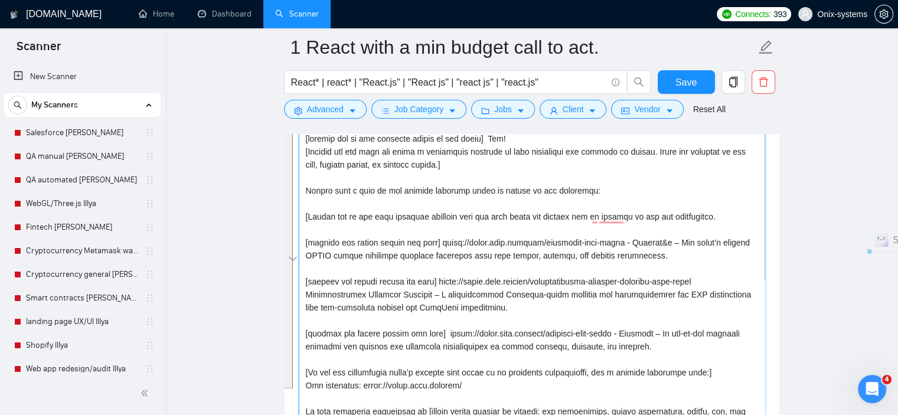
scroll to position [1298, 0]
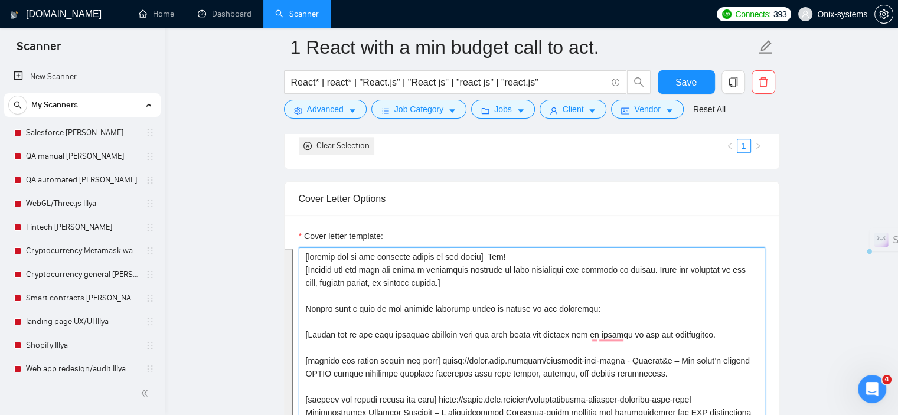
drag, startPoint x: 341, startPoint y: 361, endPoint x: 302, endPoint y: 257, distance: 110.9
click at [301, 256] on div "Cover Letter Options Cover letter template:" at bounding box center [532, 406] width 496 height 451
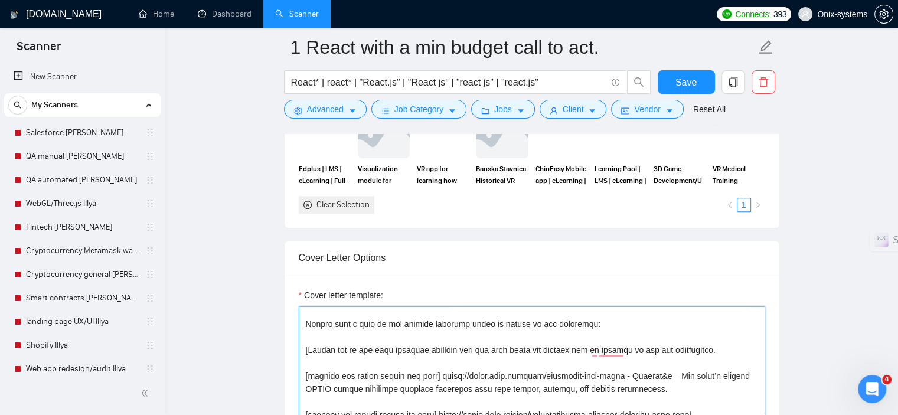
scroll to position [75, 0]
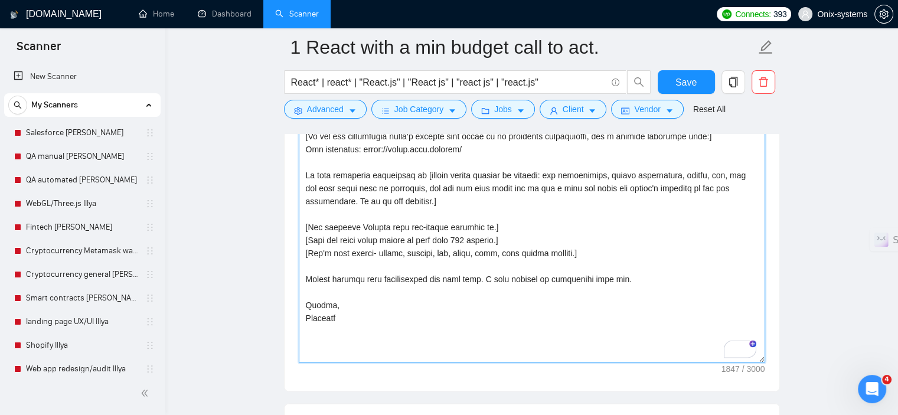
drag, startPoint x: 762, startPoint y: 247, endPoint x: 778, endPoint y: 361, distance: 115.0
click at [778, 361] on div "Cover letter template:" at bounding box center [531, 125] width 494 height 529
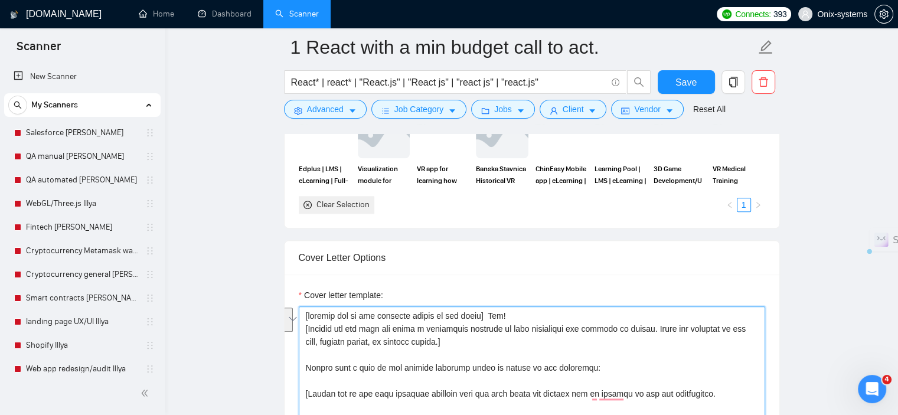
drag, startPoint x: 481, startPoint y: 335, endPoint x: 301, endPoint y: 328, distance: 180.1
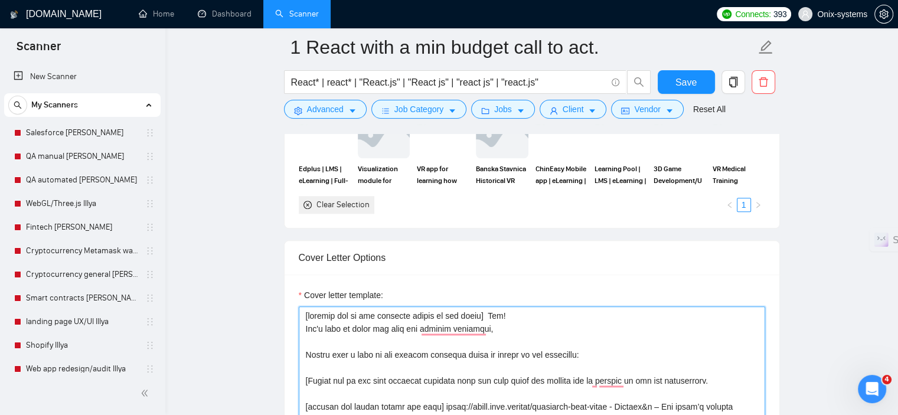
paste textarea "so I suggest you familiarize yourself with the projects we've created and draw …"
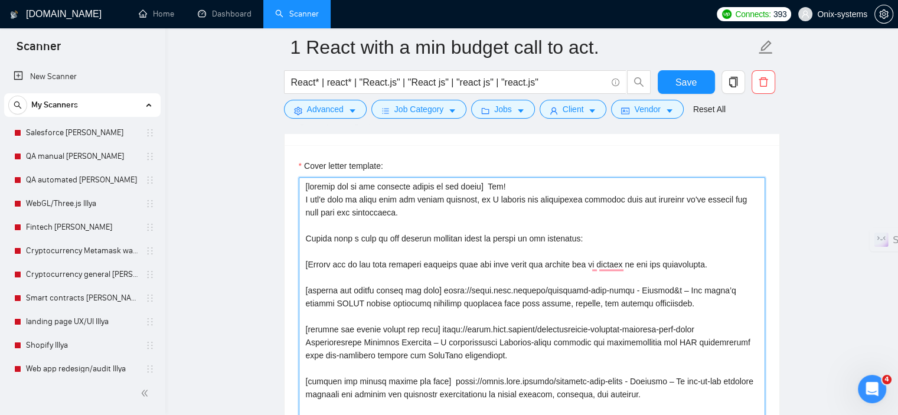
scroll to position [1416, 0]
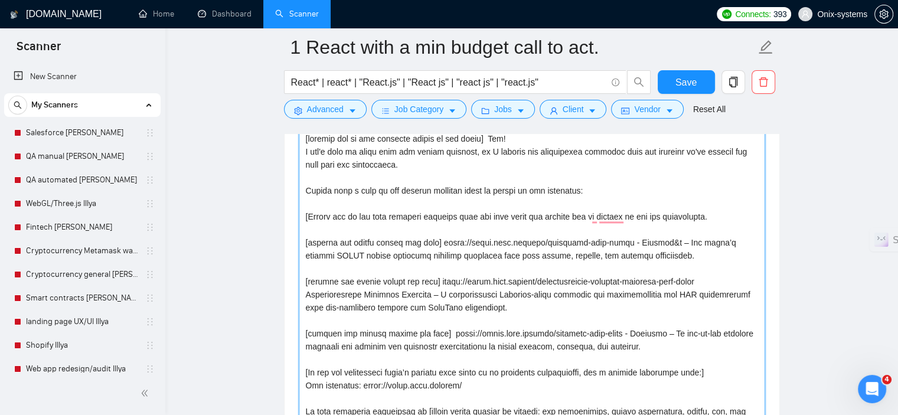
click at [497, 190] on textarea "Cover letter template:" at bounding box center [532, 364] width 466 height 470
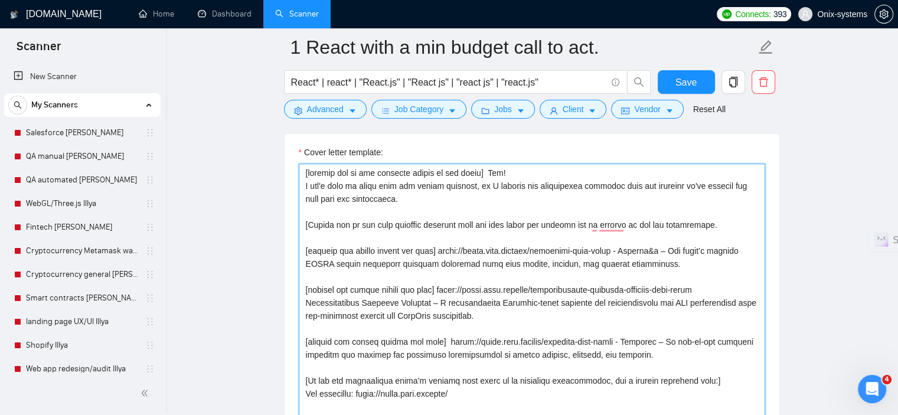
scroll to position [1357, 0]
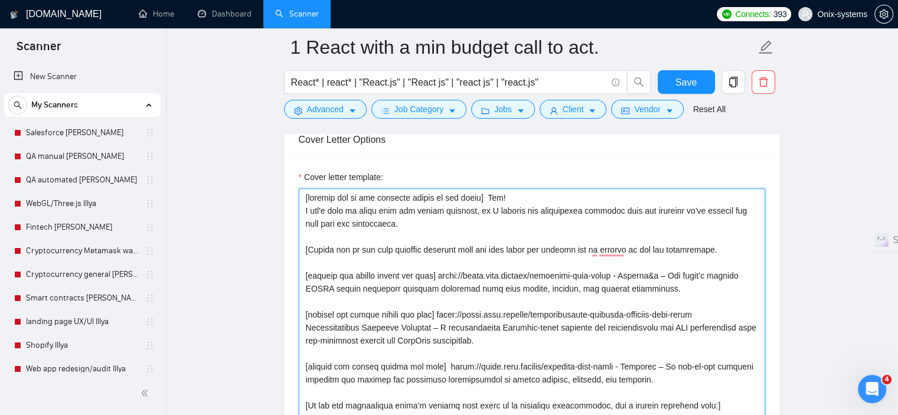
click at [503, 201] on textarea "Cover letter template:" at bounding box center [532, 423] width 466 height 470
click at [354, 249] on textarea "Cover letter template:" at bounding box center [532, 423] width 466 height 470
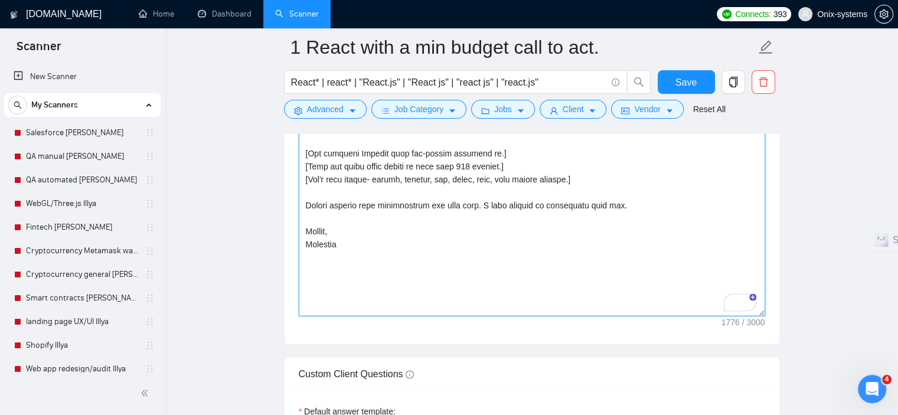
scroll to position [1711, 0]
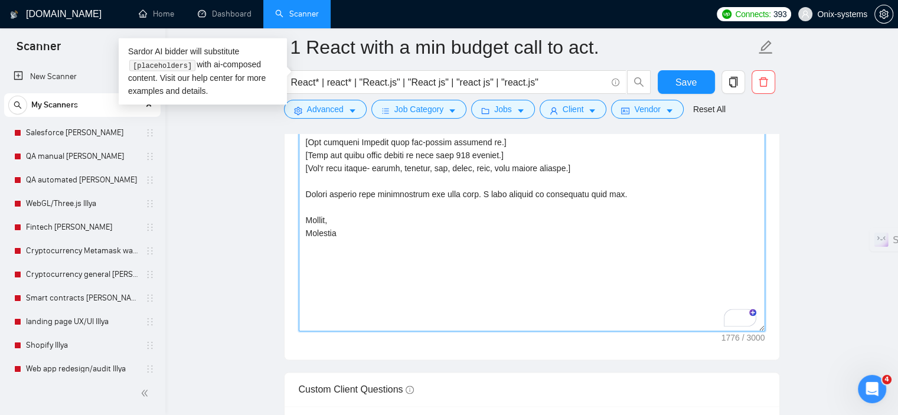
drag, startPoint x: 761, startPoint y: 299, endPoint x: 767, endPoint y: 326, distance: 27.8
click at [771, 326] on div "Cover letter template:" at bounding box center [531, 80] width 494 height 557
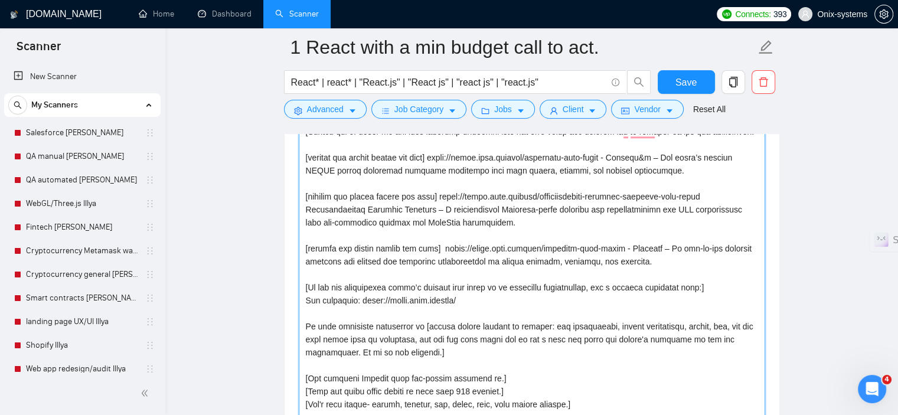
scroll to position [1416, 0]
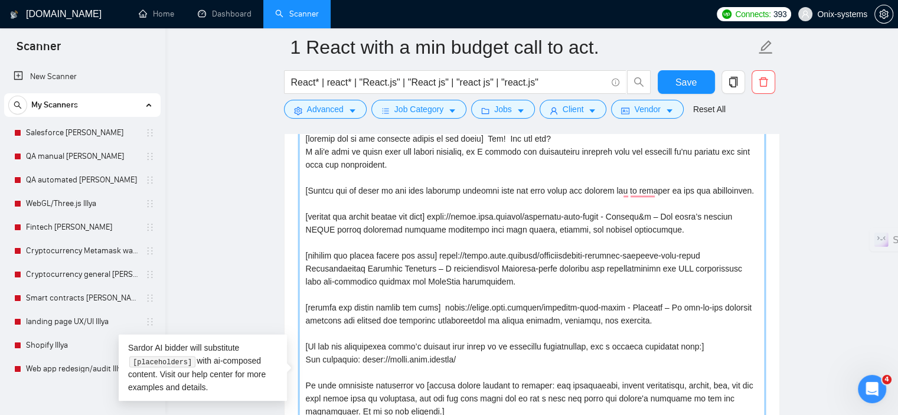
click at [687, 221] on textarea "Cover letter template:" at bounding box center [532, 378] width 466 height 498
click at [684, 224] on textarea "Cover letter template:" at bounding box center [532, 378] width 466 height 498
paste textarea "The product supports millions of users across 200+ countries."
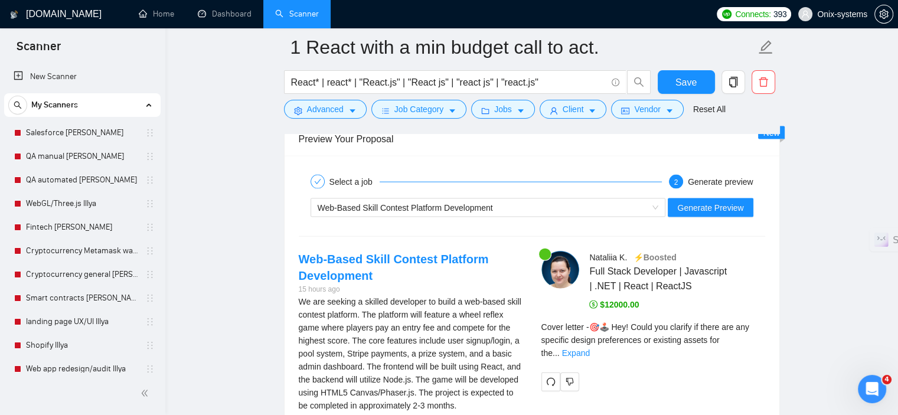
scroll to position [2596, 0]
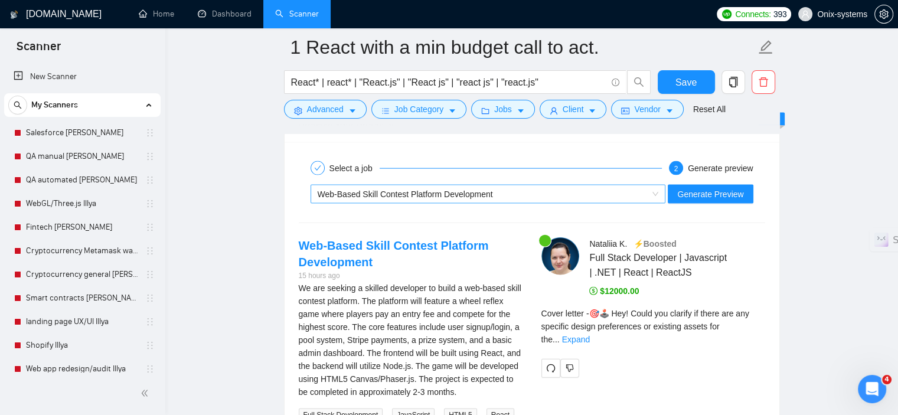
click at [489, 201] on div "Web-Based Skill Contest Platform Development" at bounding box center [487, 194] width 355 height 19
type textarea "[include one or two relevant emojis at the start] Hey! How are you? I don't lik…"
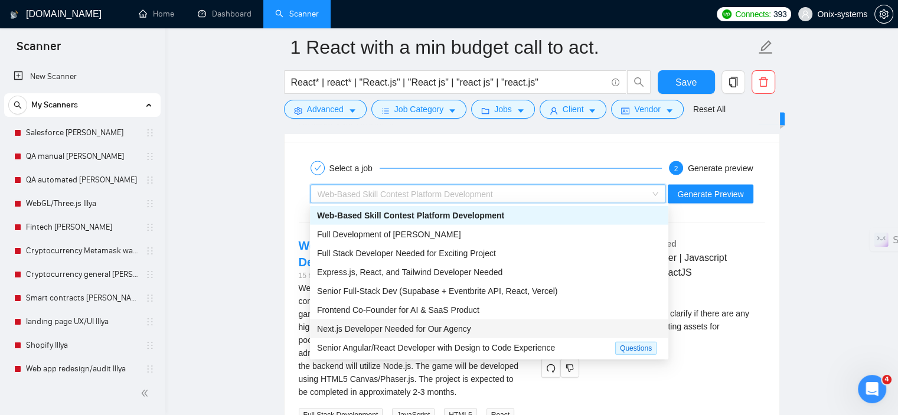
click at [438, 326] on span "Next.js Developer Needed for Our Agency" at bounding box center [394, 328] width 154 height 9
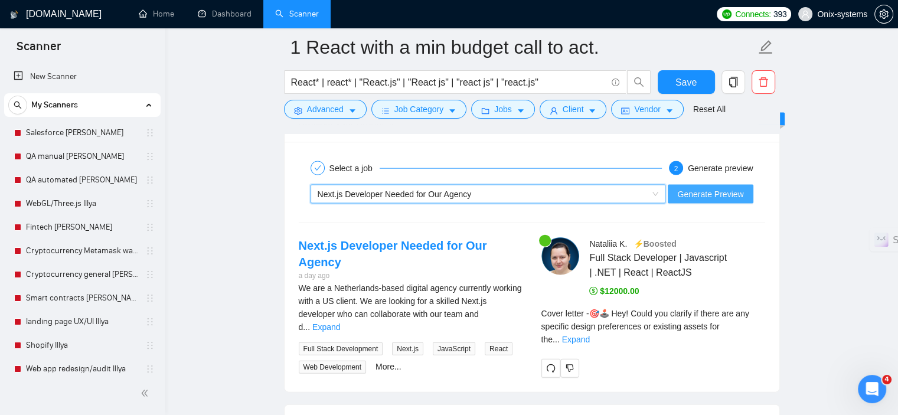
click at [736, 191] on span "Generate Preview" at bounding box center [710, 194] width 66 height 13
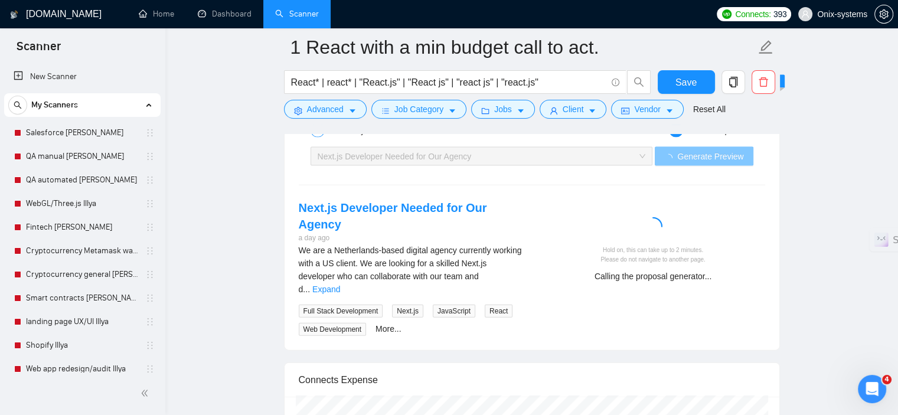
scroll to position [2655, 0]
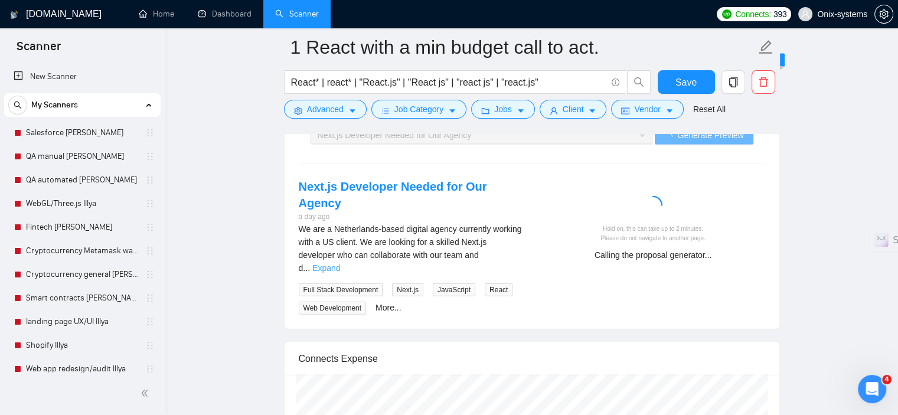
click at [340, 263] on link "Expand" at bounding box center [326, 267] width 28 height 9
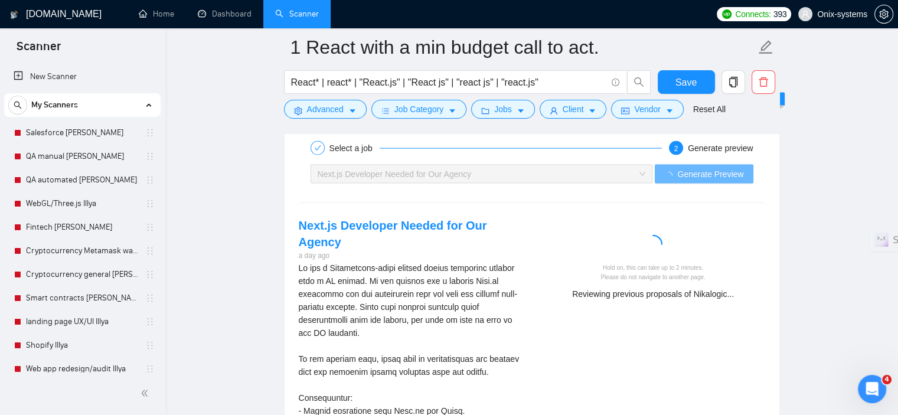
scroll to position [2596, 0]
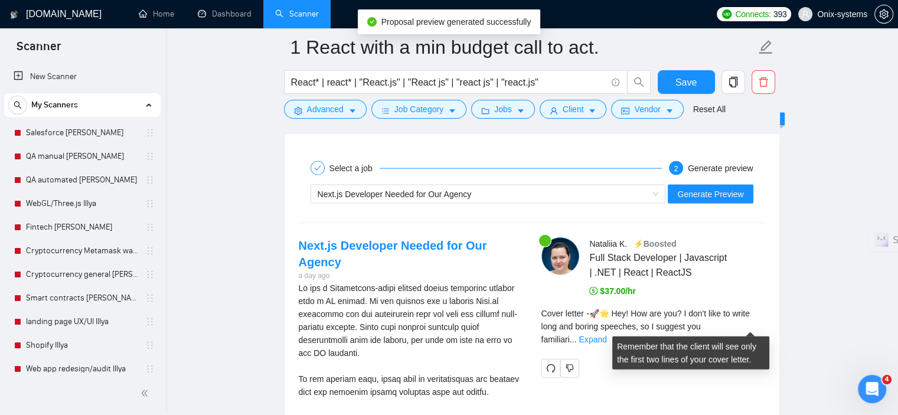
click at [758, 316] on div "Cover letter - 🚀🌟 Hey! How are you? I don't like to write long and boring speec…" at bounding box center [653, 326] width 224 height 39
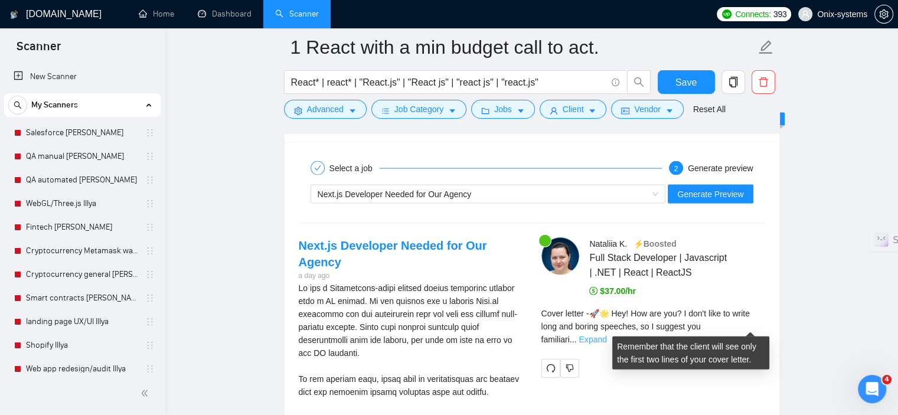
click at [606, 335] on link "Expand" at bounding box center [592, 339] width 28 height 9
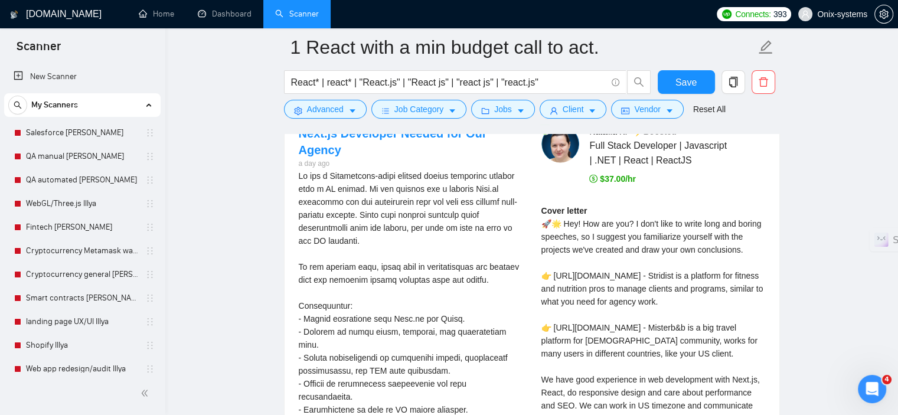
scroll to position [2714, 0]
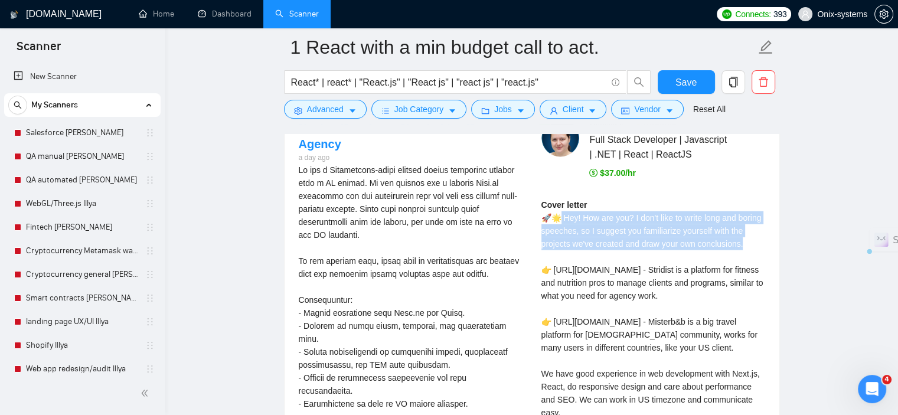
drag, startPoint x: 758, startPoint y: 244, endPoint x: 561, endPoint y: 217, distance: 198.9
click at [561, 217] on div "Cover letter 🚀🌟 Hey! How are you? I don't like to write long and boring speeche…" at bounding box center [653, 347] width 224 height 299
copy div "ey! How are you? I don't like to write long and boring speeches, so I suggest y…"
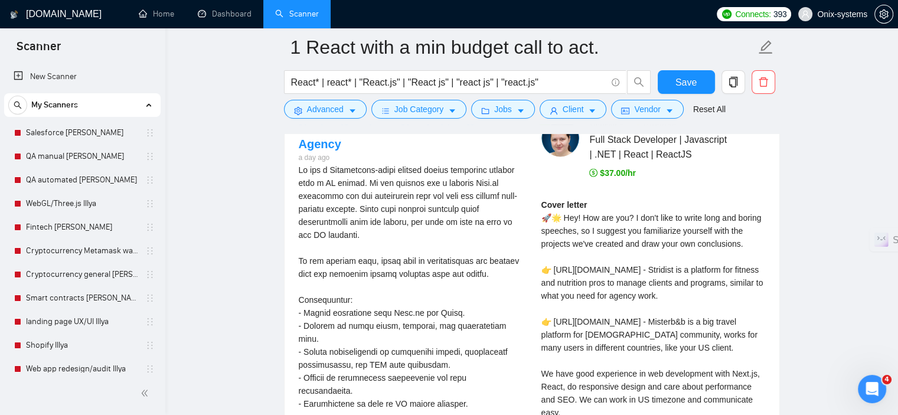
click at [733, 270] on div "Cover letter 🚀🌟 Hey! How are you? I don't like to write long and boring speeche…" at bounding box center [653, 347] width 224 height 299
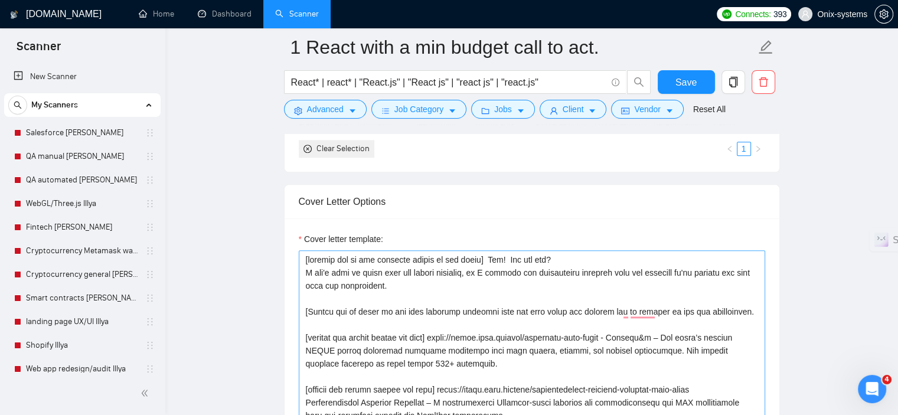
scroll to position [1180, 0]
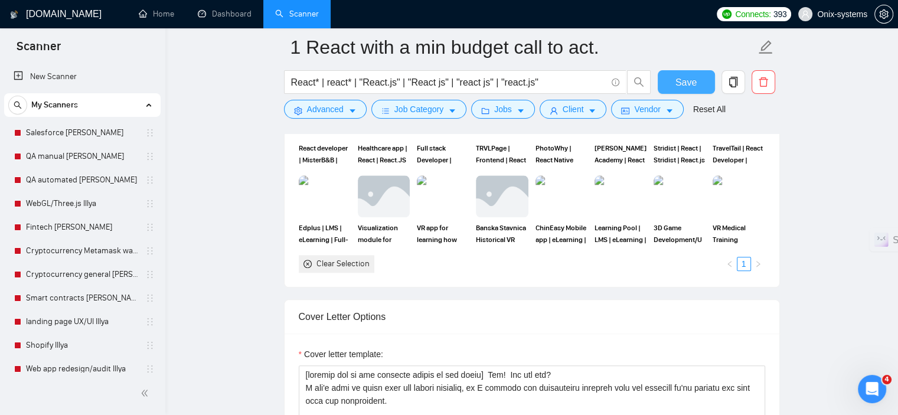
click at [687, 84] on span "Save" at bounding box center [685, 82] width 21 height 15
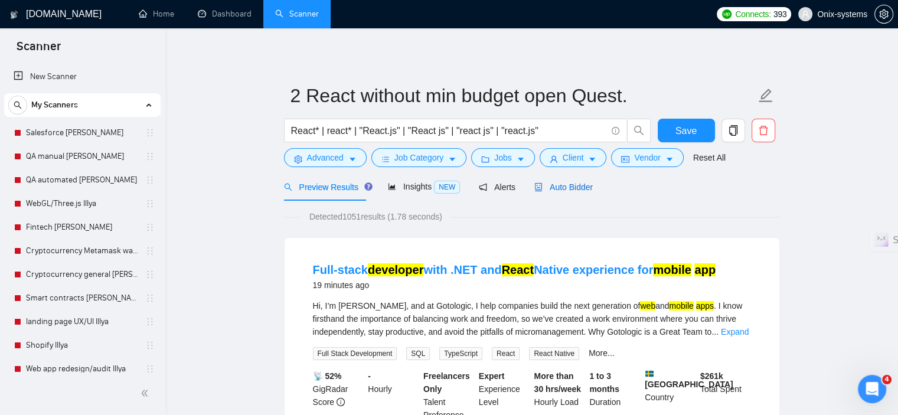
click at [547, 189] on span "Auto Bidder" at bounding box center [563, 186] width 58 height 9
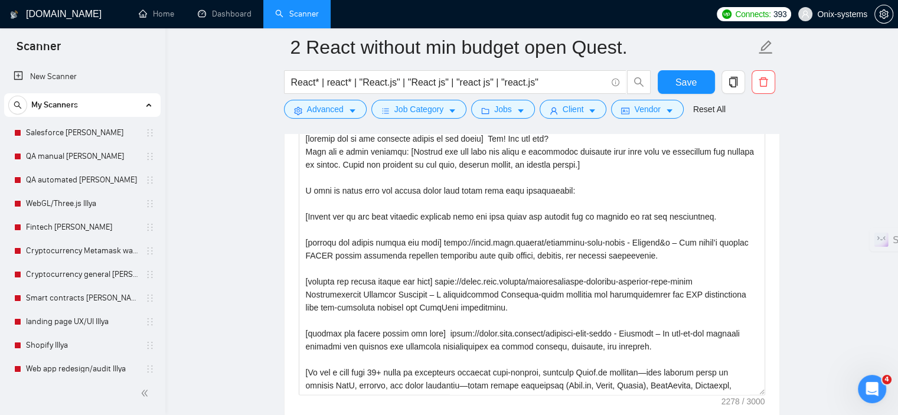
scroll to position [1593, 0]
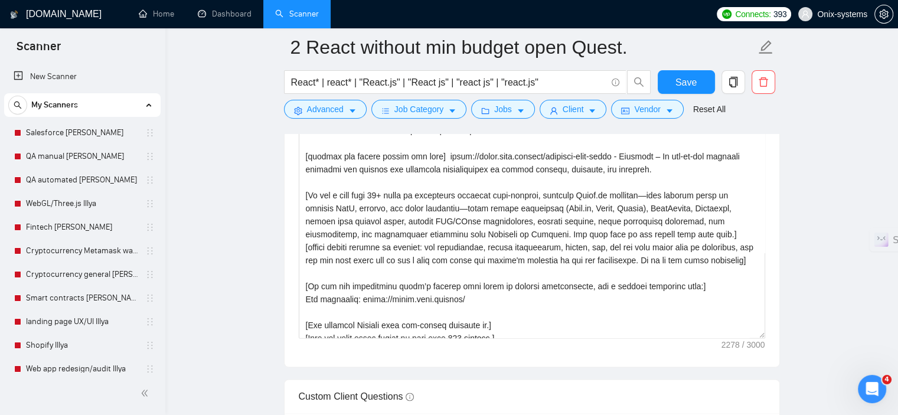
drag, startPoint x: 759, startPoint y: 190, endPoint x: 777, endPoint y: 322, distance: 132.8
click at [777, 322] on div "Cover letter template:" at bounding box center [531, 143] width 494 height 446
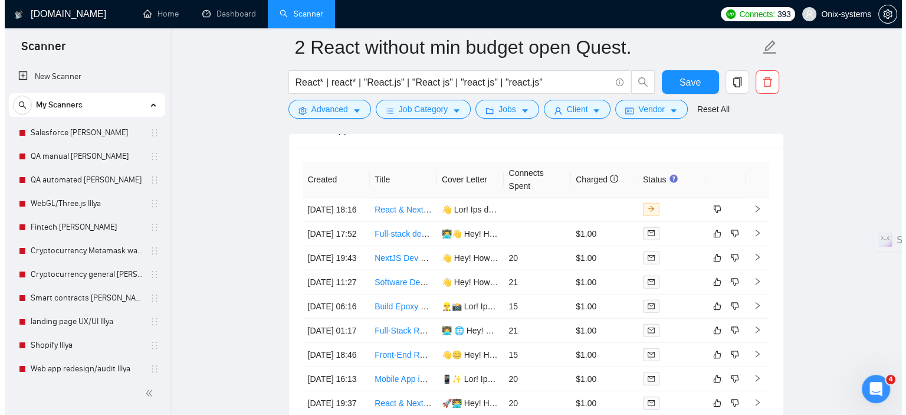
scroll to position [3127, 0]
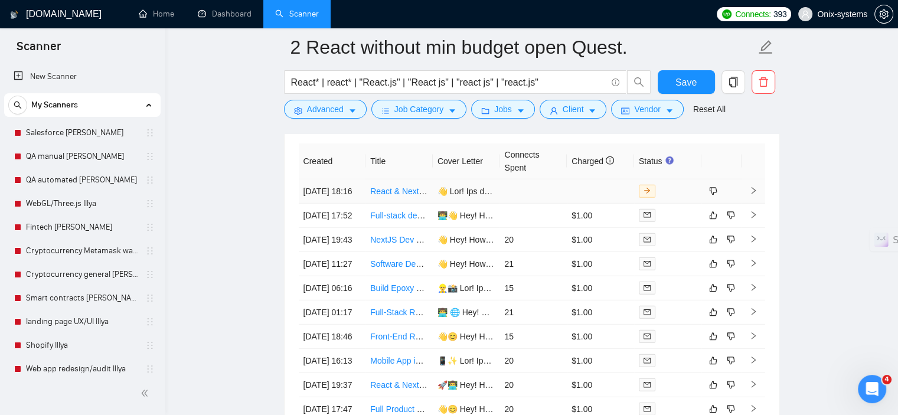
click at [764, 179] on td at bounding box center [753, 191] width 24 height 24
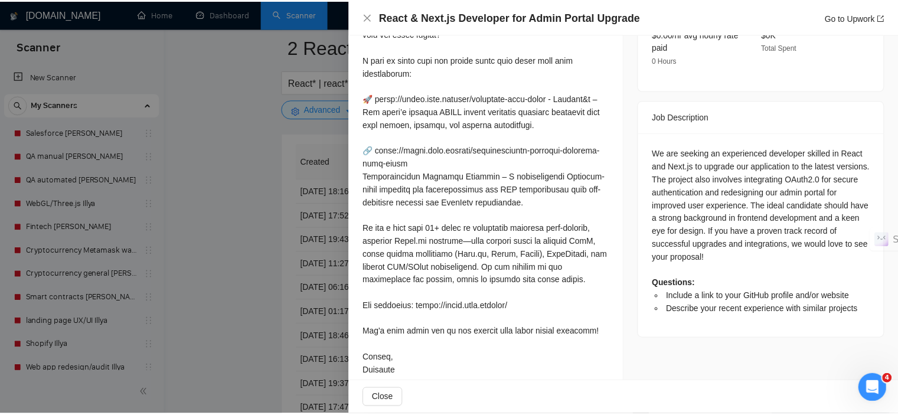
scroll to position [458, 0]
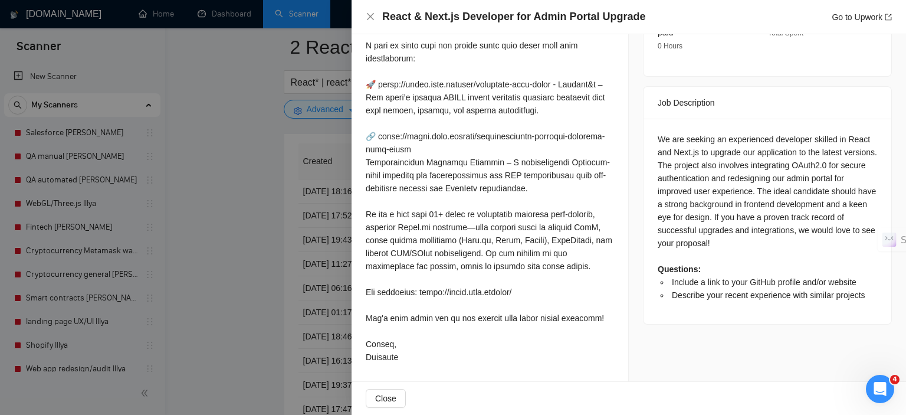
click at [291, 238] on div at bounding box center [453, 207] width 906 height 415
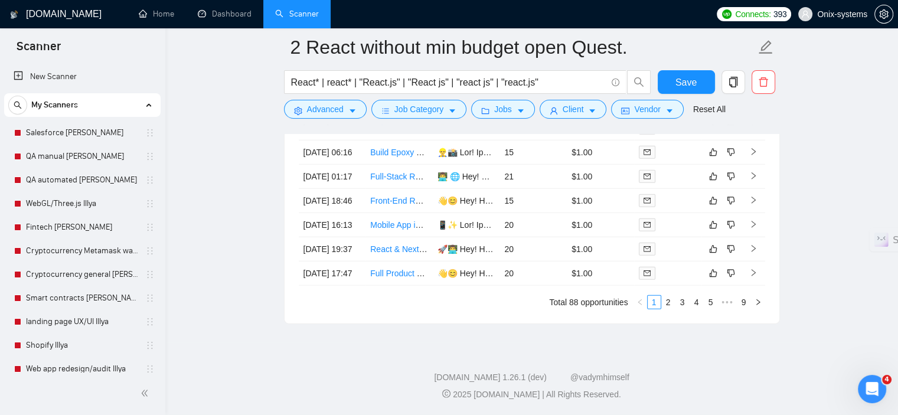
scroll to position [3357, 0]
click at [666, 295] on li "2" at bounding box center [668, 302] width 14 height 14
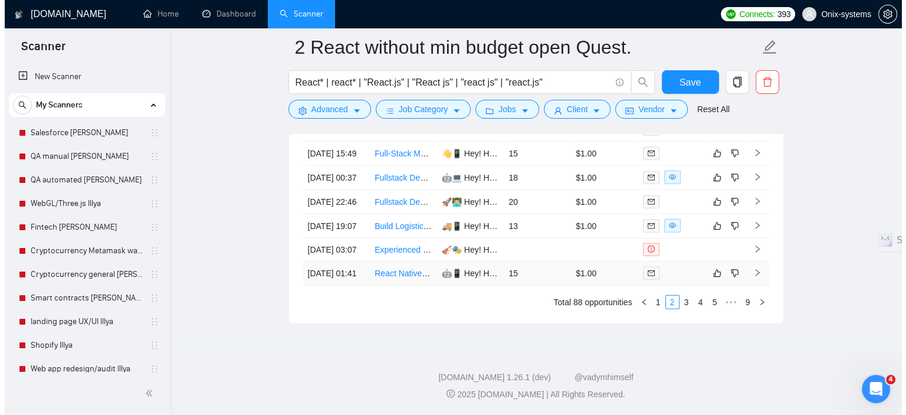
scroll to position [3298, 0]
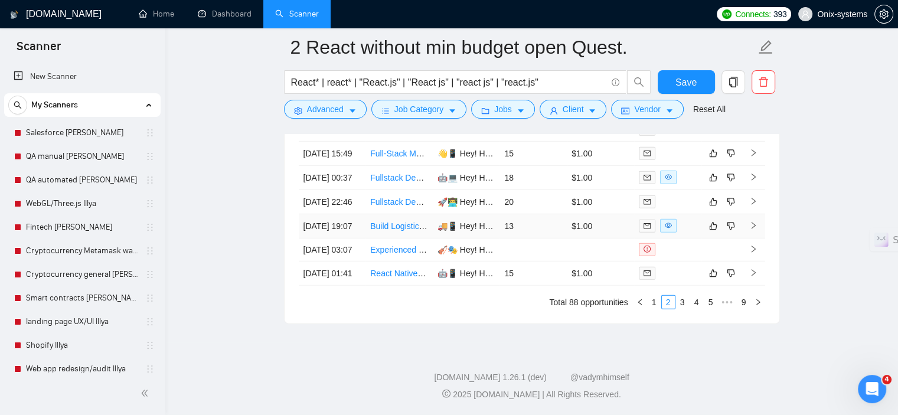
click at [754, 230] on icon "right" at bounding box center [753, 225] width 8 height 8
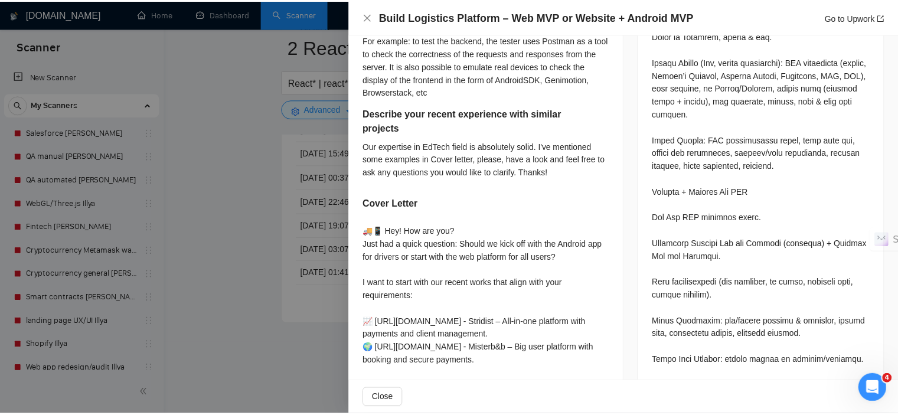
scroll to position [651, 0]
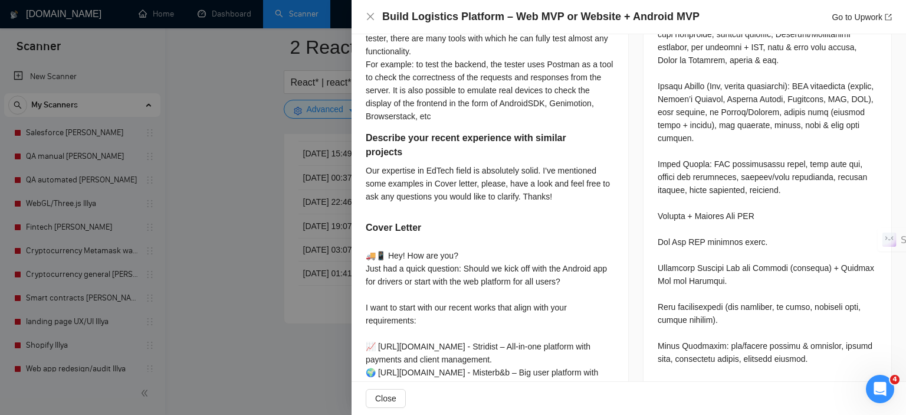
click at [290, 289] on div at bounding box center [453, 207] width 906 height 415
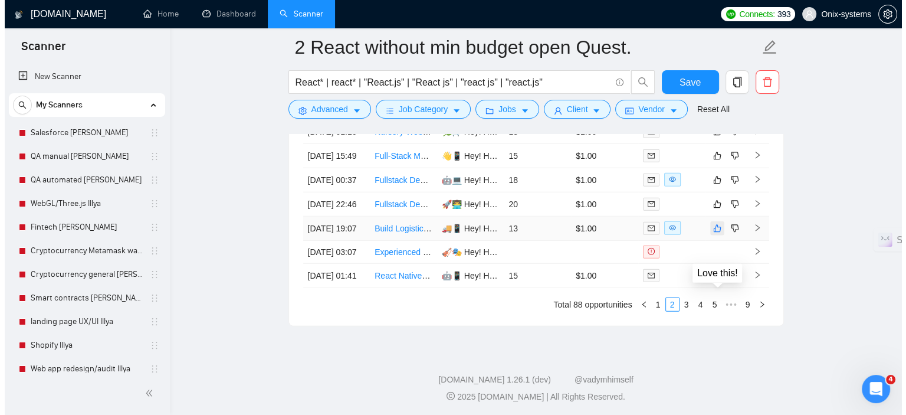
scroll to position [3180, 0]
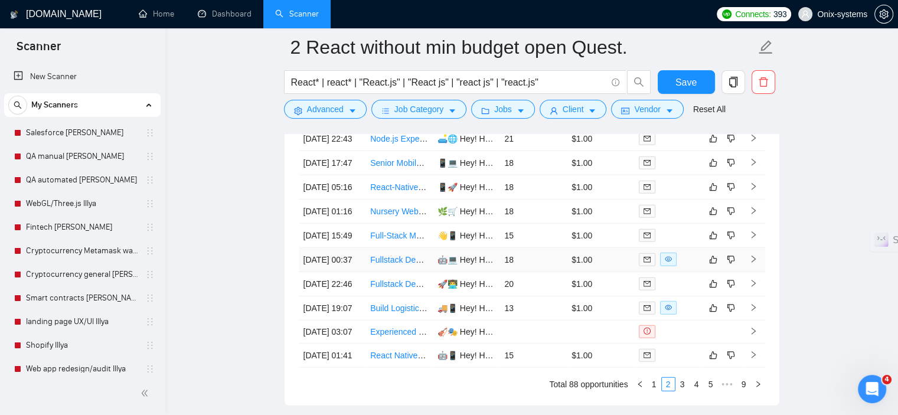
click at [751, 272] on td at bounding box center [753, 260] width 24 height 24
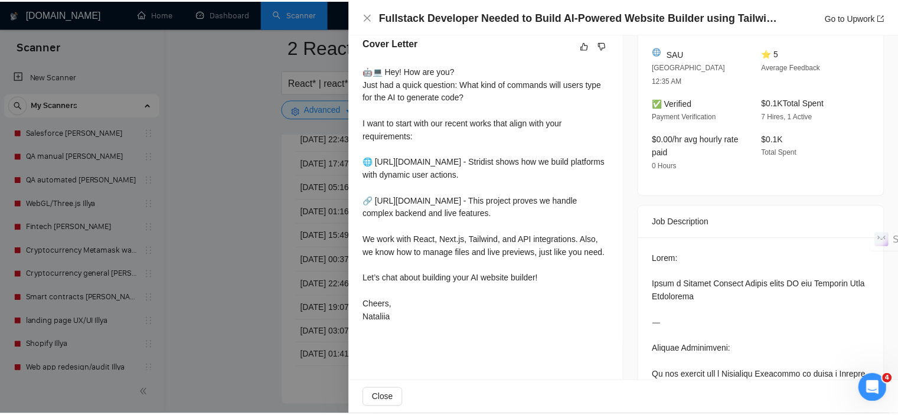
scroll to position [297, 0]
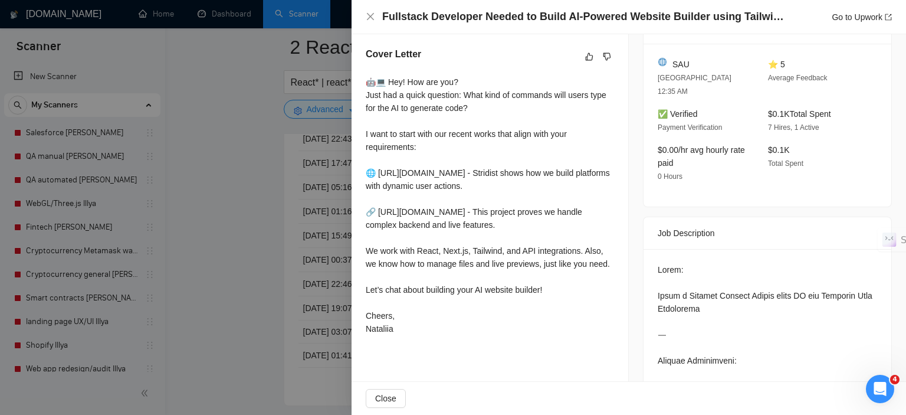
click at [254, 335] on div at bounding box center [453, 207] width 906 height 415
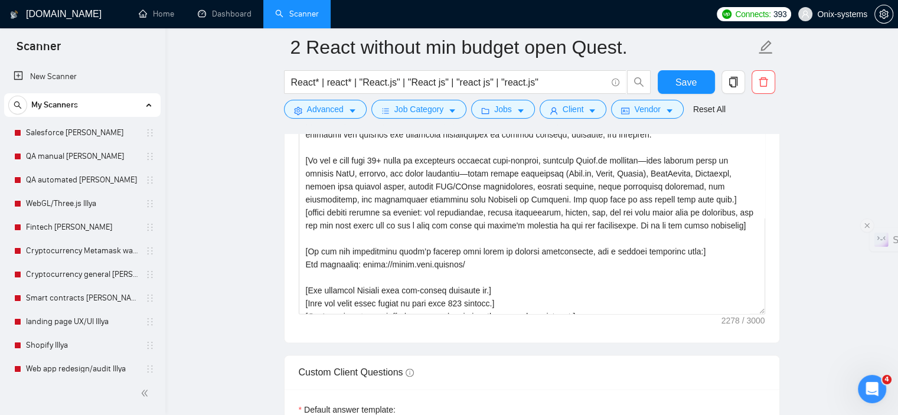
scroll to position [1640, 0]
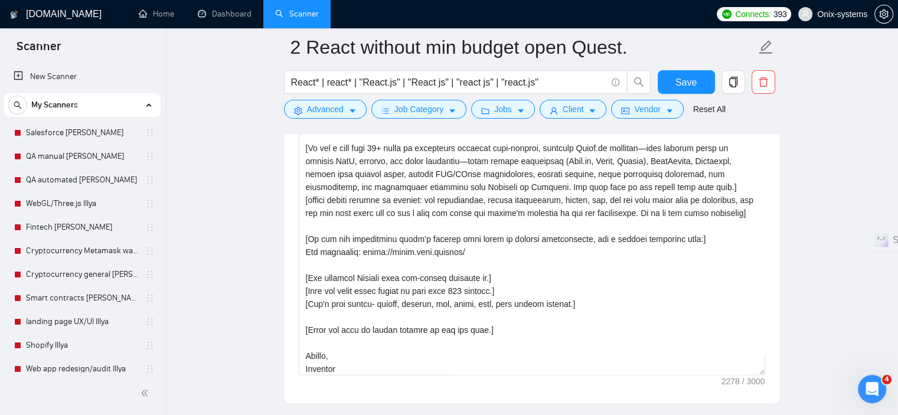
drag, startPoint x: 759, startPoint y: 276, endPoint x: 782, endPoint y: 351, distance: 77.7
click at [782, 351] on main "2 React without min budget open Quest. React* | react* | "React.js" | "React js…" at bounding box center [531, 213] width 695 height 3612
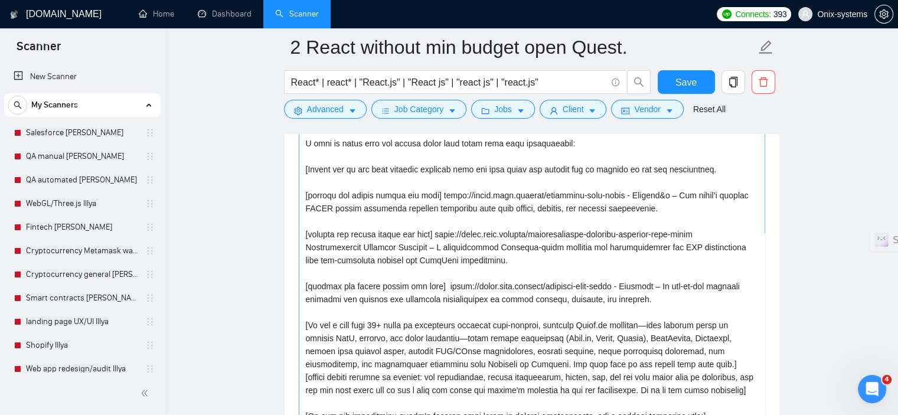
scroll to position [1345, 0]
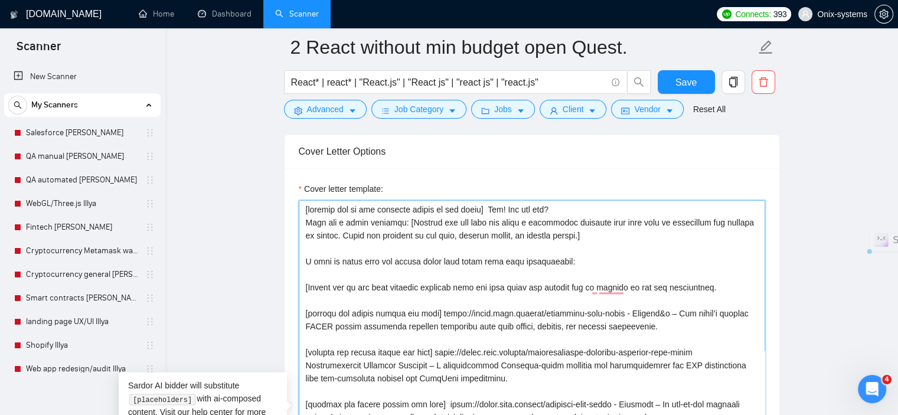
drag, startPoint x: 513, startPoint y: 191, endPoint x: 489, endPoint y: 191, distance: 23.6
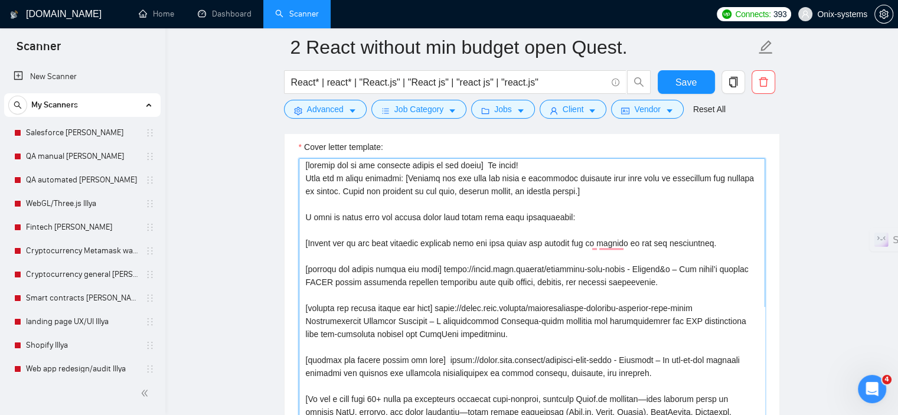
scroll to position [1404, 0]
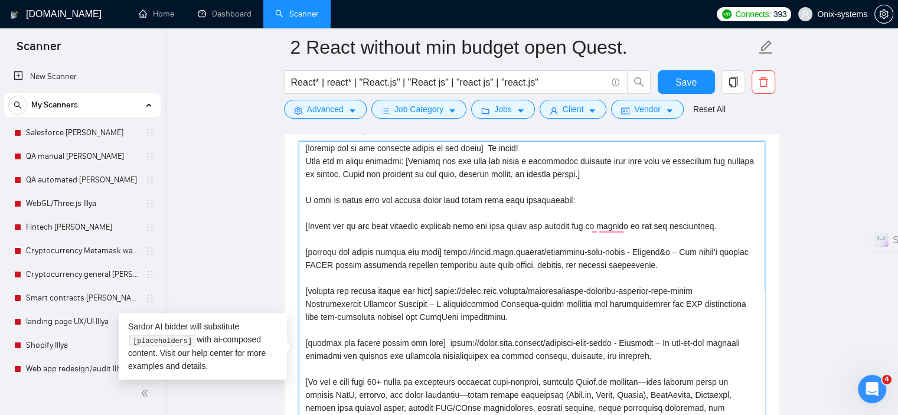
click at [696, 238] on textarea "Cover letter template:" at bounding box center [532, 376] width 466 height 470
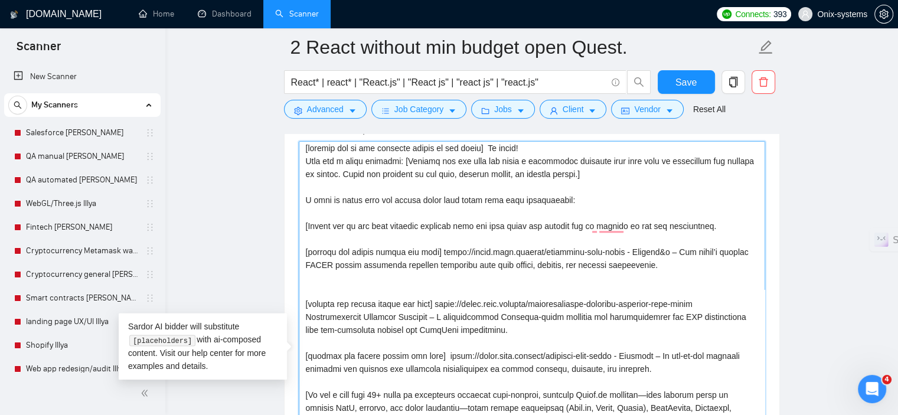
paste textarea "[URL][DOMAIN_NAME]"
click at [684, 240] on textarea "Cover letter template:" at bounding box center [532, 376] width 466 height 470
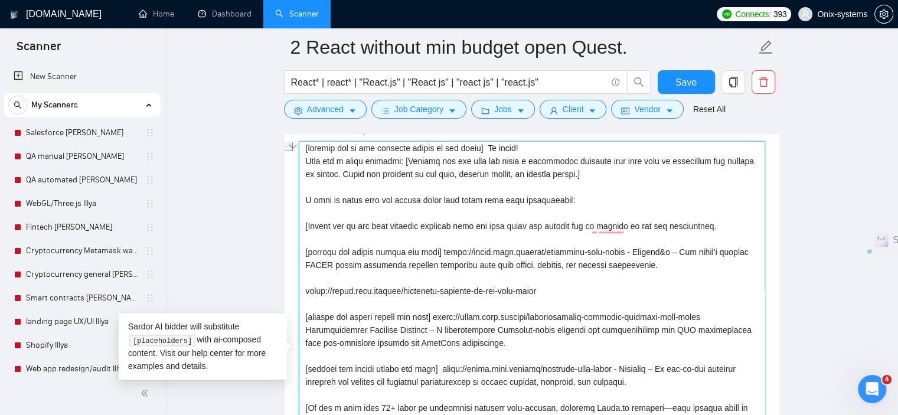
drag, startPoint x: 306, startPoint y: 232, endPoint x: 432, endPoint y: 235, distance: 126.3
click at [432, 235] on textarea "Cover letter template:" at bounding box center [532, 376] width 466 height 470
click at [304, 270] on textarea "Cover letter template:" at bounding box center [532, 376] width 466 height 470
paste textarea "[include any emojis before the link]"
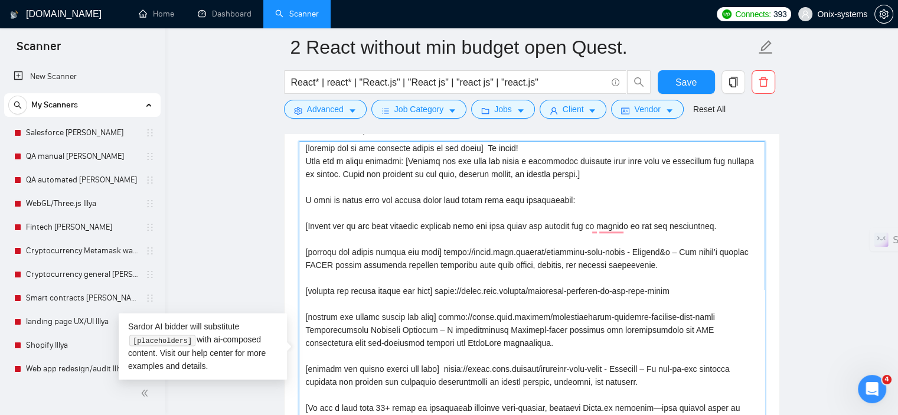
click at [687, 269] on textarea "Cover letter template:" at bounding box center [532, 376] width 466 height 470
paste textarea "The Cosmetics Analysis AI app uses computer vision and AI to analyze users’ [ME…"
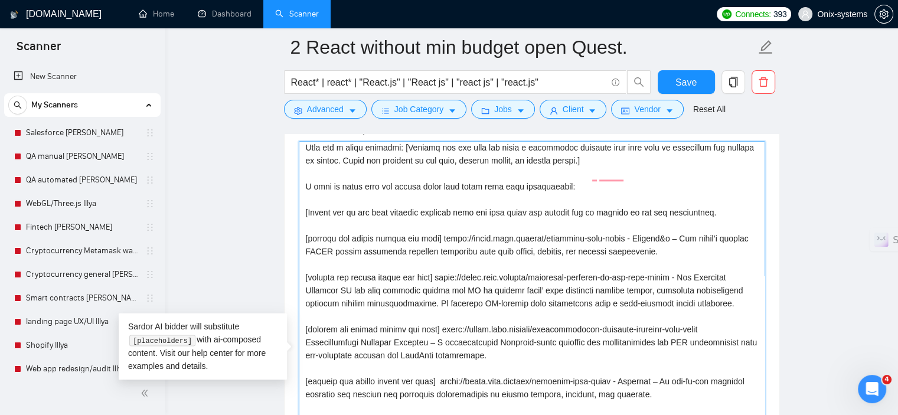
scroll to position [0, 0]
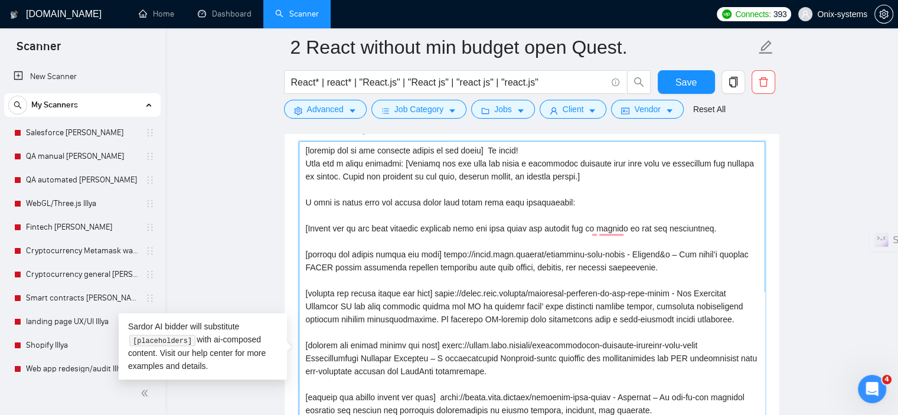
click at [353, 205] on textarea "Cover letter template:" at bounding box center [532, 376] width 466 height 470
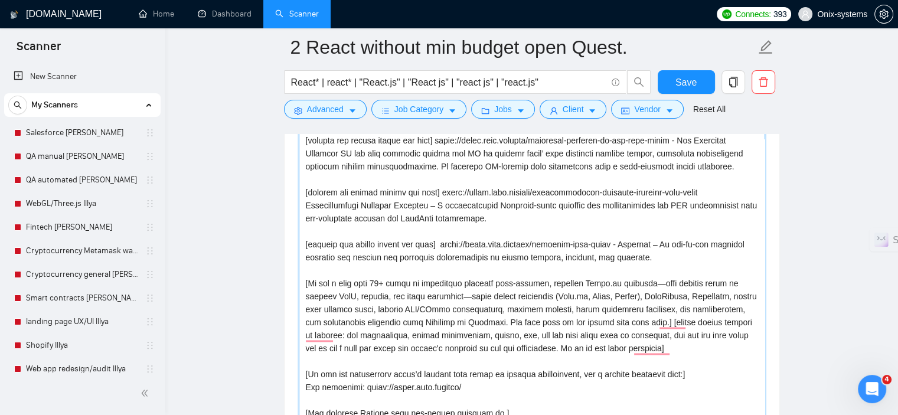
scroll to position [1522, 0]
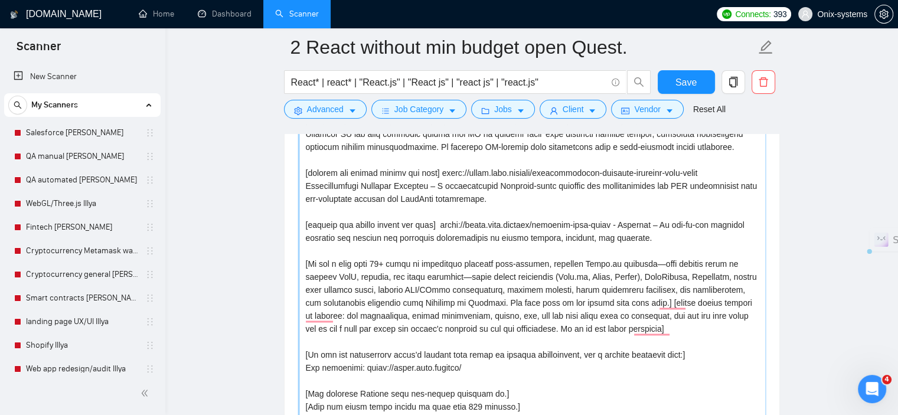
drag, startPoint x: 680, startPoint y: 305, endPoint x: 656, endPoint y: 285, distance: 31.4
click at [656, 285] on textarea "Cover letter template:" at bounding box center [532, 258] width 466 height 470
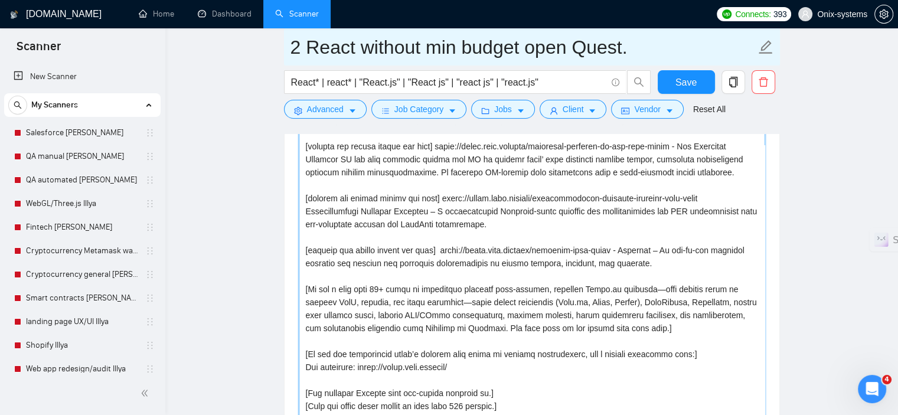
scroll to position [28, 0]
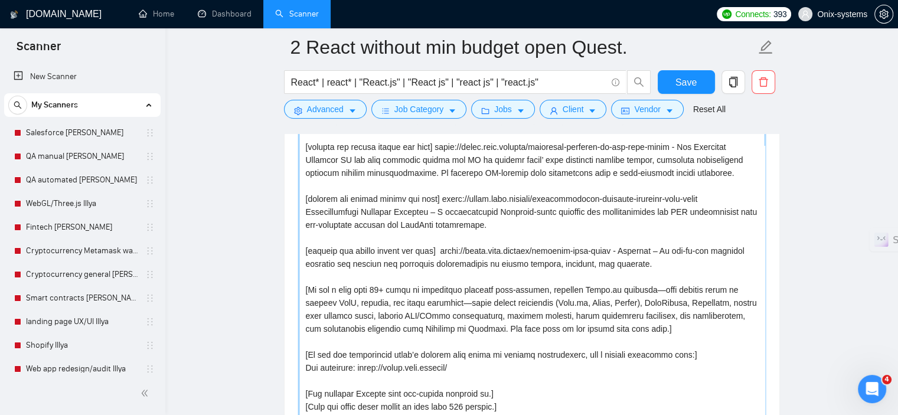
click at [301, 267] on textarea "Cover letter template:" at bounding box center [532, 258] width 466 height 470
paste textarea "choose skills related to request: web development, mobile development, design, …"
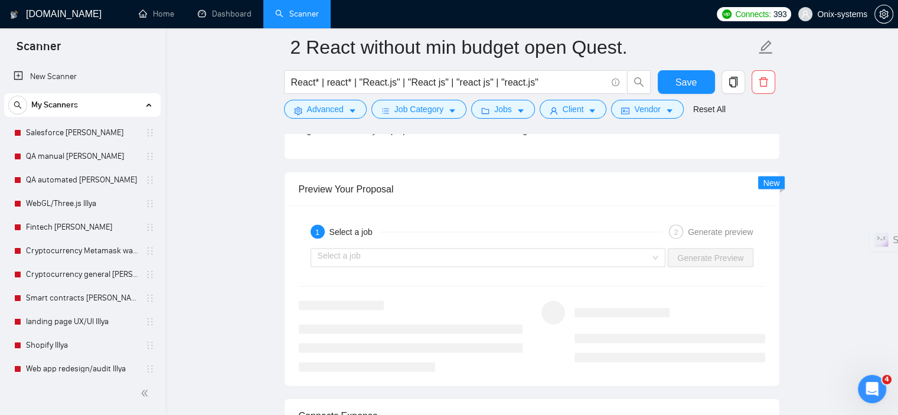
scroll to position [2467, 0]
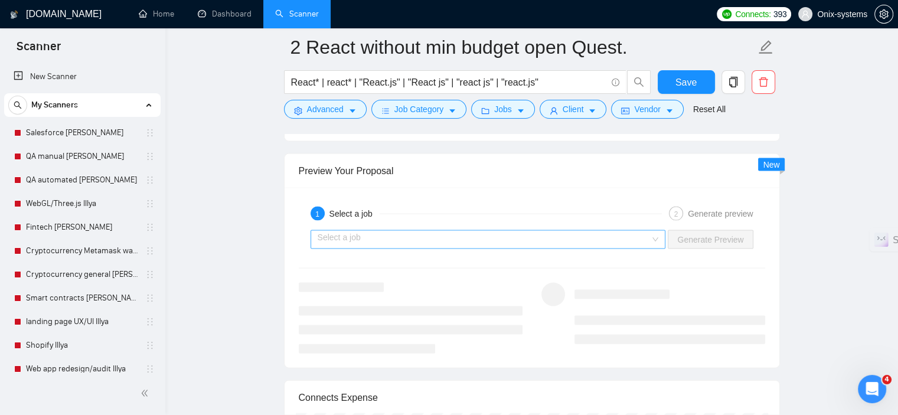
type textarea "[loremip dol si ame consecte adipis el sed doeiu] Te incid! Utla etd m aliqu en…"
click at [492, 231] on input "search" at bounding box center [483, 240] width 333 height 18
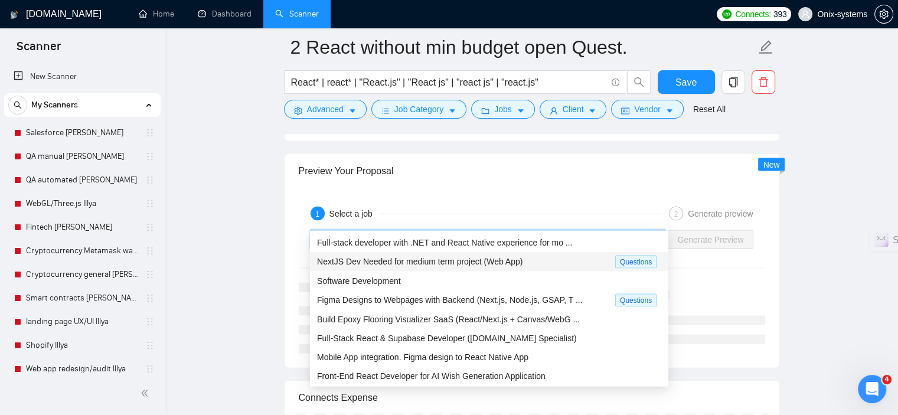
click at [477, 262] on span "NextJS Dev Needed for medium term project (Web App)" at bounding box center [419, 261] width 205 height 9
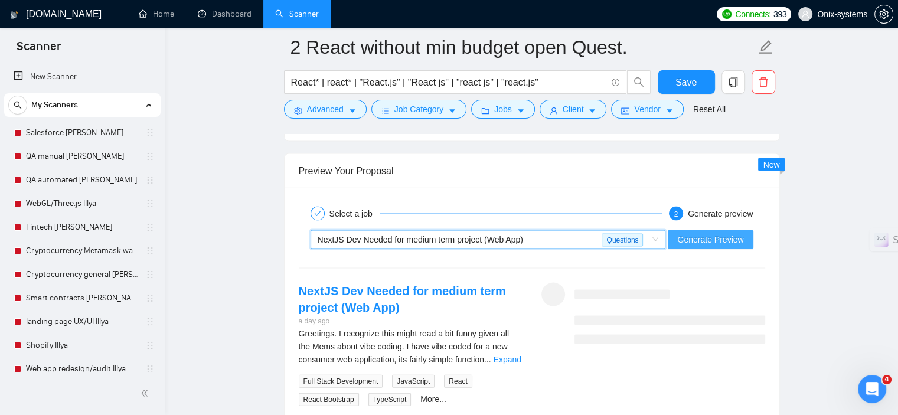
click at [695, 233] on span "Generate Preview" at bounding box center [710, 239] width 66 height 13
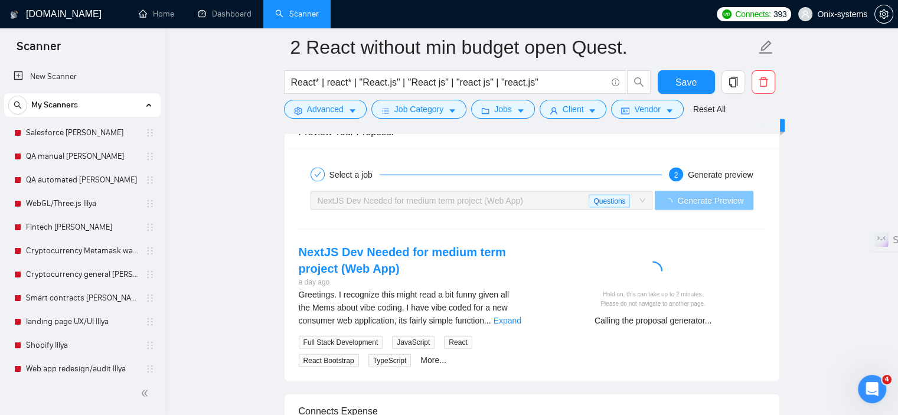
scroll to position [2526, 0]
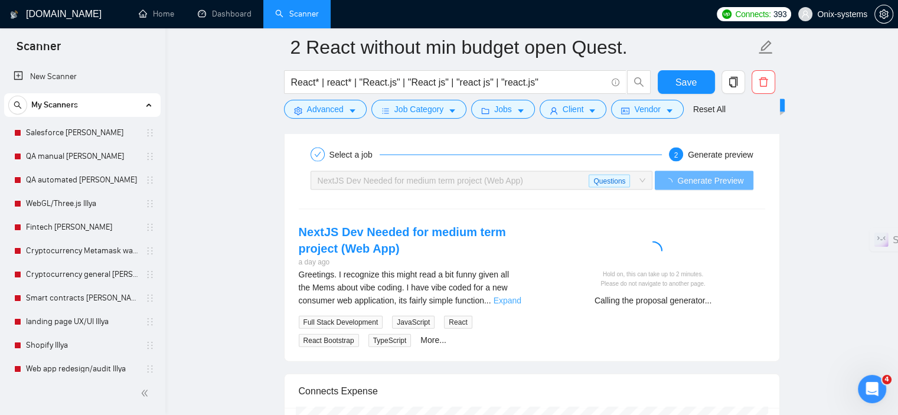
click at [509, 296] on link "Expand" at bounding box center [507, 300] width 28 height 9
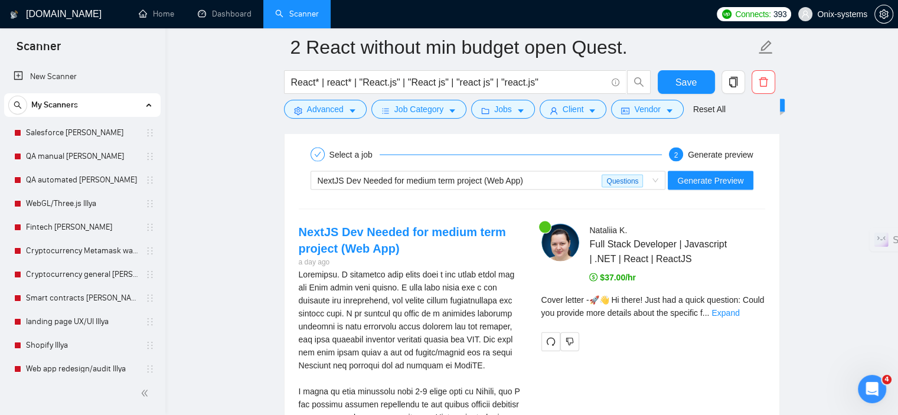
click at [748, 297] on div "Cover letter - 🚀👋 Hi there! Just had a quick question: Could you provide more d…" at bounding box center [653, 310] width 224 height 34
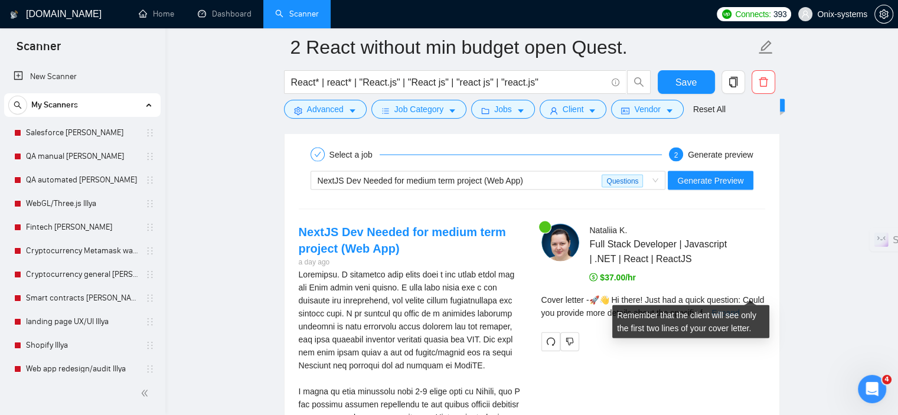
click at [739, 308] on link "Expand" at bounding box center [725, 312] width 28 height 9
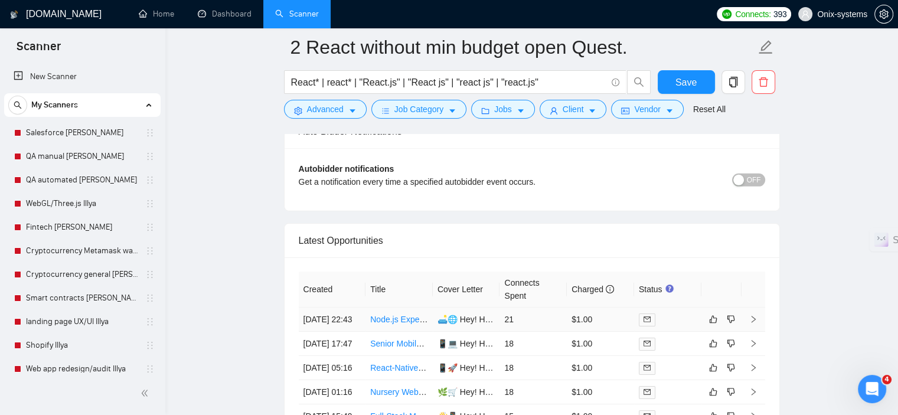
scroll to position [3942, 0]
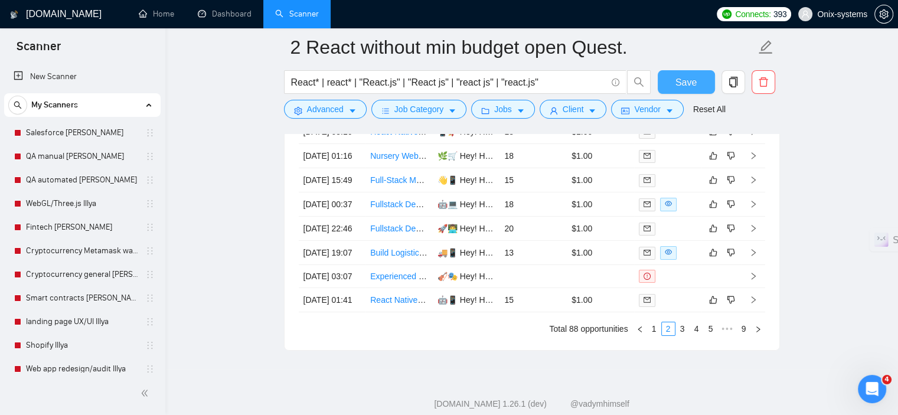
click at [693, 80] on span "Save" at bounding box center [685, 82] width 21 height 15
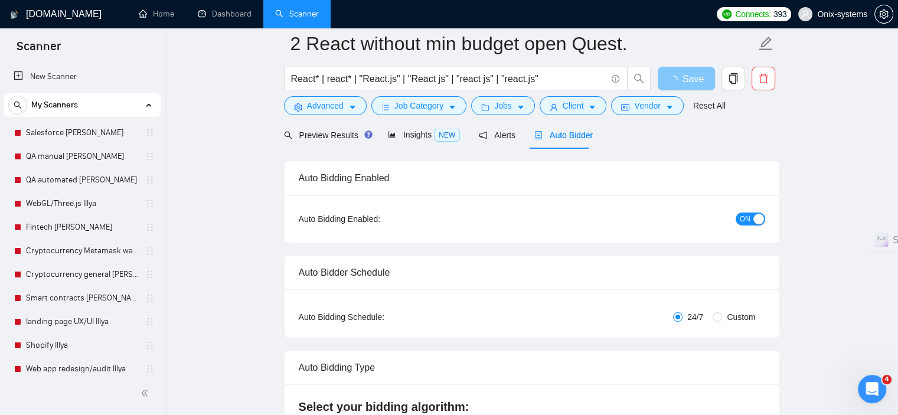
scroll to position [0, 0]
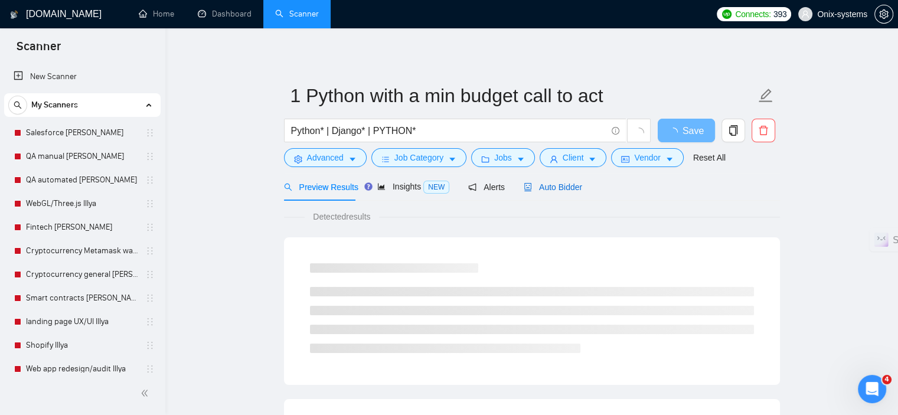
click at [552, 181] on div "Auto Bidder" at bounding box center [552, 187] width 58 height 13
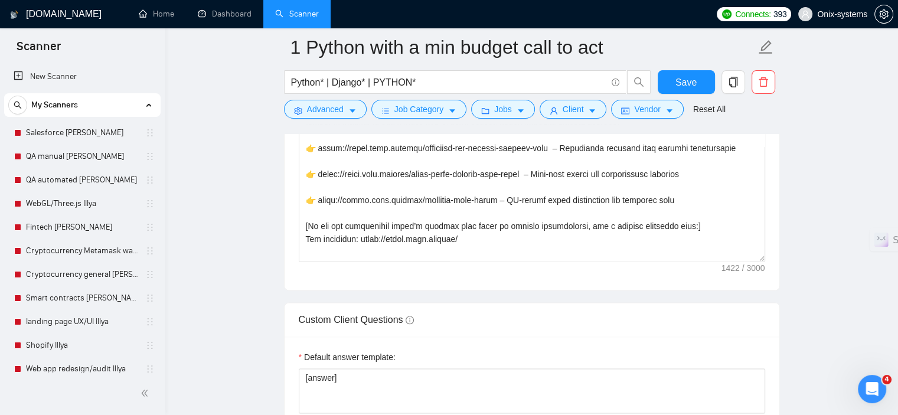
scroll to position [1593, 0]
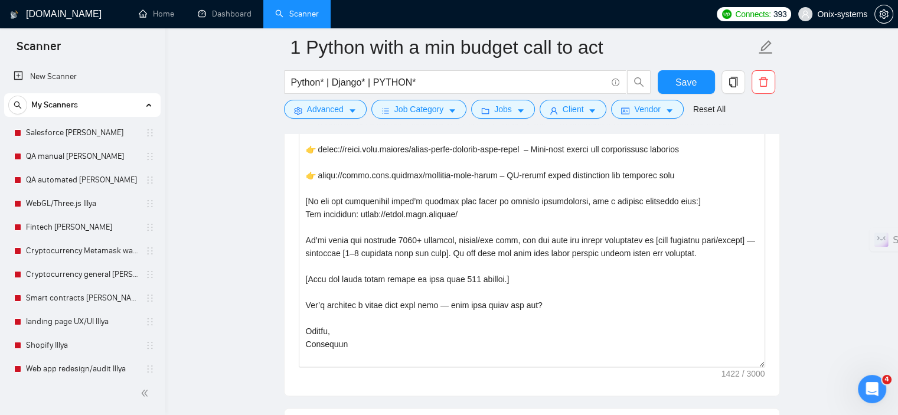
drag, startPoint x: 760, startPoint y: 228, endPoint x: 765, endPoint y: 361, distance: 132.3
click at [771, 364] on div "Cover letter template:" at bounding box center [531, 167] width 494 height 456
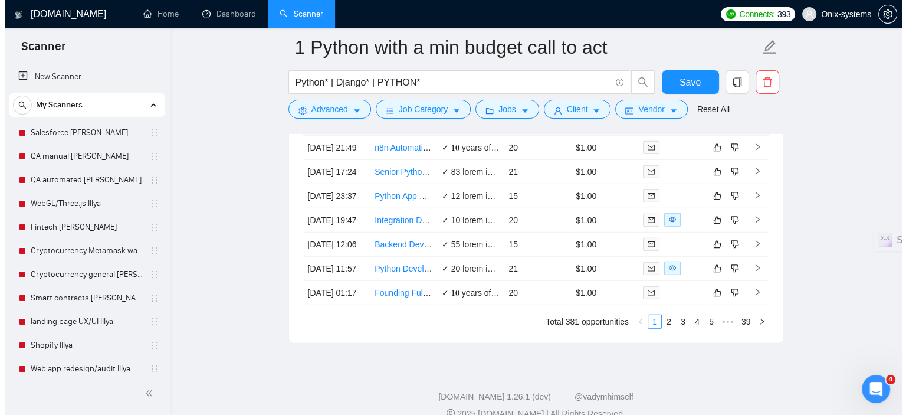
scroll to position [3363, 0]
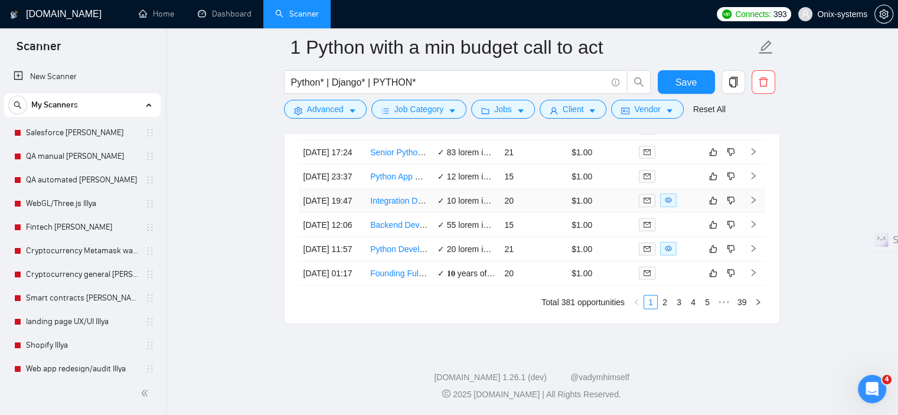
click at [689, 207] on div at bounding box center [667, 201] width 58 height 14
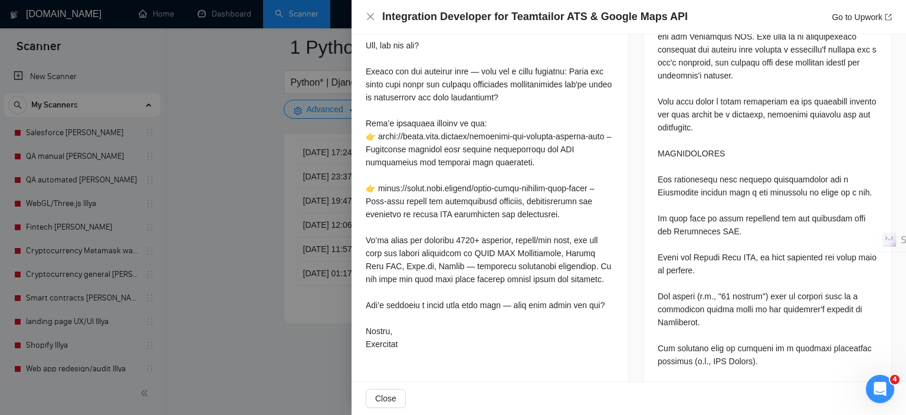
scroll to position [590, 0]
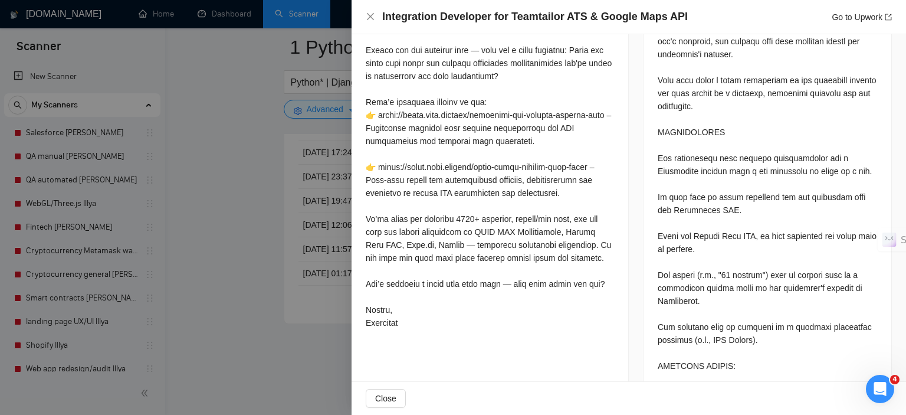
click at [266, 261] on div at bounding box center [453, 207] width 906 height 415
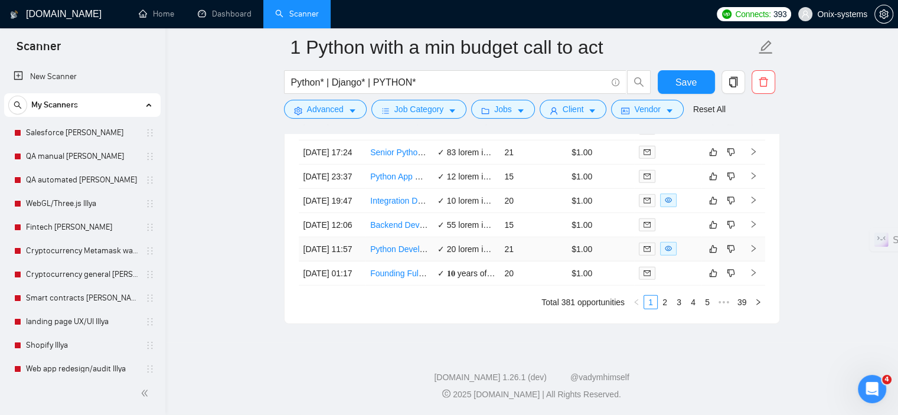
click at [683, 256] on div at bounding box center [667, 249] width 58 height 14
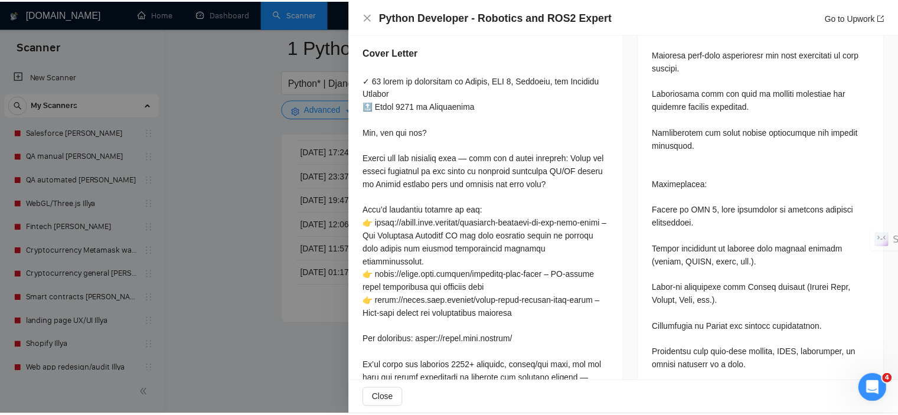
scroll to position [885, 0]
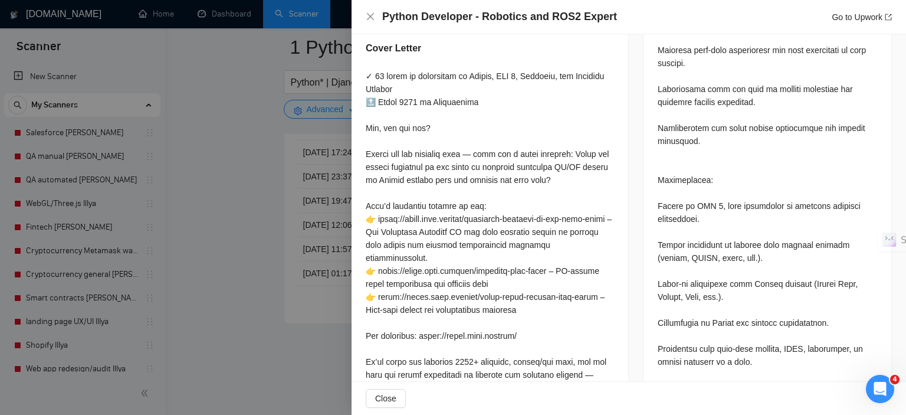
click at [250, 307] on div at bounding box center [453, 207] width 906 height 415
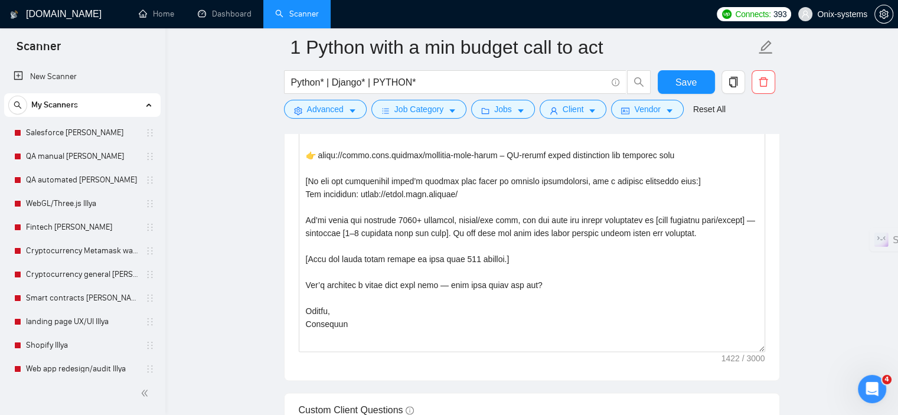
scroll to position [1711, 0]
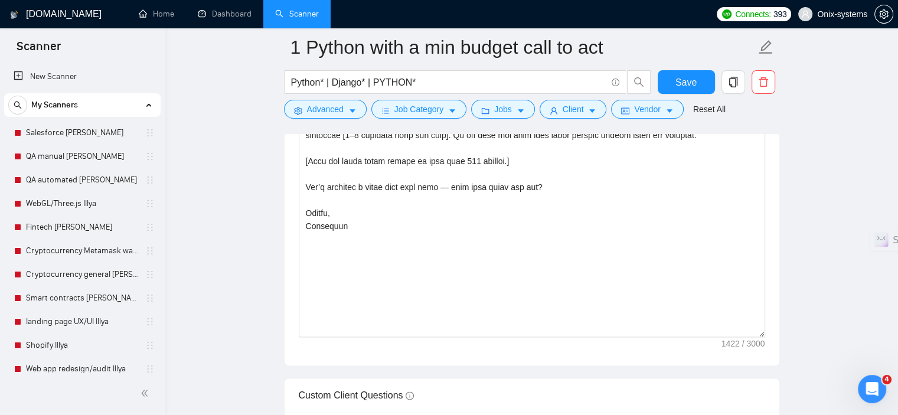
drag, startPoint x: 760, startPoint y: 248, endPoint x: 777, endPoint y: 335, distance: 88.3
click at [777, 335] on div "Cover letter template:" at bounding box center [531, 93] width 494 height 544
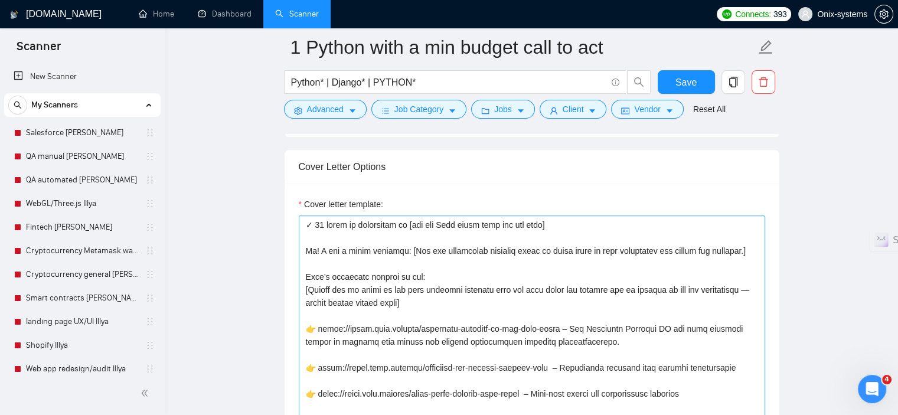
scroll to position [1298, 0]
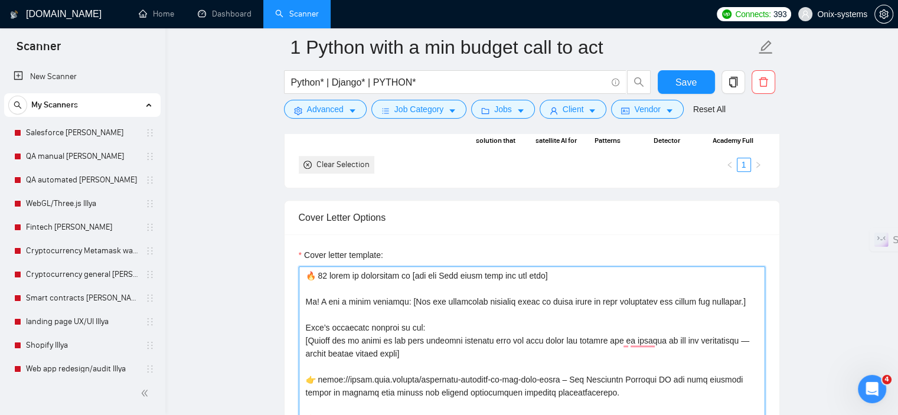
drag, startPoint x: 573, startPoint y: 276, endPoint x: 421, endPoint y: 273, distance: 151.7
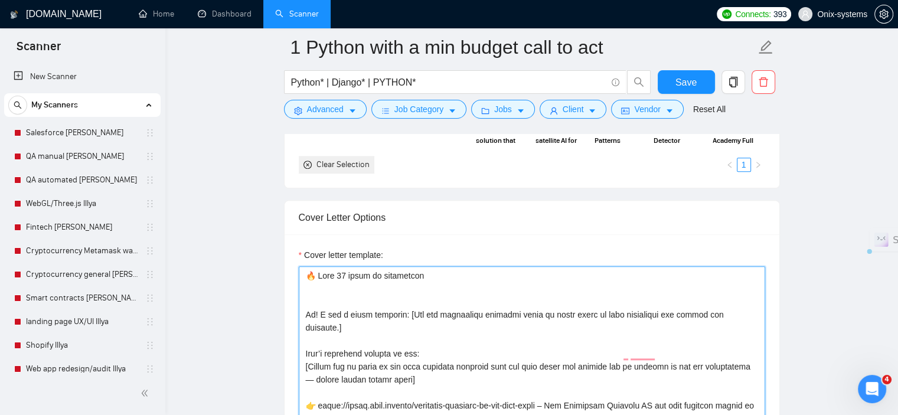
paste textarea "[choose skills related to request: web development, mobile development, design,…"
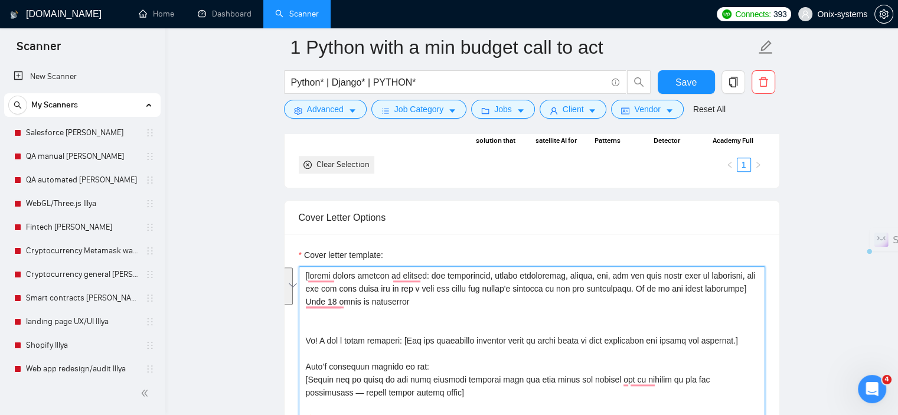
drag, startPoint x: 342, startPoint y: 300, endPoint x: 278, endPoint y: 276, distance: 68.9
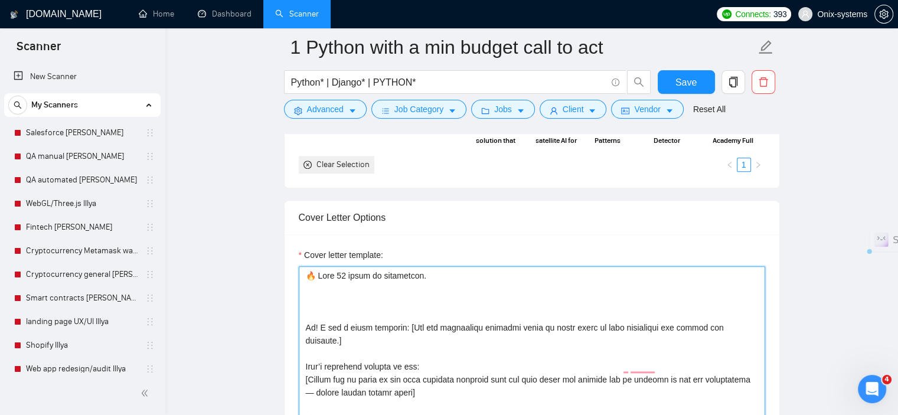
paste textarea "🔥"
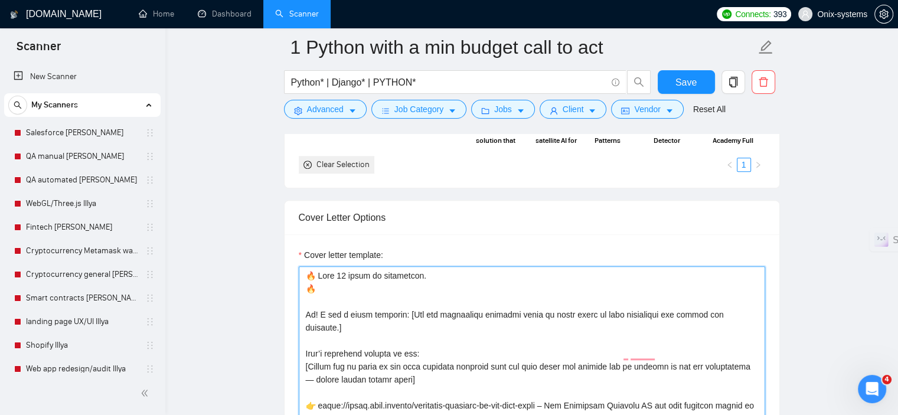
paste textarea "2000+ jobs completed on Upwork"
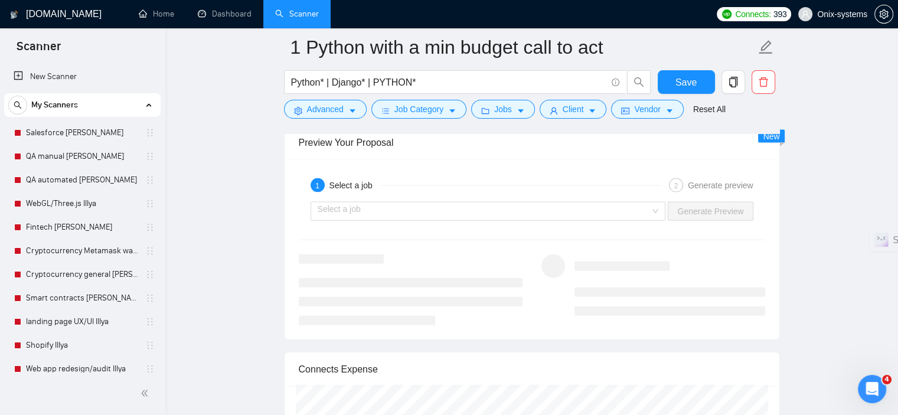
scroll to position [2596, 0]
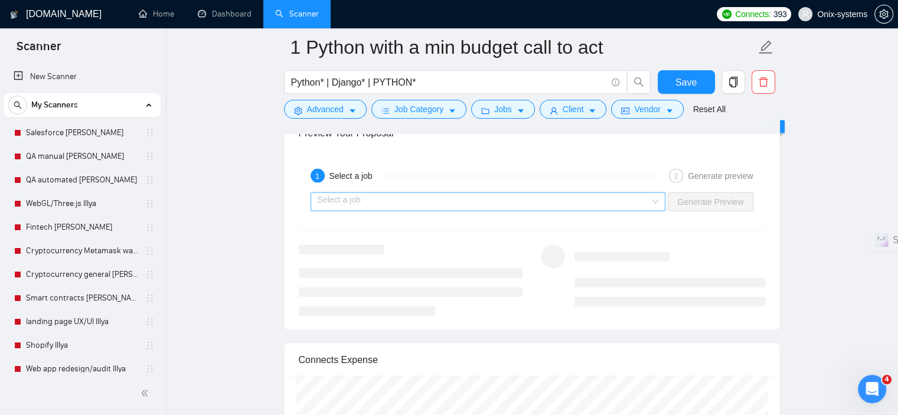
type textarea "🔥 Over 𝟏𝟎 years of experience. 🔥 2000+ jobs completed on Upwork Hi! I had a qui…"
click at [473, 207] on input "search" at bounding box center [483, 202] width 333 height 18
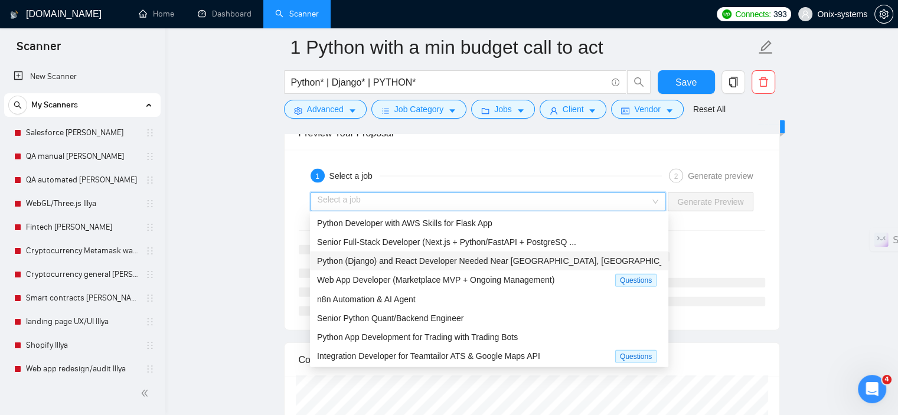
click at [416, 266] on div "Python (Django) and React Developer Needed Near Szczecin, Poland" at bounding box center [489, 260] width 344 height 13
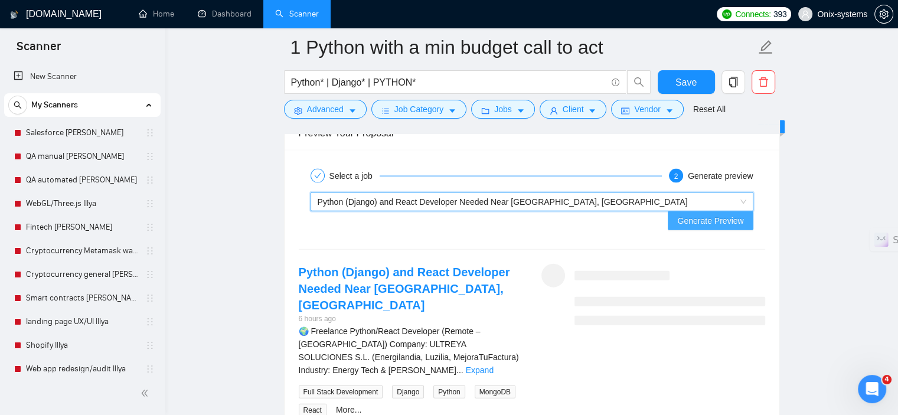
click at [701, 214] on span "Generate Preview" at bounding box center [710, 220] width 66 height 13
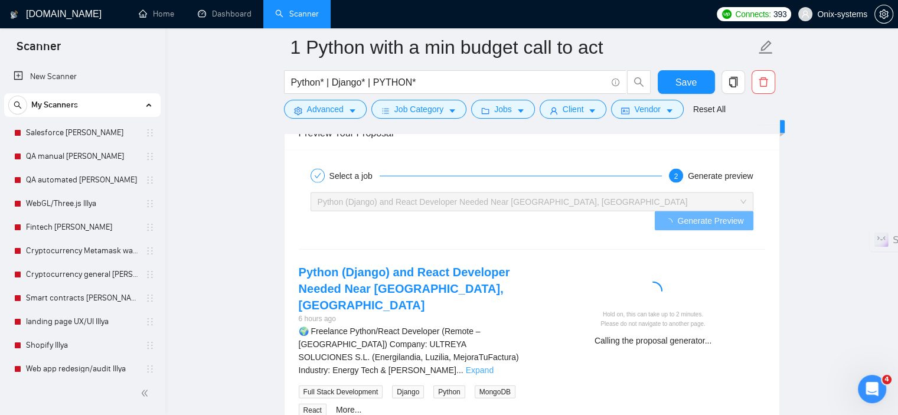
click at [493, 365] on link "Expand" at bounding box center [480, 369] width 28 height 9
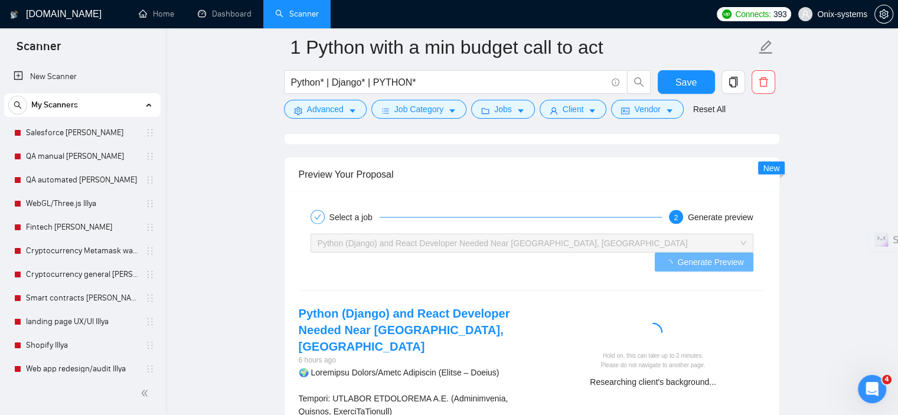
scroll to position [2655, 0]
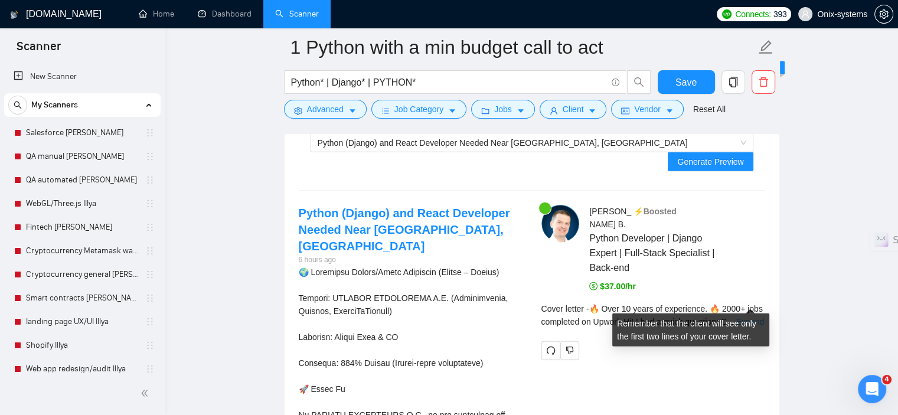
click at [742, 317] on link "Expand" at bounding box center [750, 321] width 28 height 9
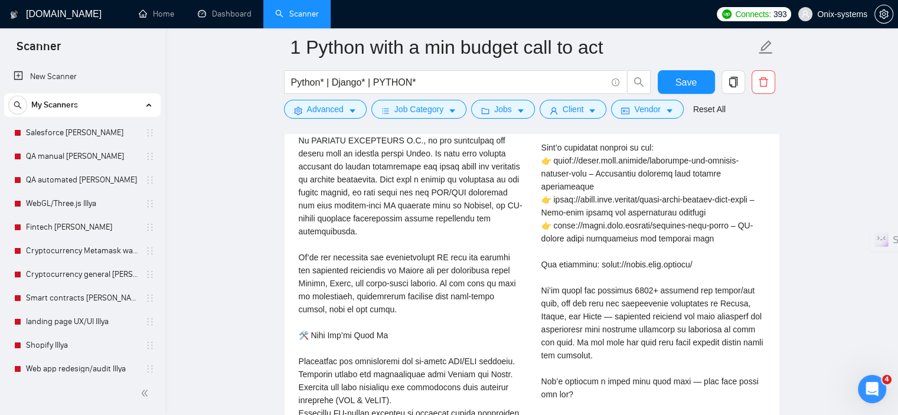
scroll to position [2950, 0]
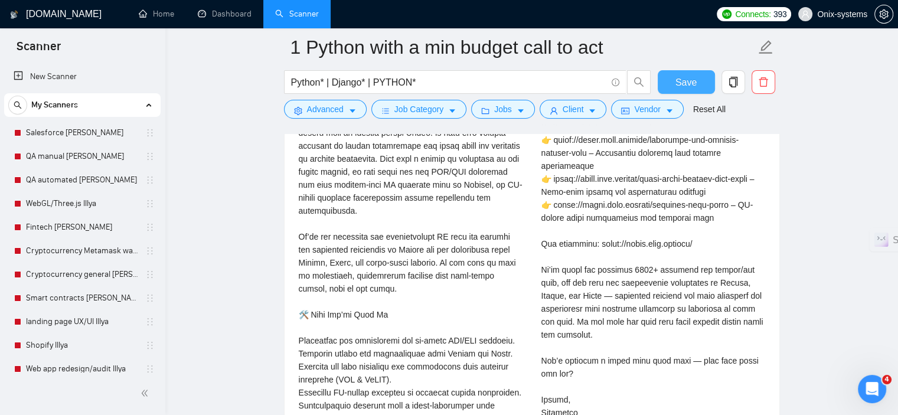
click at [682, 82] on span "Save" at bounding box center [685, 82] width 21 height 15
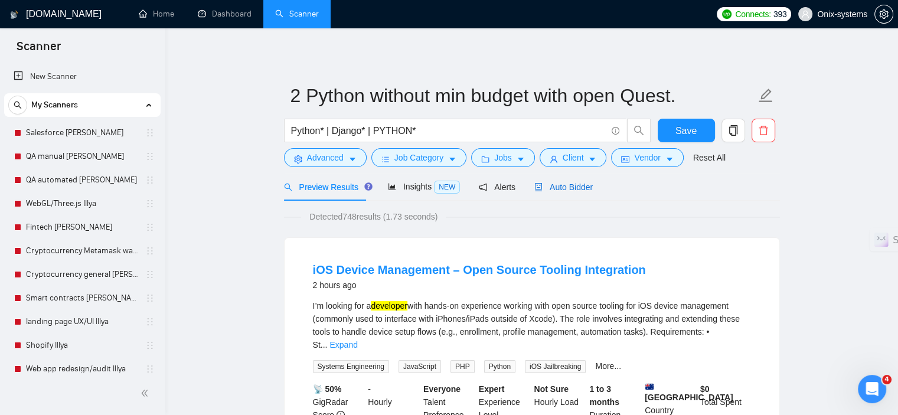
click at [576, 182] on span "Auto Bidder" at bounding box center [563, 186] width 58 height 9
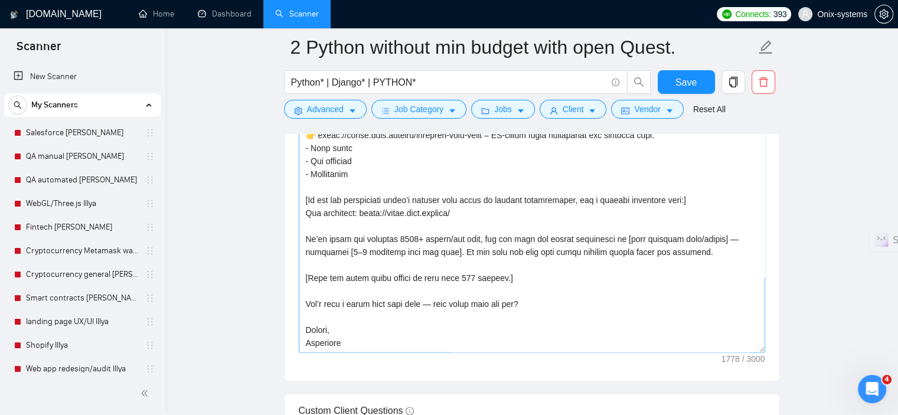
scroll to position [1475, 0]
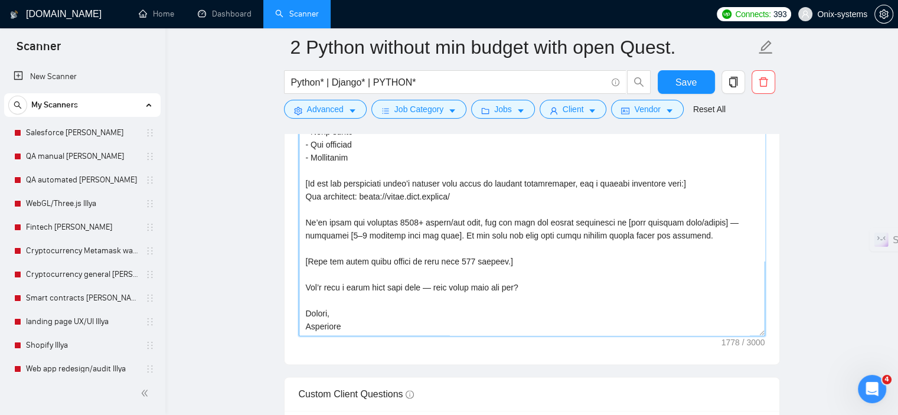
click at [473, 261] on textarea "Cover letter template:" at bounding box center [532, 203] width 466 height 266
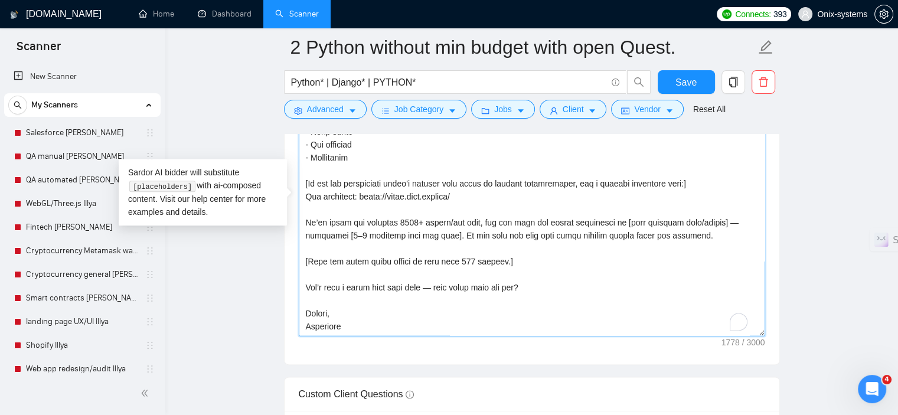
scroll to position [260, 0]
click at [468, 259] on textarea "Cover letter template:" at bounding box center [532, 203] width 466 height 266
drag, startPoint x: 474, startPoint y: 259, endPoint x: 463, endPoint y: 260, distance: 11.3
click at [463, 260] on textarea "Cover letter template:" at bounding box center [532, 203] width 466 height 266
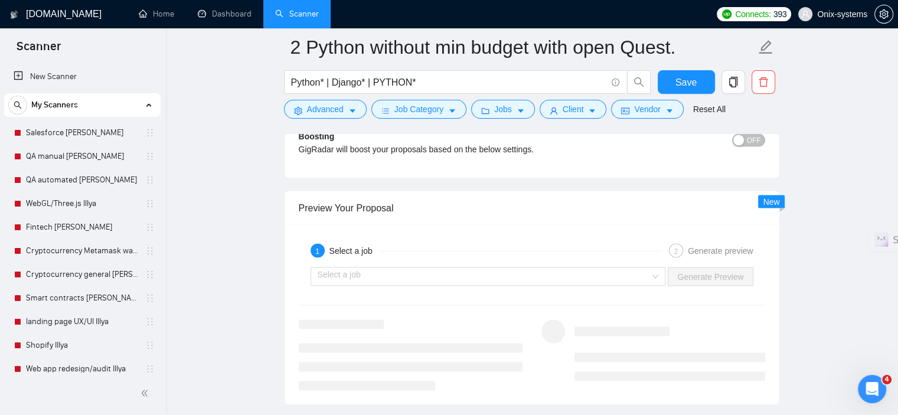
scroll to position [2301, 0]
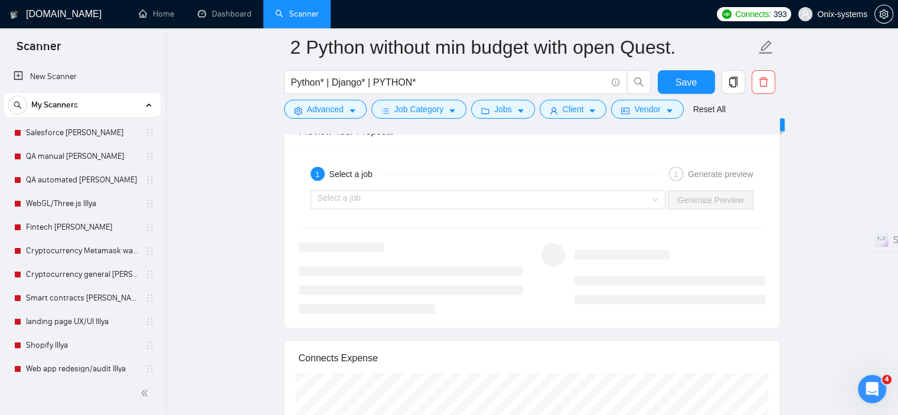
click at [476, 208] on div "Select a job Generate Preview" at bounding box center [531, 200] width 469 height 28
click at [476, 205] on input "search" at bounding box center [483, 200] width 333 height 18
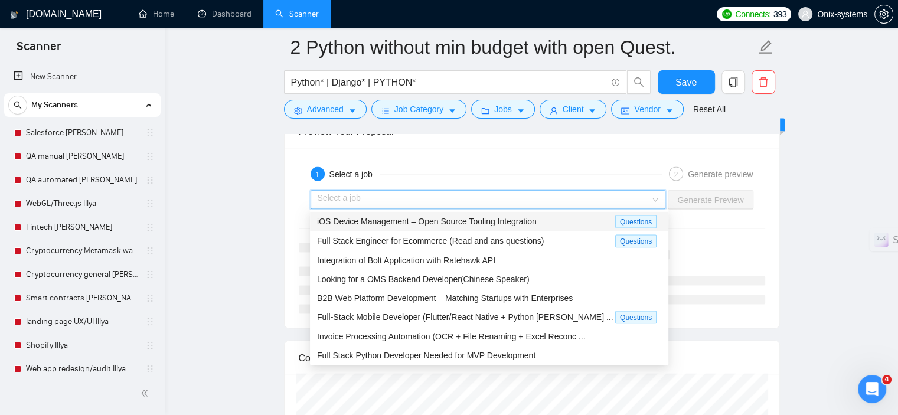
click at [457, 225] on span "iOS Device Management – Open Source Tooling Integration" at bounding box center [427, 221] width 220 height 9
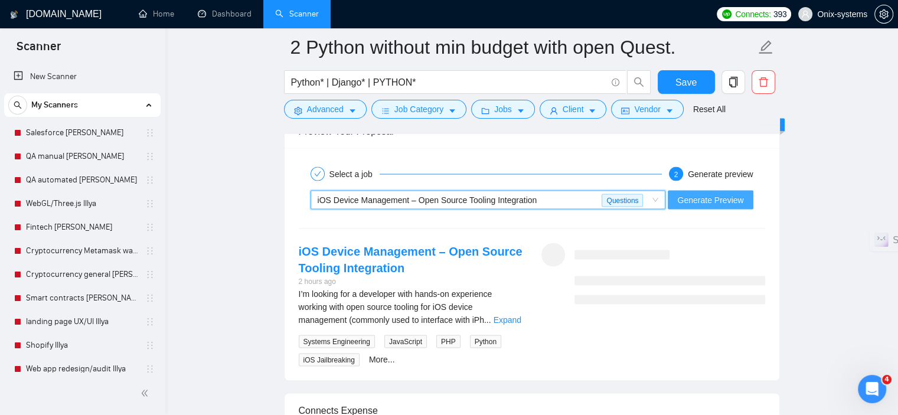
click at [695, 199] on span "Generate Preview" at bounding box center [710, 200] width 66 height 13
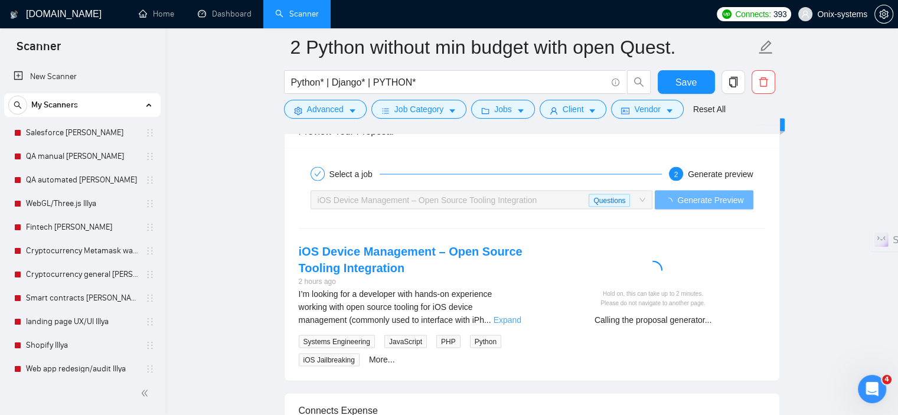
click at [503, 319] on link "Expand" at bounding box center [507, 319] width 28 height 9
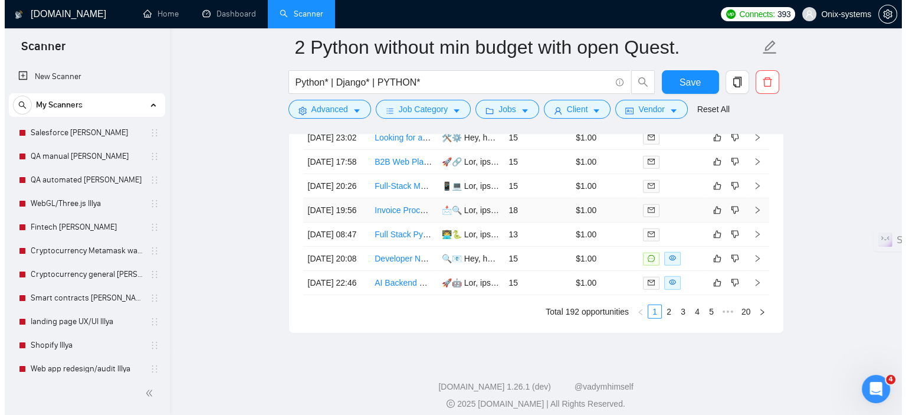
scroll to position [3658, 0]
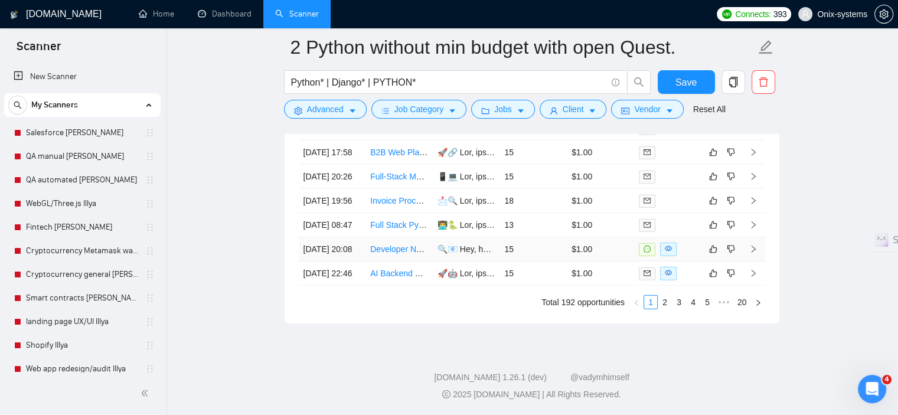
click at [747, 261] on td at bounding box center [753, 249] width 24 height 24
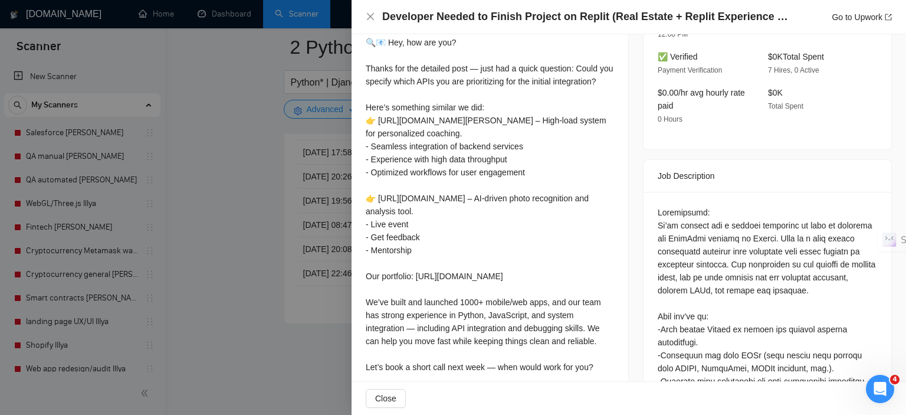
scroll to position [413, 0]
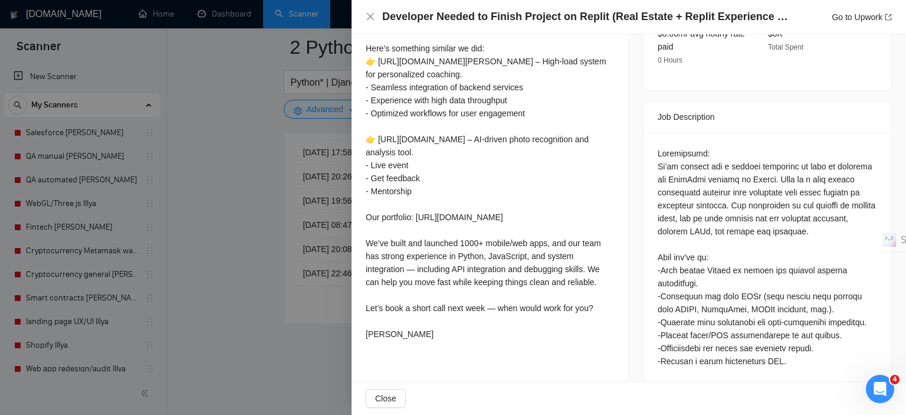
click at [297, 292] on div at bounding box center [453, 207] width 906 height 415
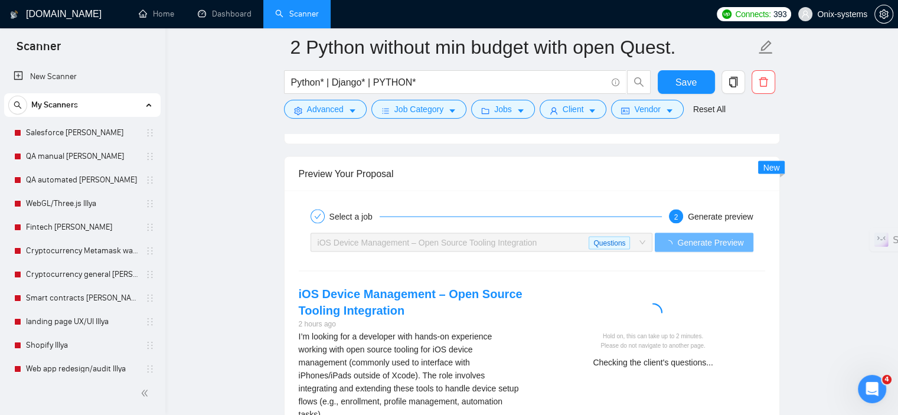
scroll to position [2360, 0]
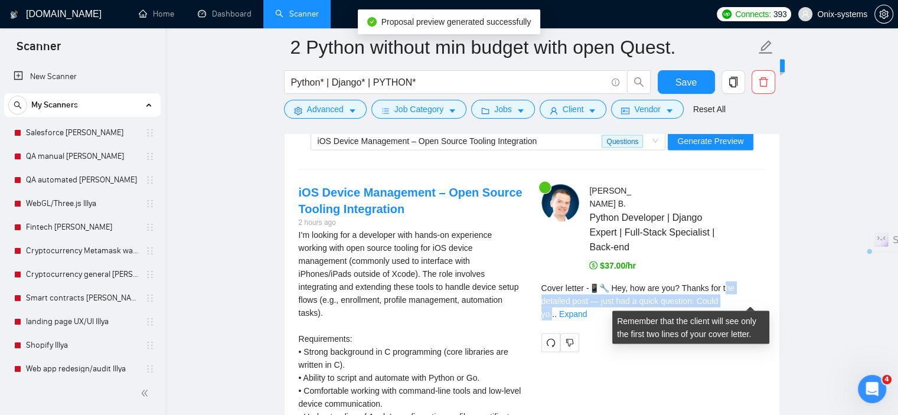
drag, startPoint x: 725, startPoint y: 292, endPoint x: 731, endPoint y: 298, distance: 8.8
click at [731, 298] on div "Cover letter - 📱🔧 Hey, how are you? Thanks for the detailed post — just had a q…" at bounding box center [653, 300] width 224 height 39
click at [556, 309] on span "..." at bounding box center [552, 313] width 7 height 9
click at [735, 294] on div "Cover letter - 📱🔧 Hey, how are you? Thanks for the detailed post — just had a q…" at bounding box center [653, 300] width 224 height 39
click at [587, 309] on link "Expand" at bounding box center [573, 313] width 28 height 9
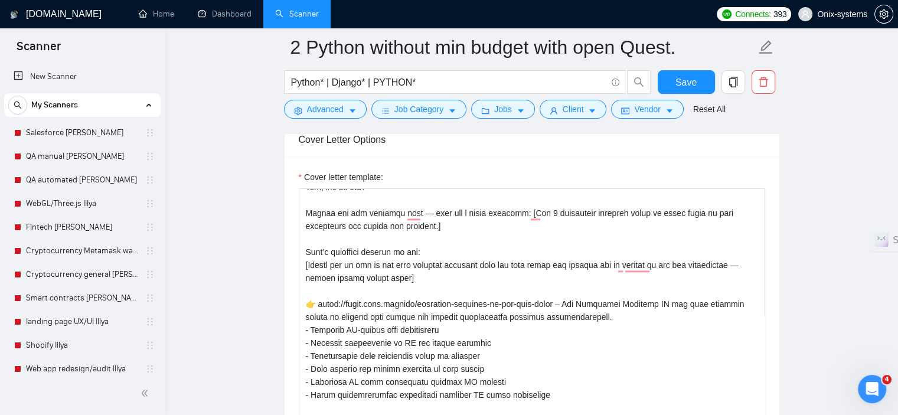
scroll to position [0, 0]
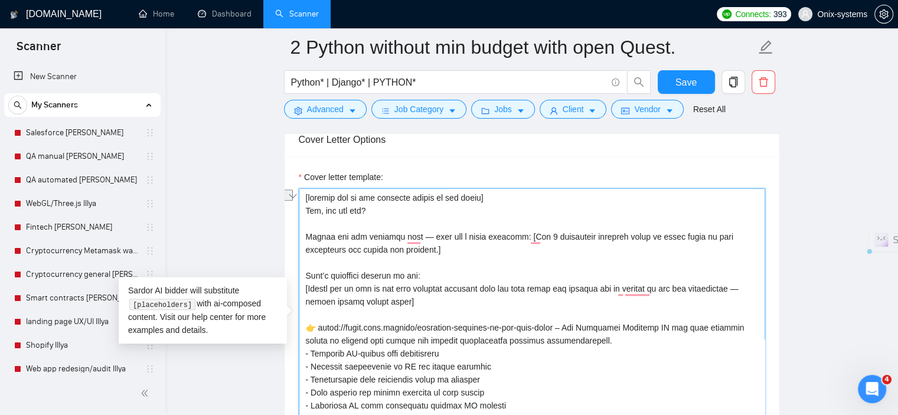
drag, startPoint x: 363, startPoint y: 287, endPoint x: 342, endPoint y: 287, distance: 21.3
click at [342, 287] on textarea "Cover letter template:" at bounding box center [532, 321] width 466 height 266
click at [352, 287] on textarea "Cover letter template:" at bounding box center [532, 321] width 466 height 266
type textarea "[loremip dol si ame consecte adipis el sed doeiu] Tem, inc utl etd? Magnaa eni …"
click at [669, 100] on button "Vendor" at bounding box center [647, 109] width 72 height 19
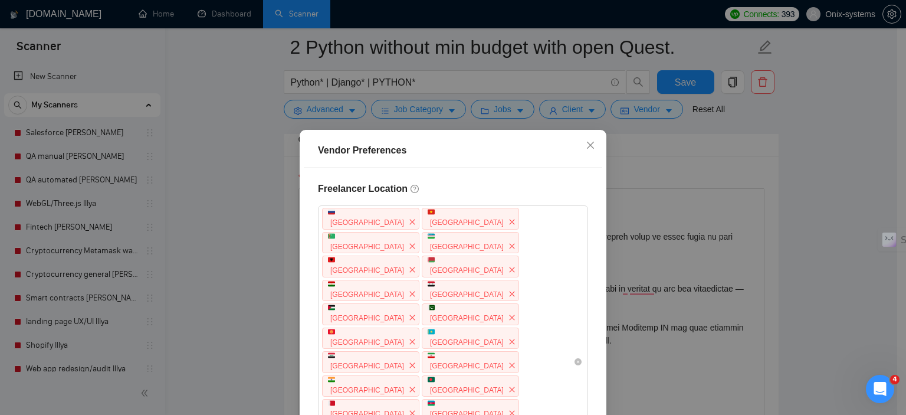
click at [676, 87] on div "Vendor Preferences Freelancer Location [GEOGRAPHIC_DATA] [GEOGRAPHIC_DATA] [GEO…" at bounding box center [453, 207] width 906 height 415
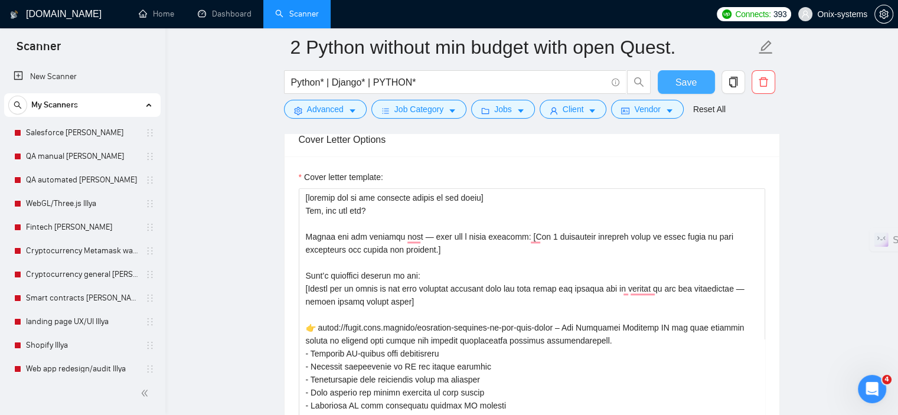
click at [676, 87] on span "Save" at bounding box center [685, 82] width 21 height 15
click at [679, 73] on button "Save" at bounding box center [685, 82] width 57 height 24
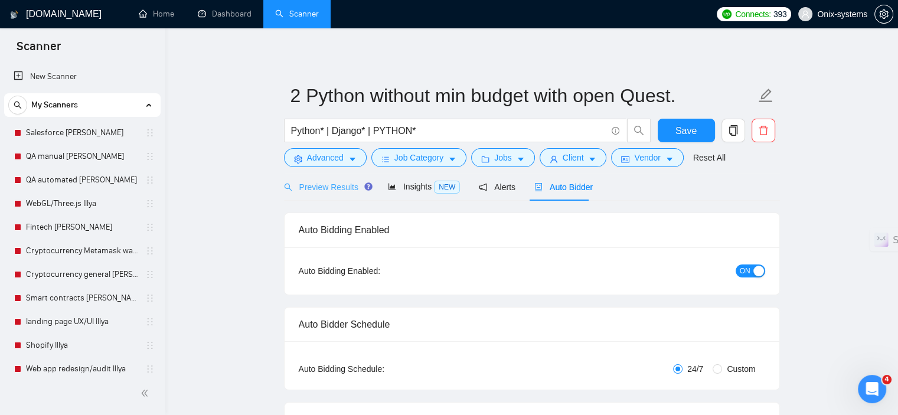
click at [336, 179] on div "Preview Results" at bounding box center [326, 187] width 85 height 28
